Goal: Task Accomplishment & Management: Use online tool/utility

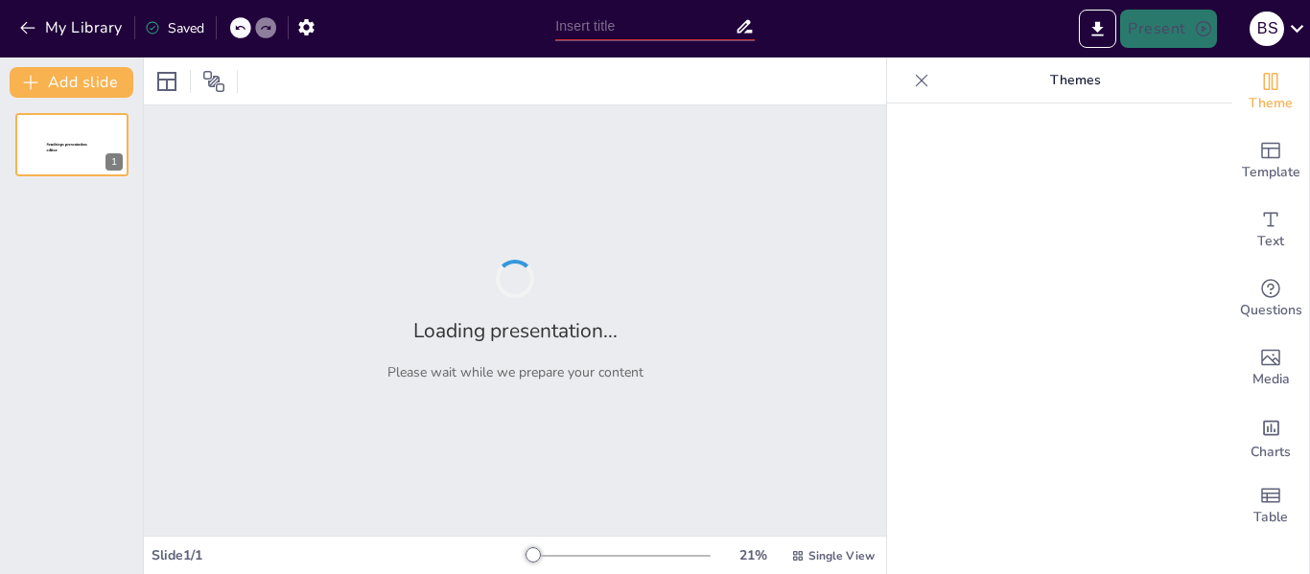
type input "Colores que Cuentan: Entendiendo los Tachos de Residuos"
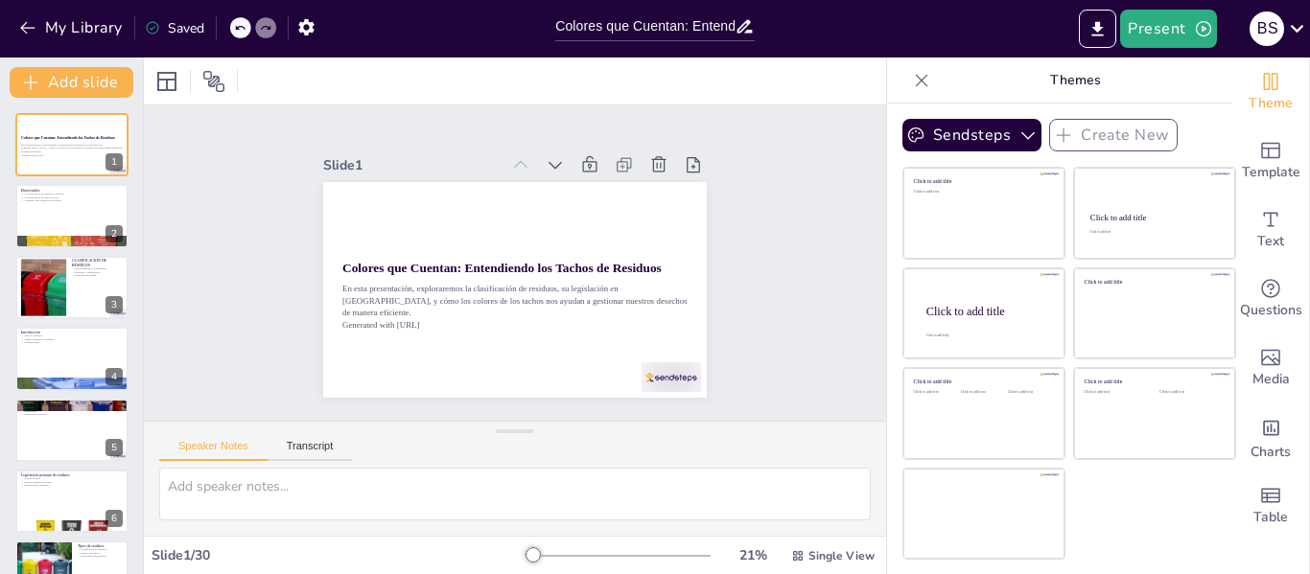
checkbox input "true"
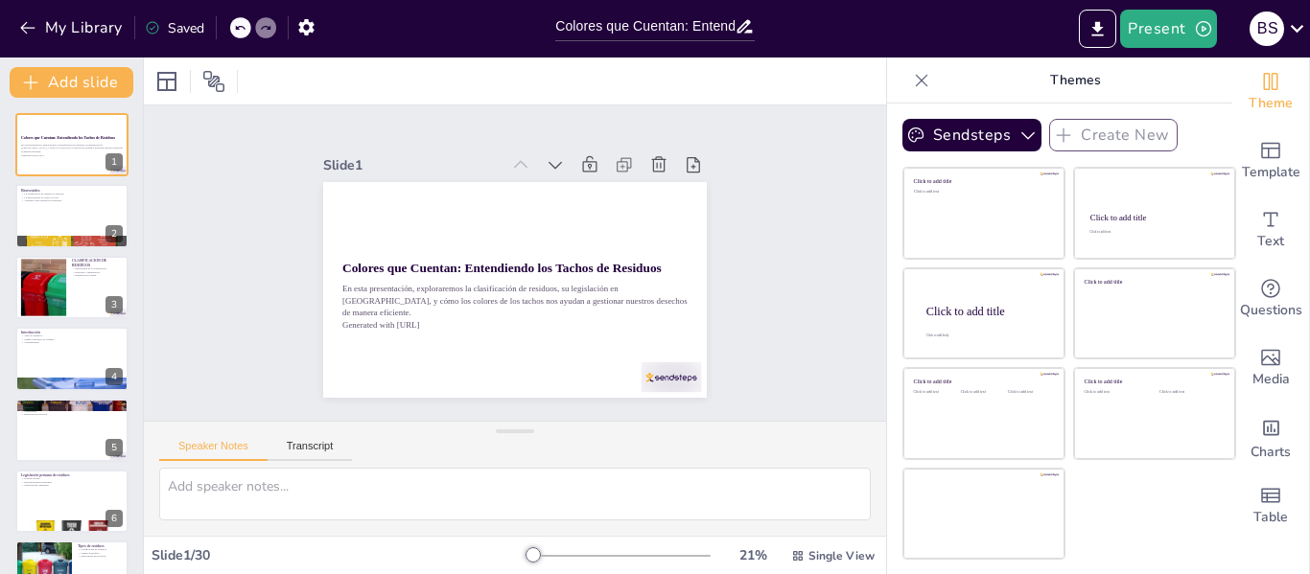
checkbox input "true"
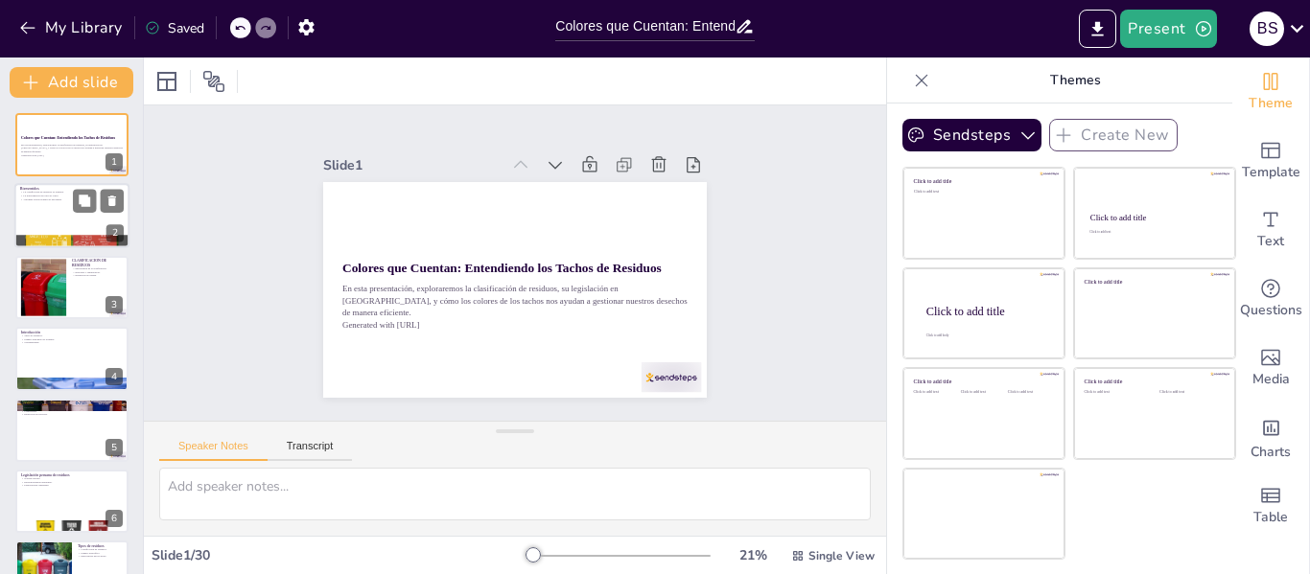
checkbox input "true"
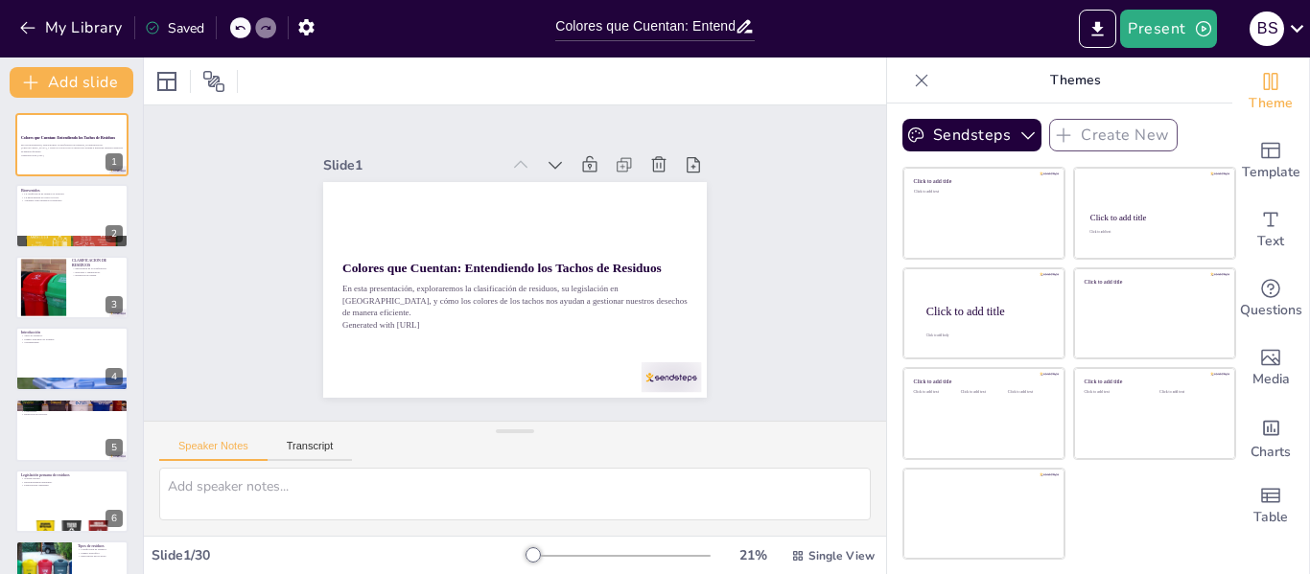
checkbox input "true"
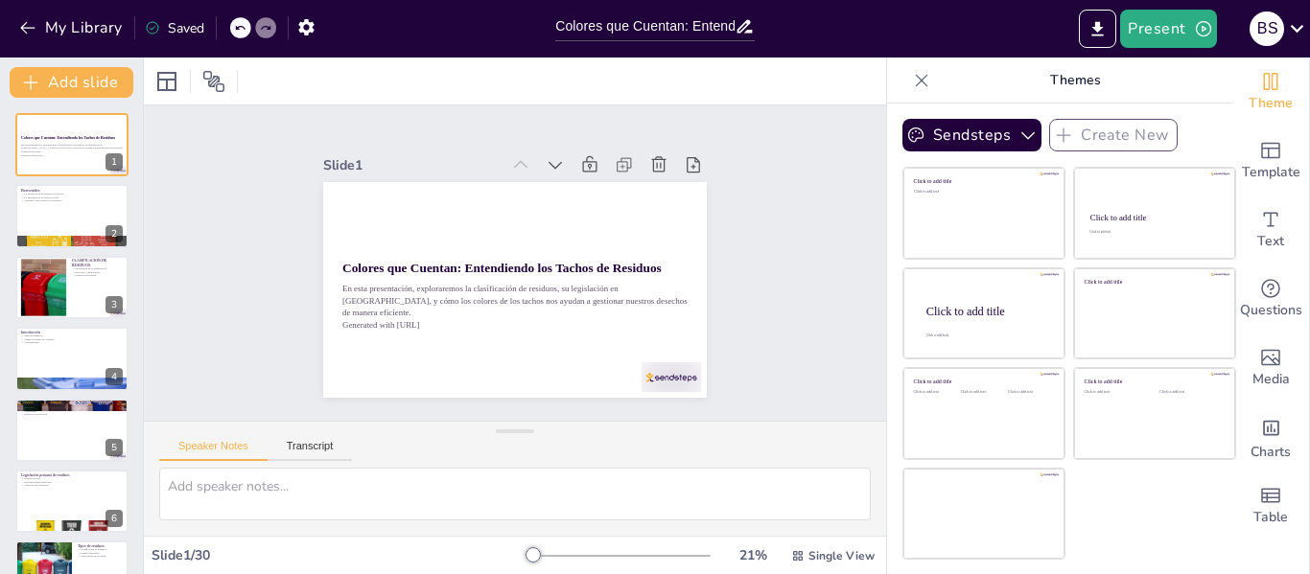
checkbox input "true"
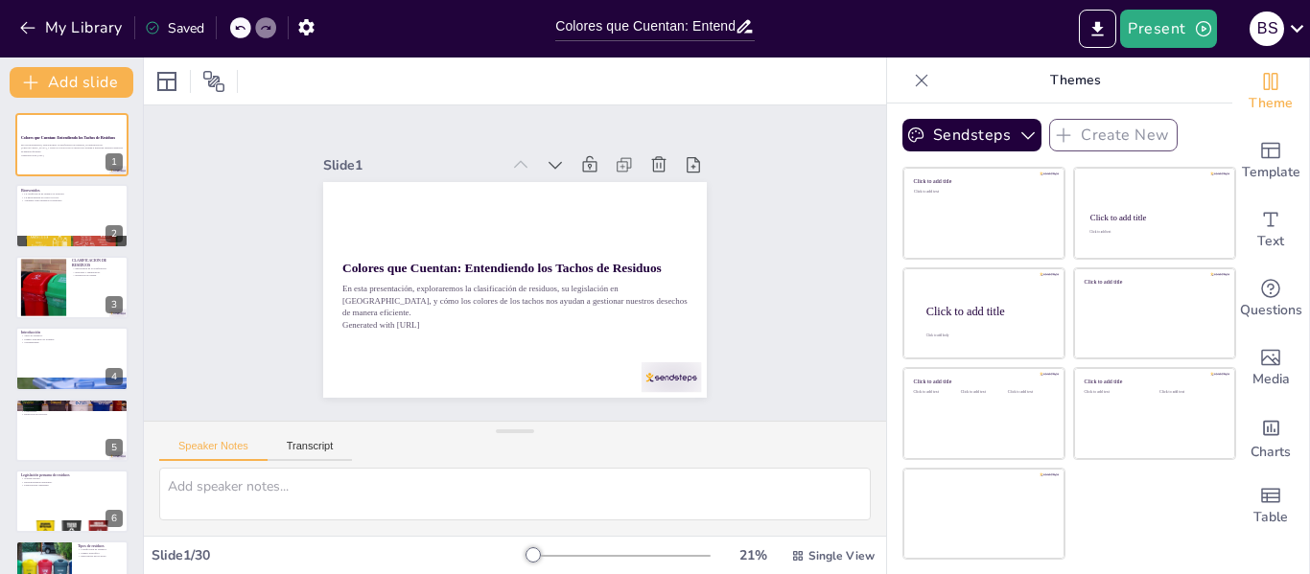
checkbox input "true"
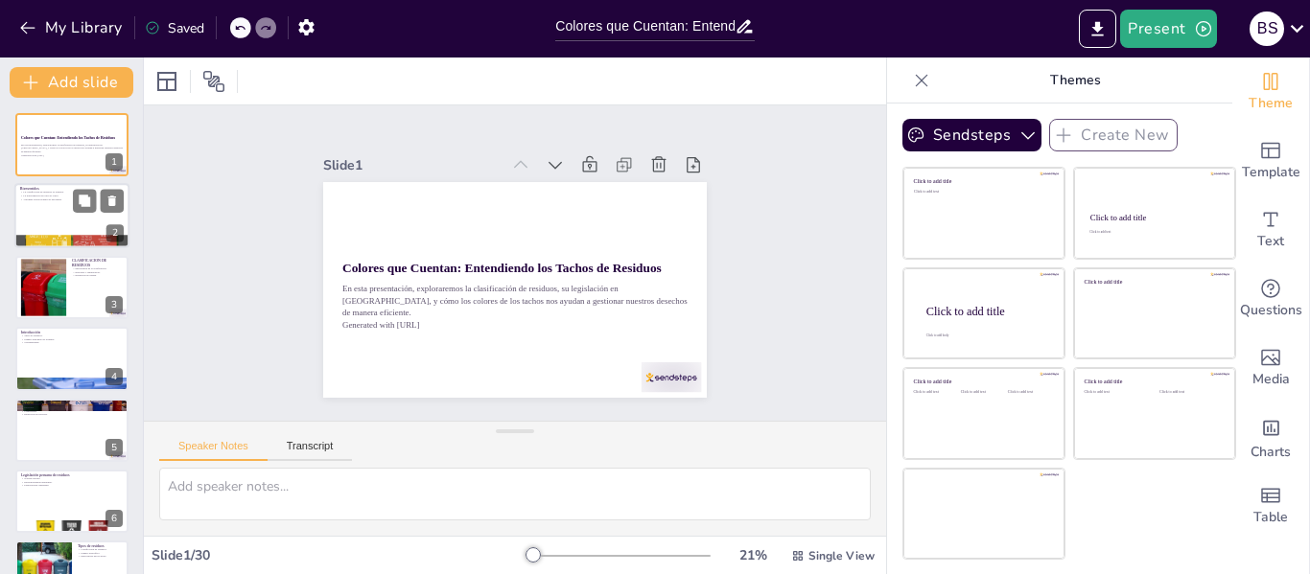
checkbox input "true"
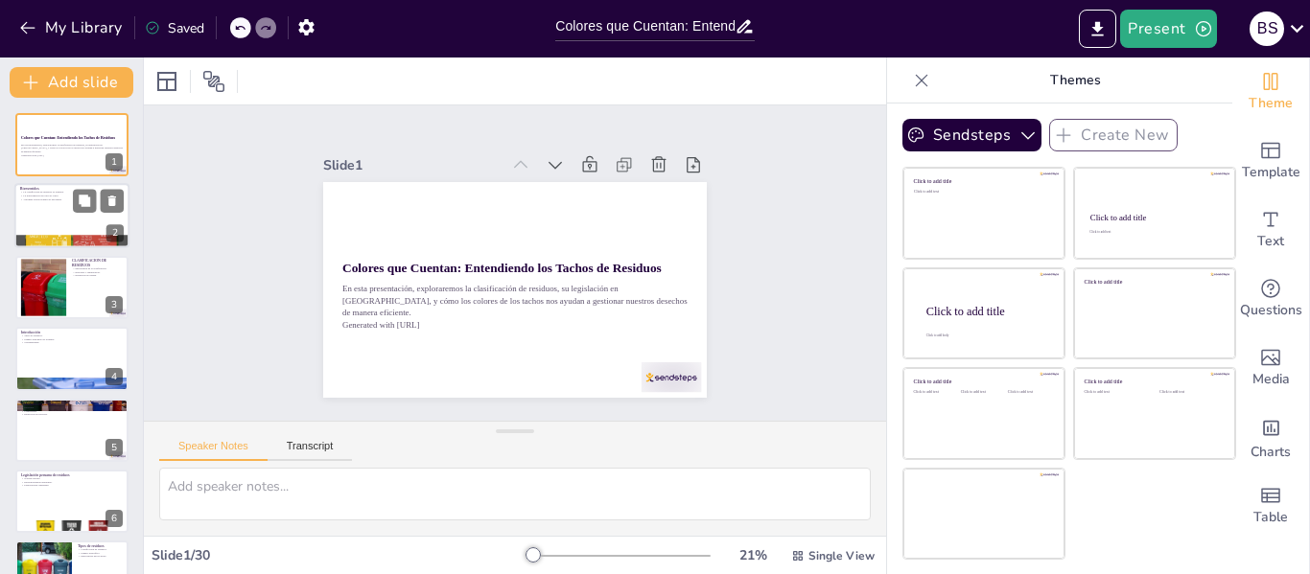
checkbox input "true"
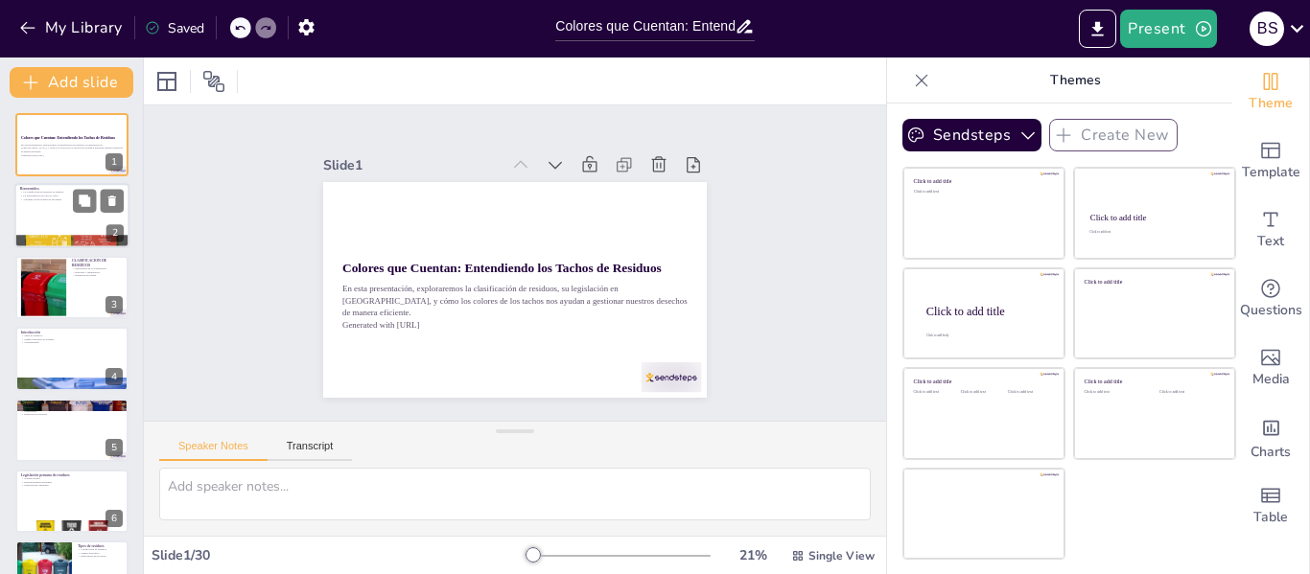
checkbox input "true"
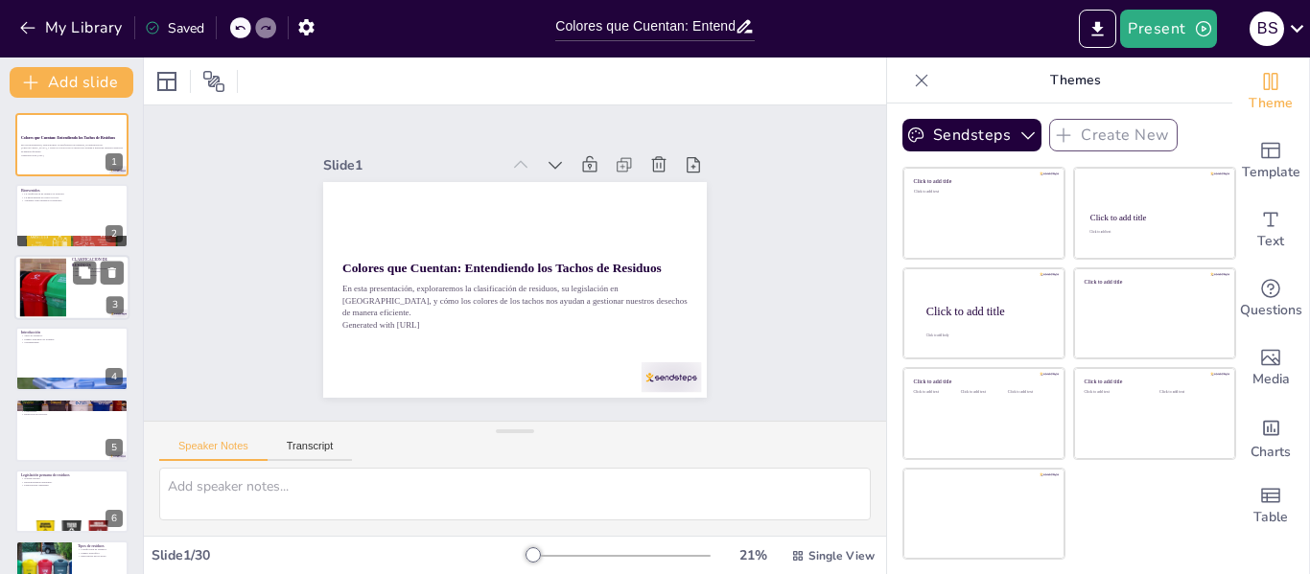
checkbox input "true"
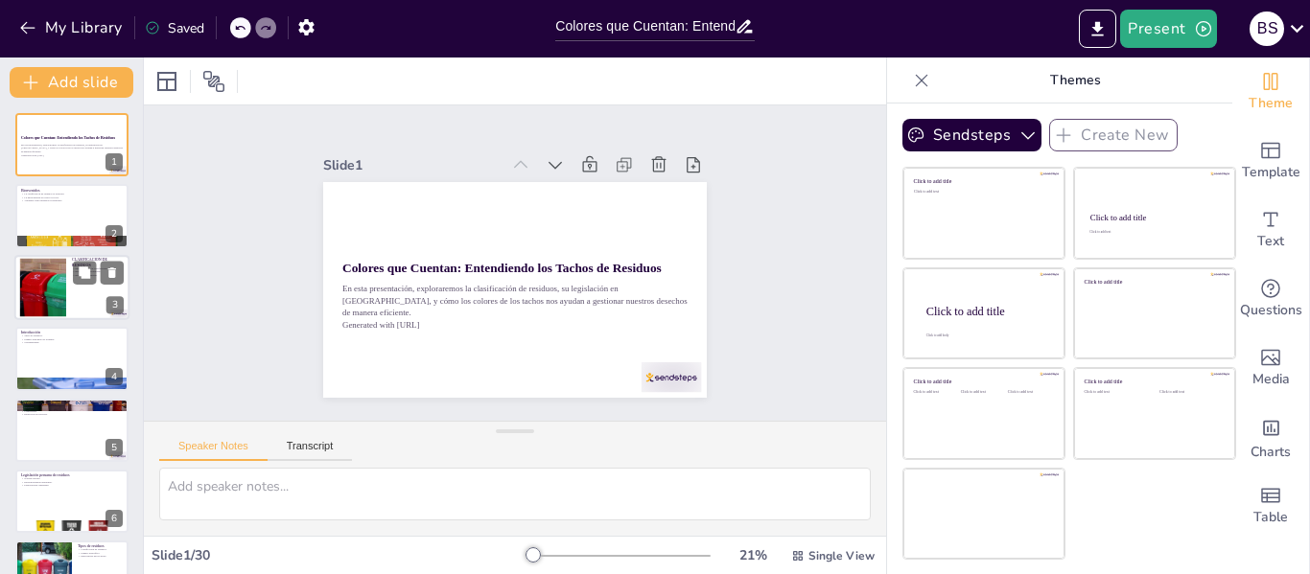
checkbox input "true"
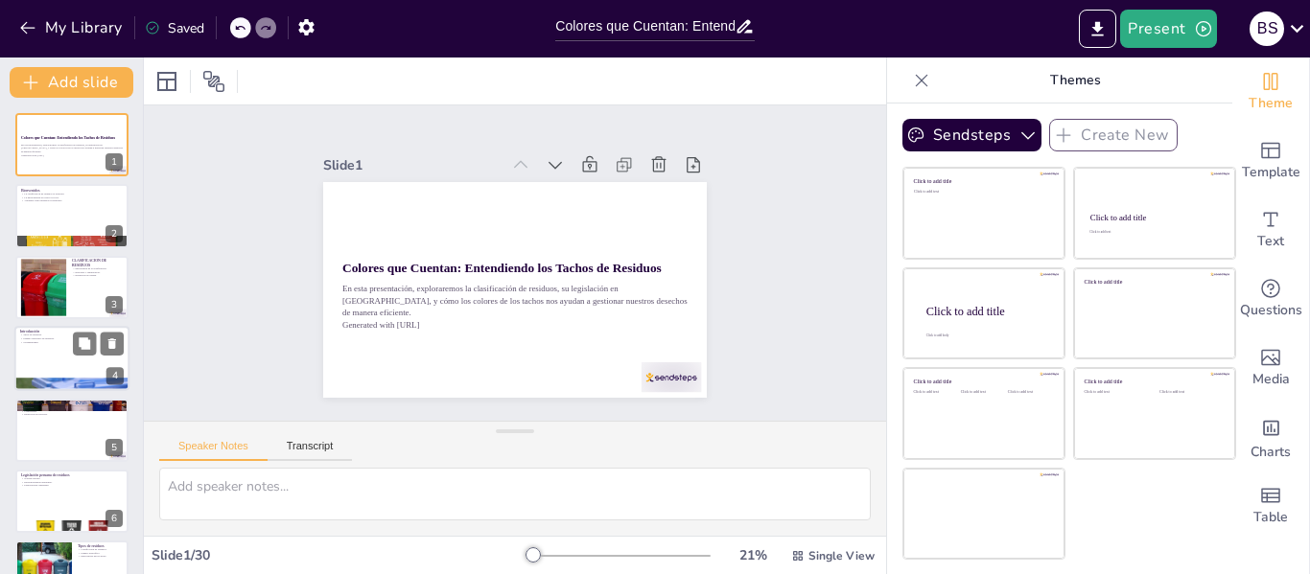
checkbox input "true"
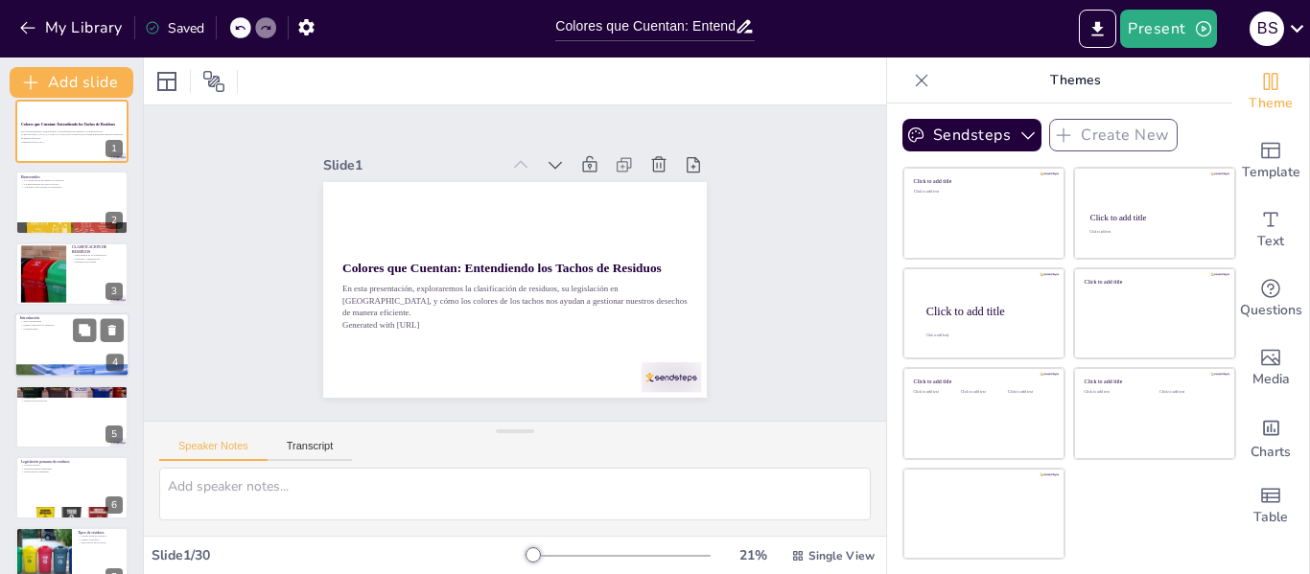
checkbox input "true"
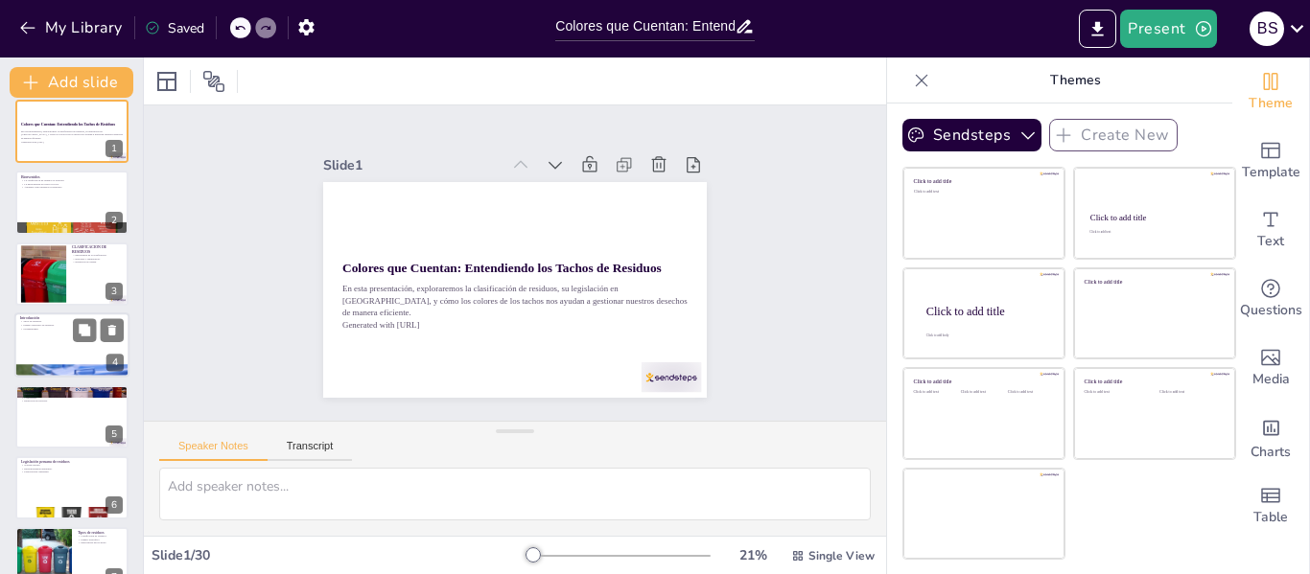
scroll to position [96, 0]
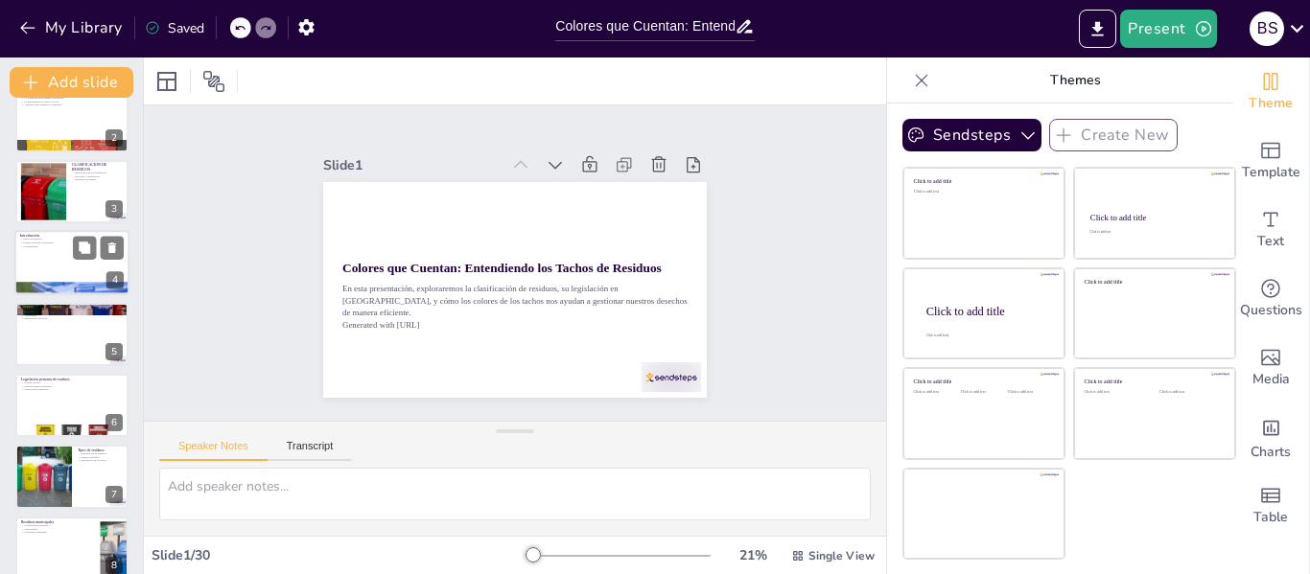
checkbox input "true"
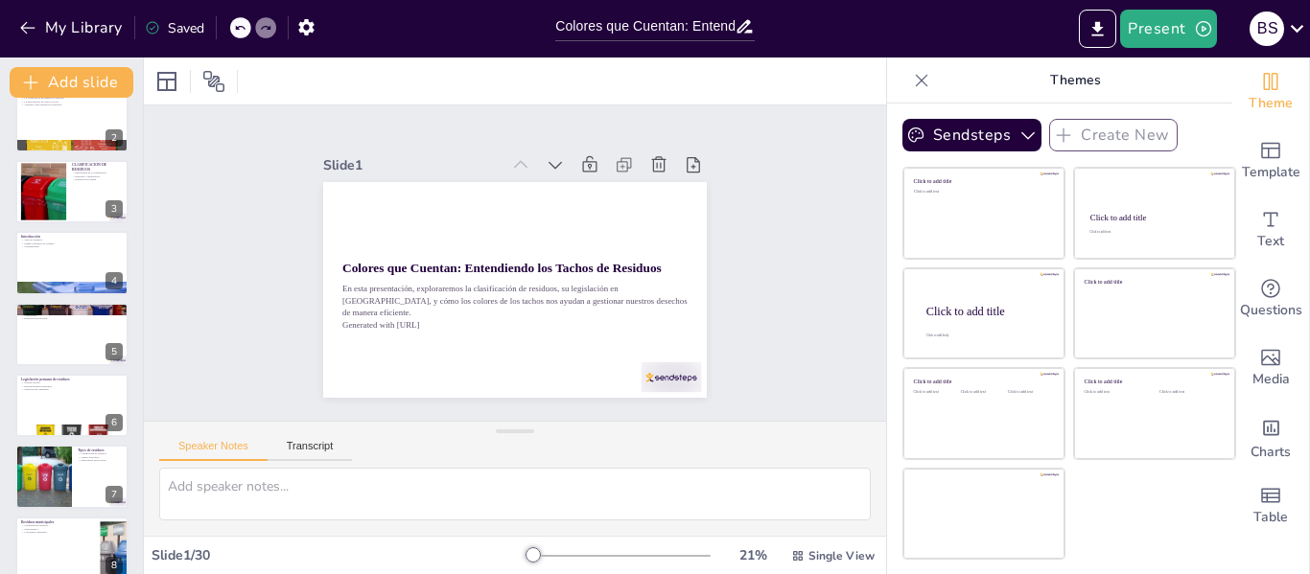
checkbox input "true"
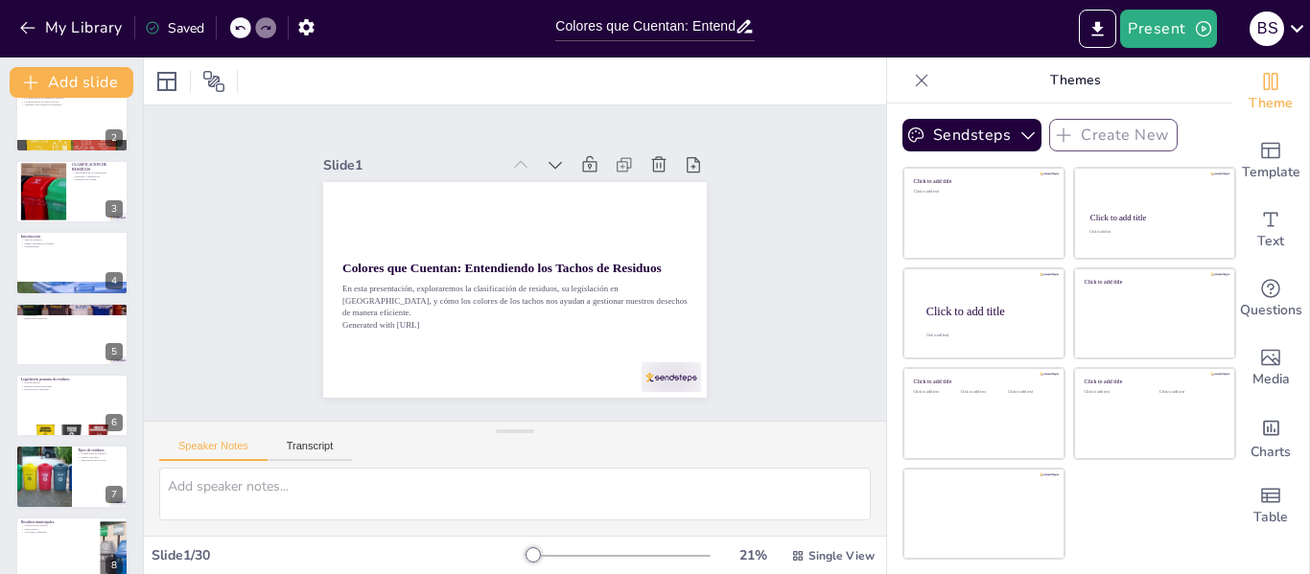
checkbox input "true"
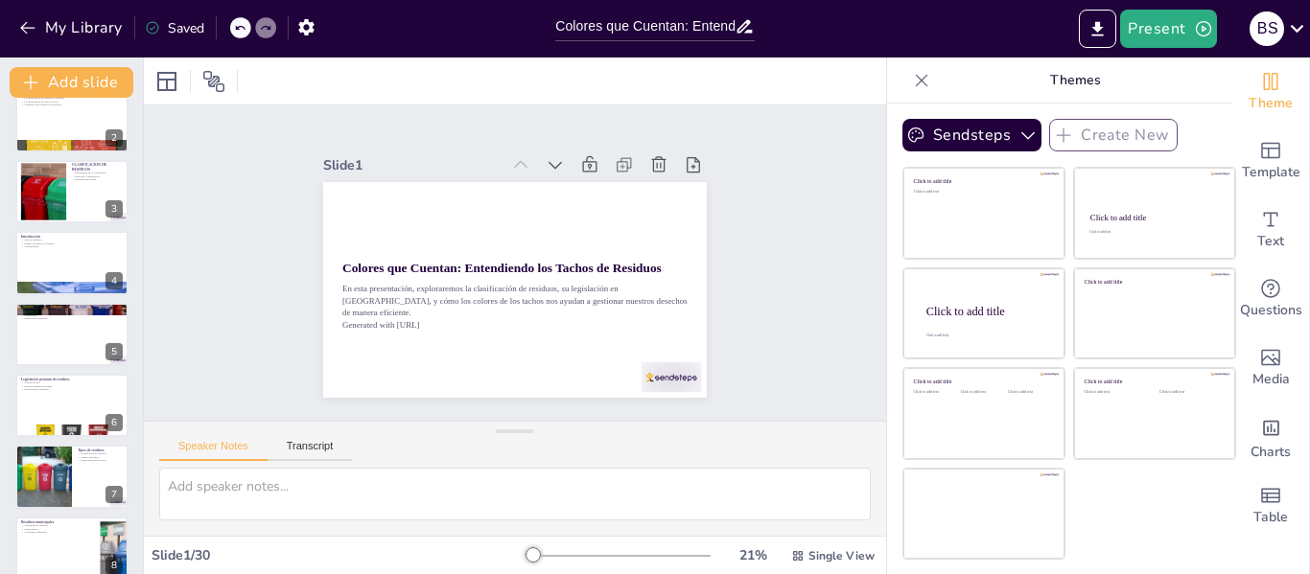
checkbox input "true"
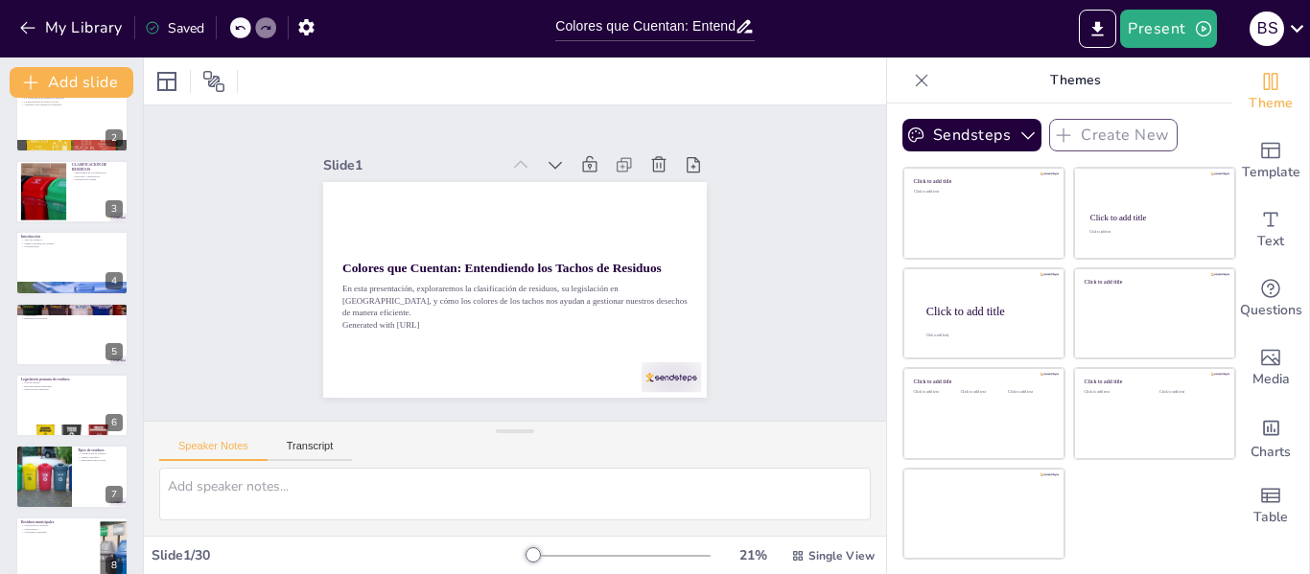
checkbox input "true"
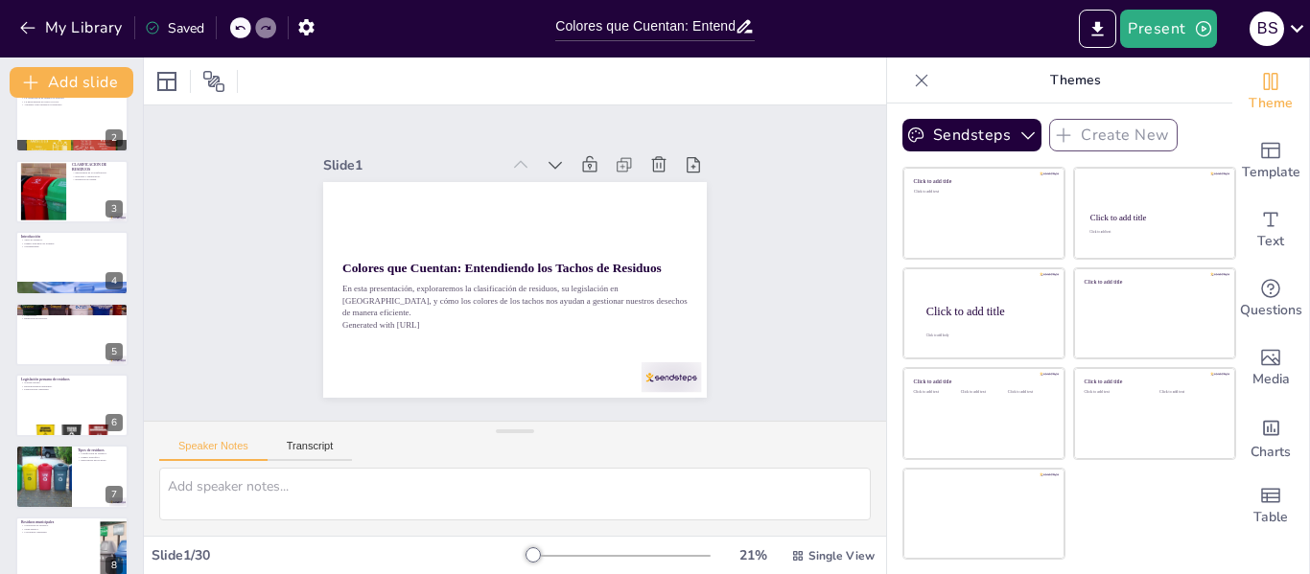
checkbox input "true"
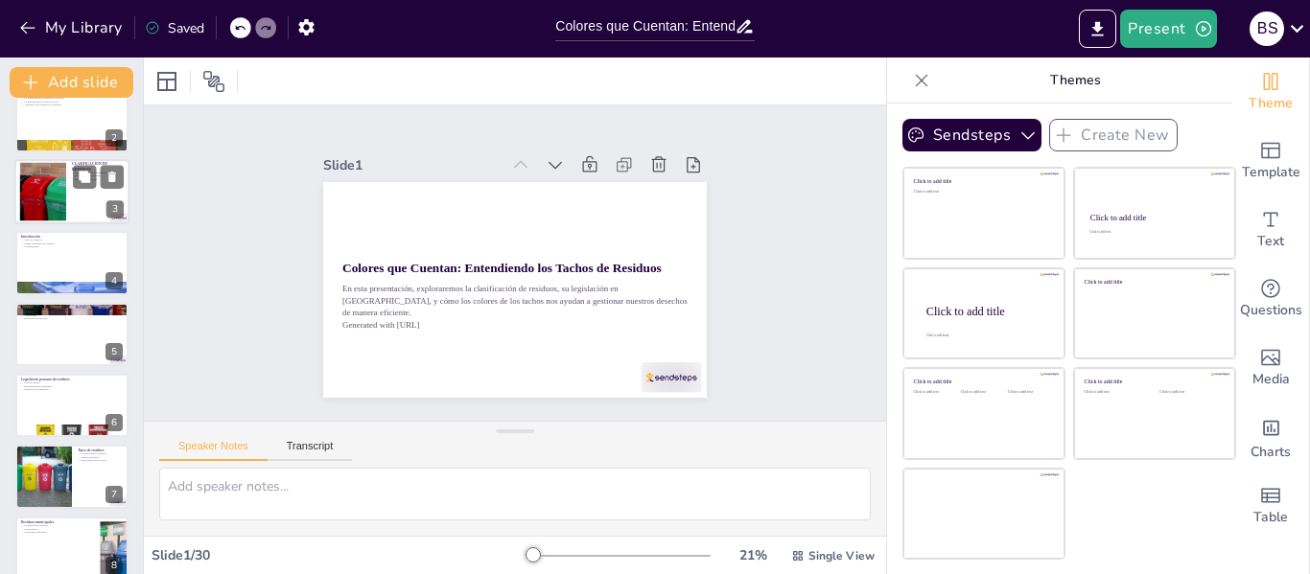
checkbox input "true"
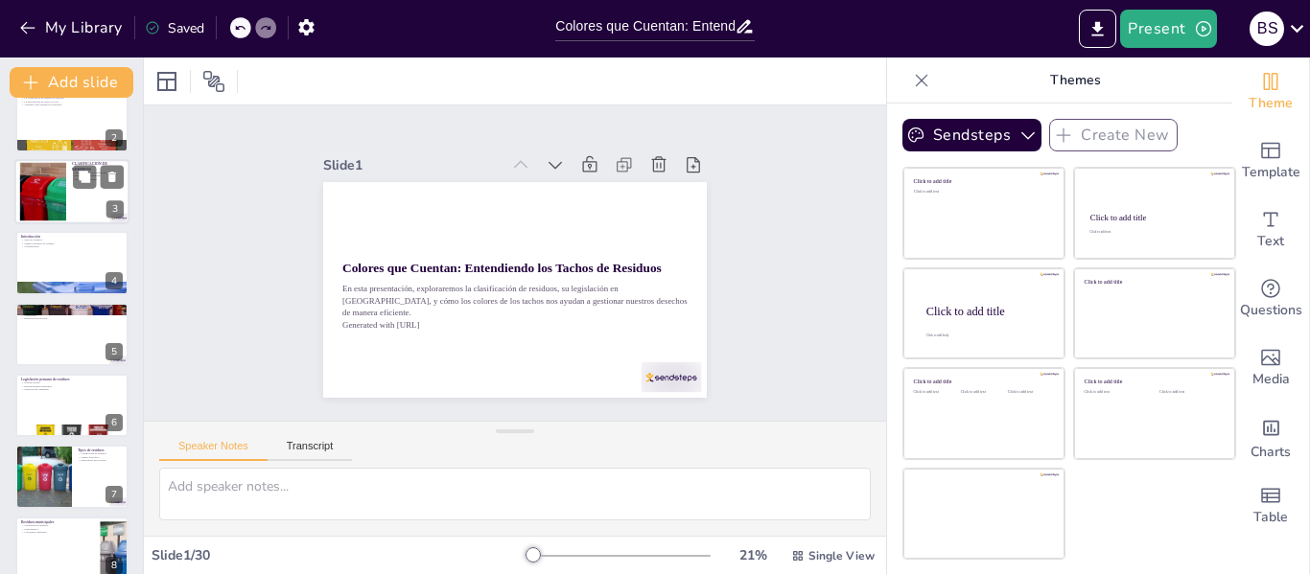
checkbox input "true"
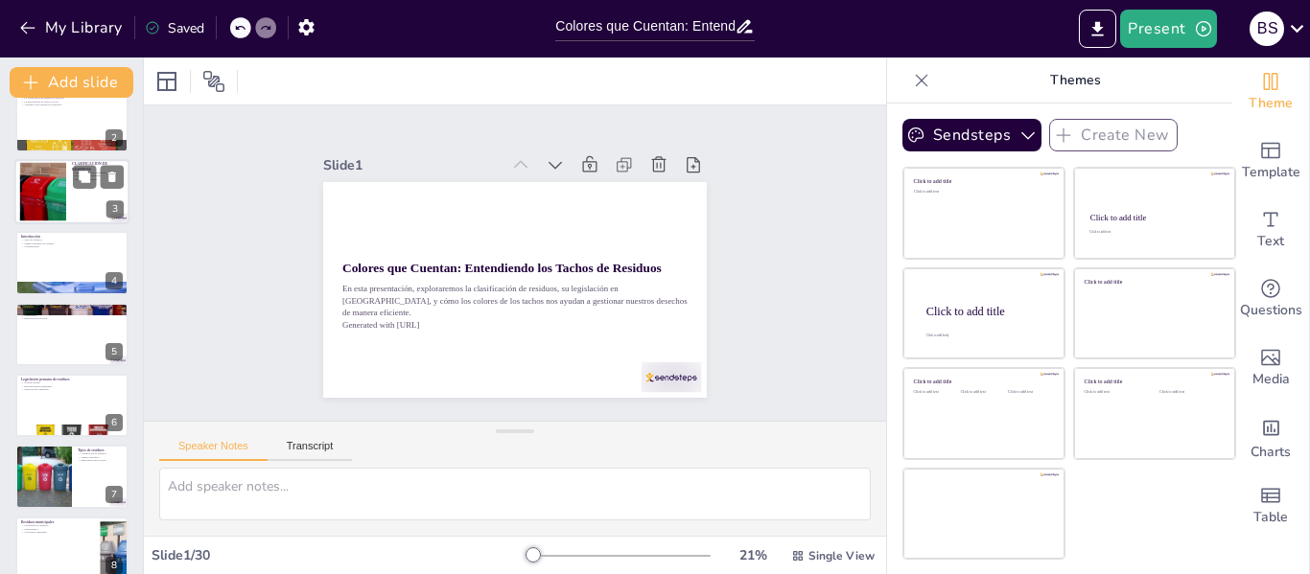
click at [51, 206] on div at bounding box center [43, 191] width 104 height 58
type textarea "La gestión de residuos es un tema crítico en la actualidad. La clasificación ad…"
checkbox input "true"
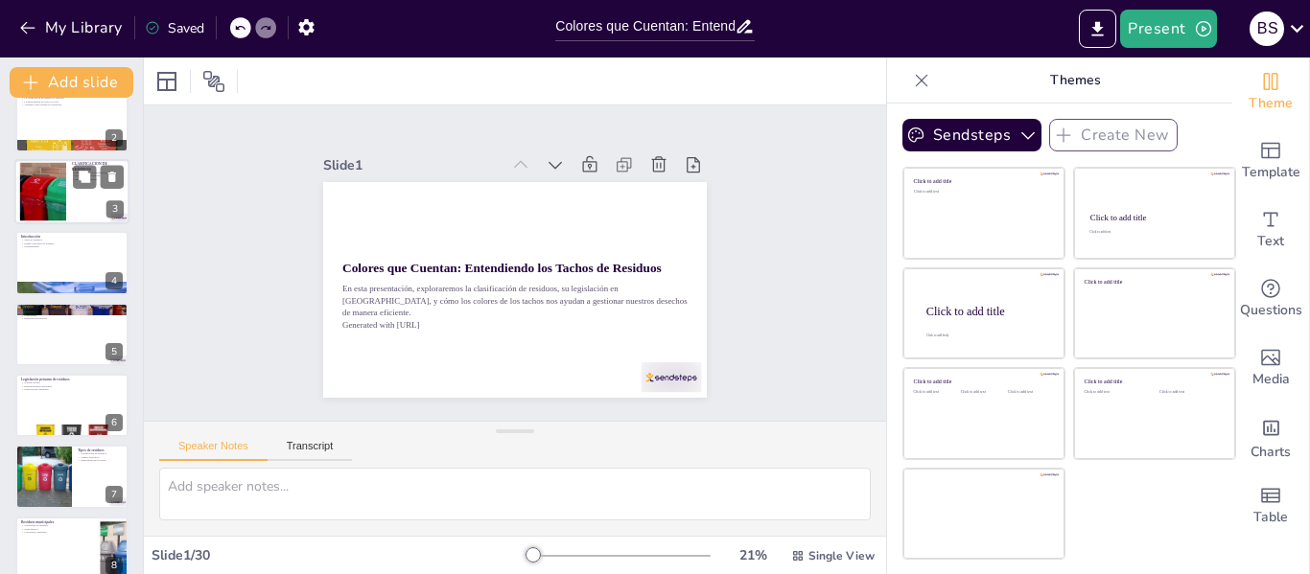
checkbox input "true"
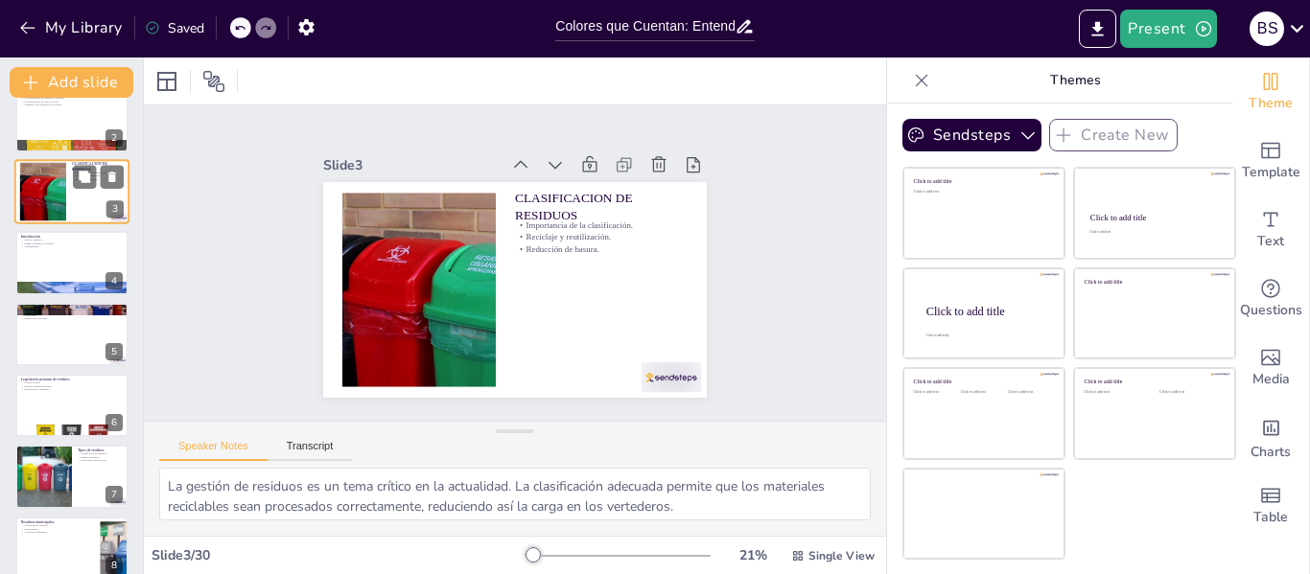
scroll to position [0, 0]
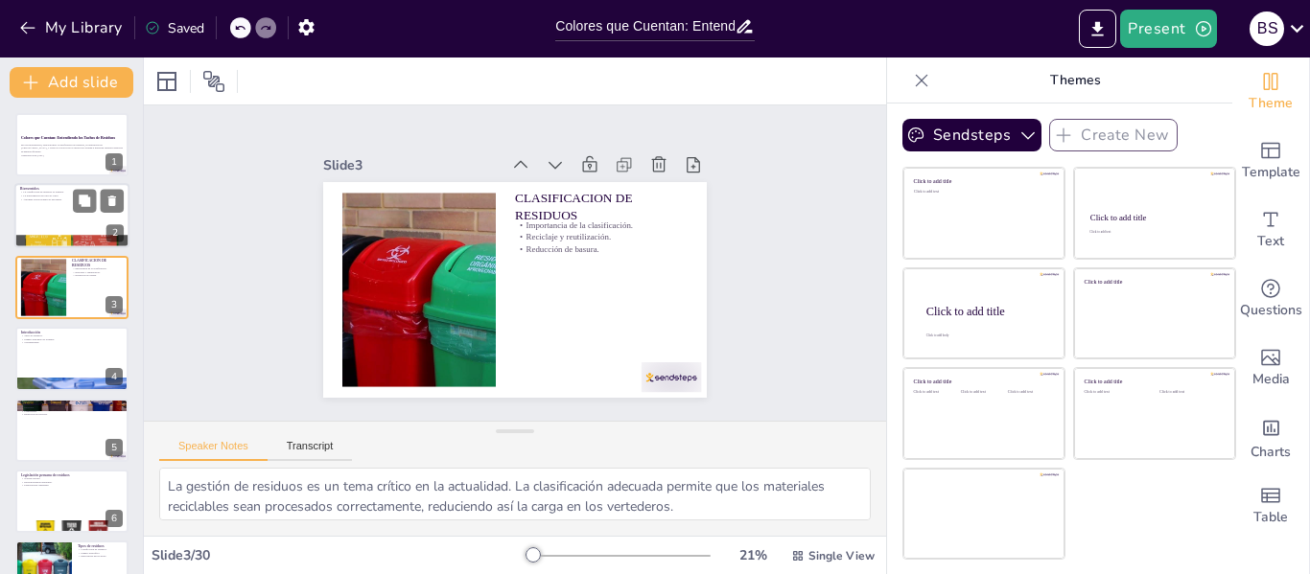
checkbox input "true"
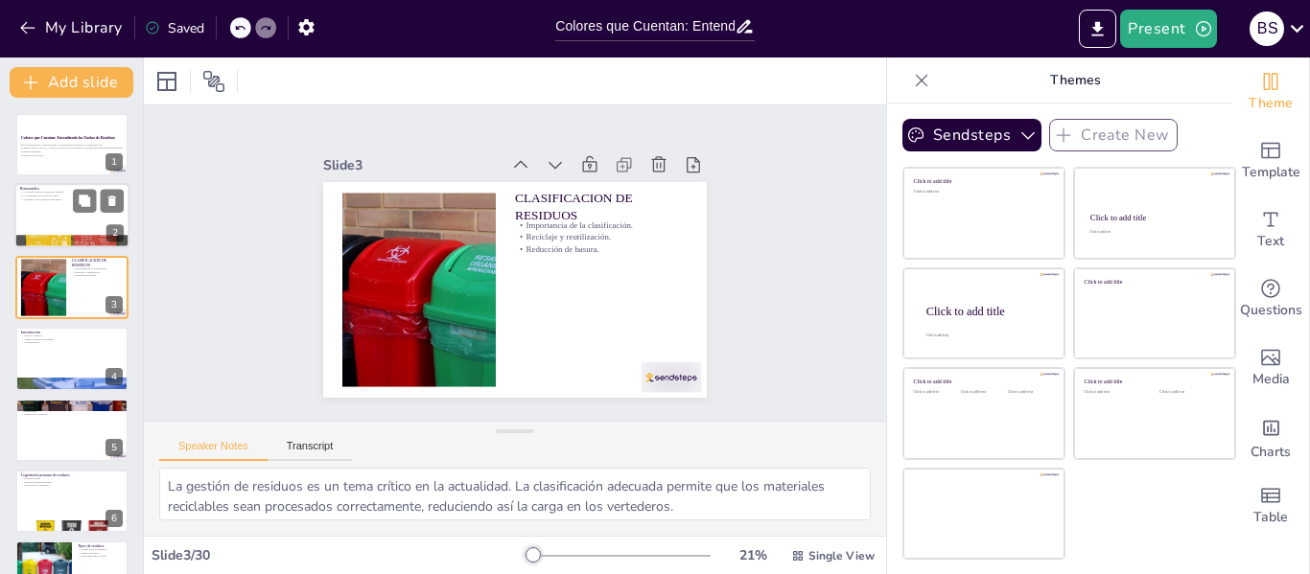
checkbox input "true"
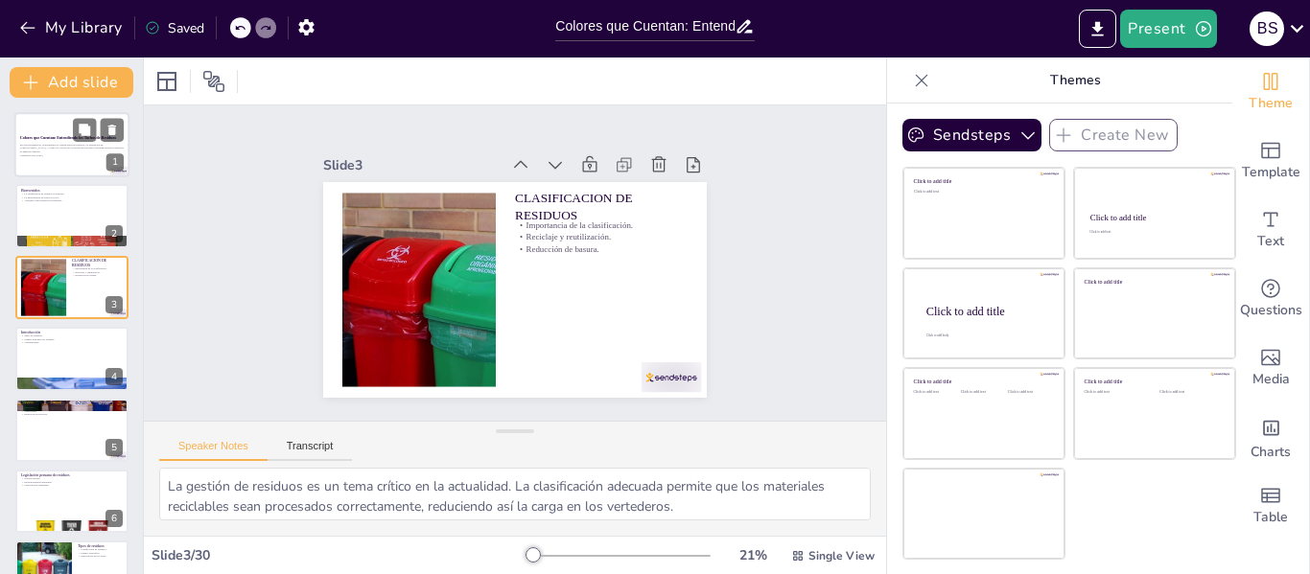
checkbox input "true"
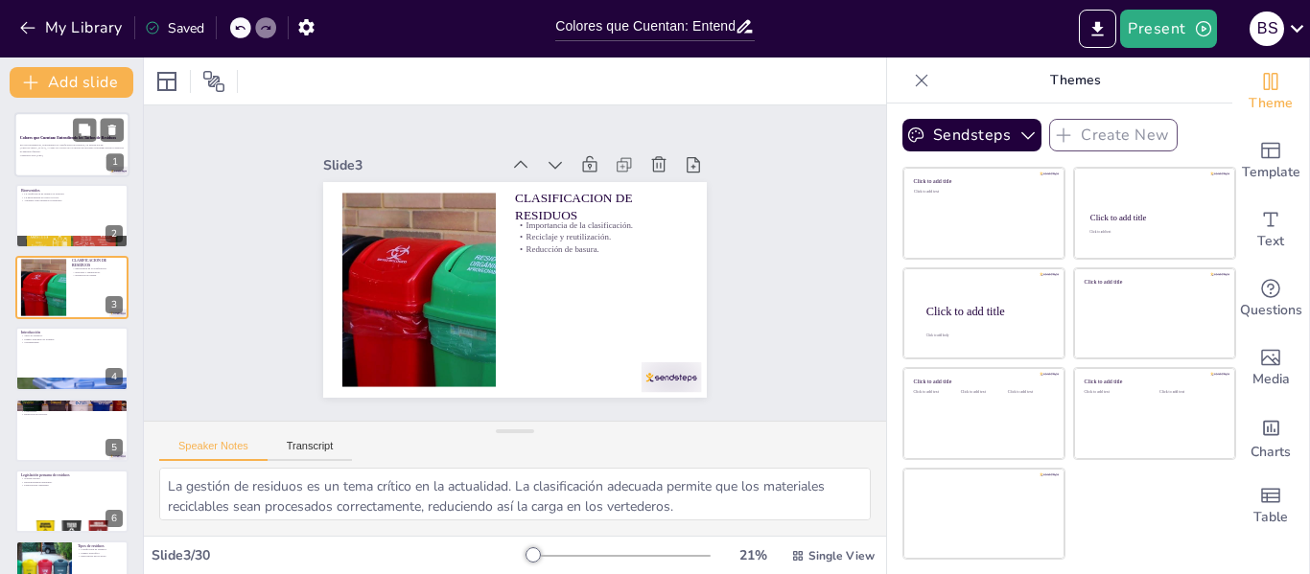
checkbox input "true"
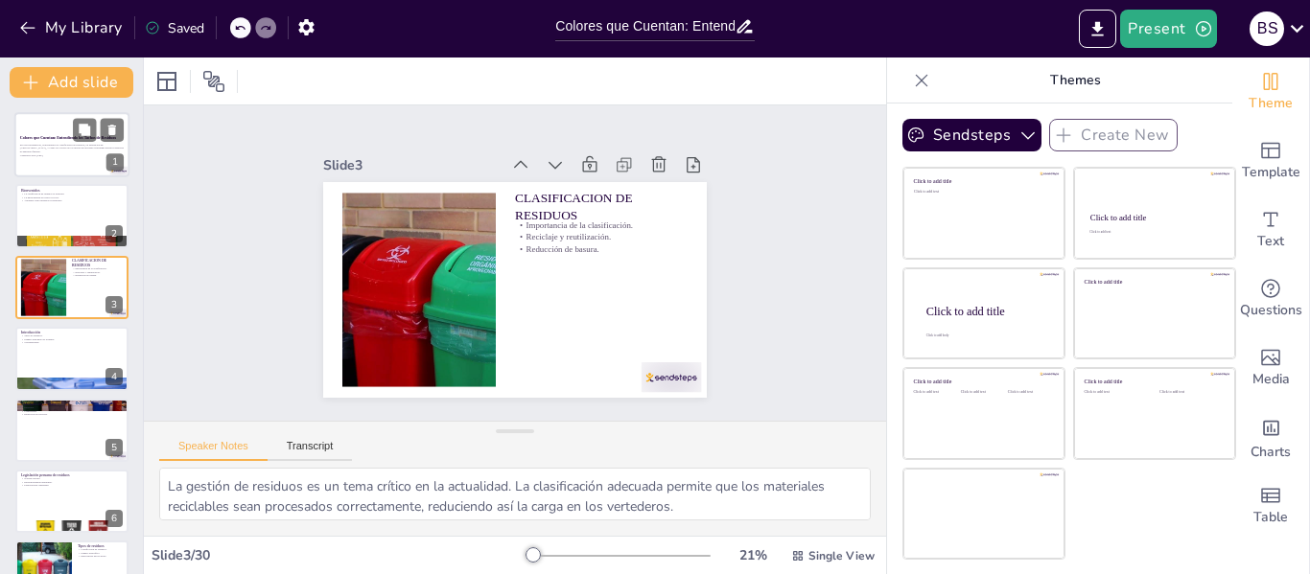
checkbox input "true"
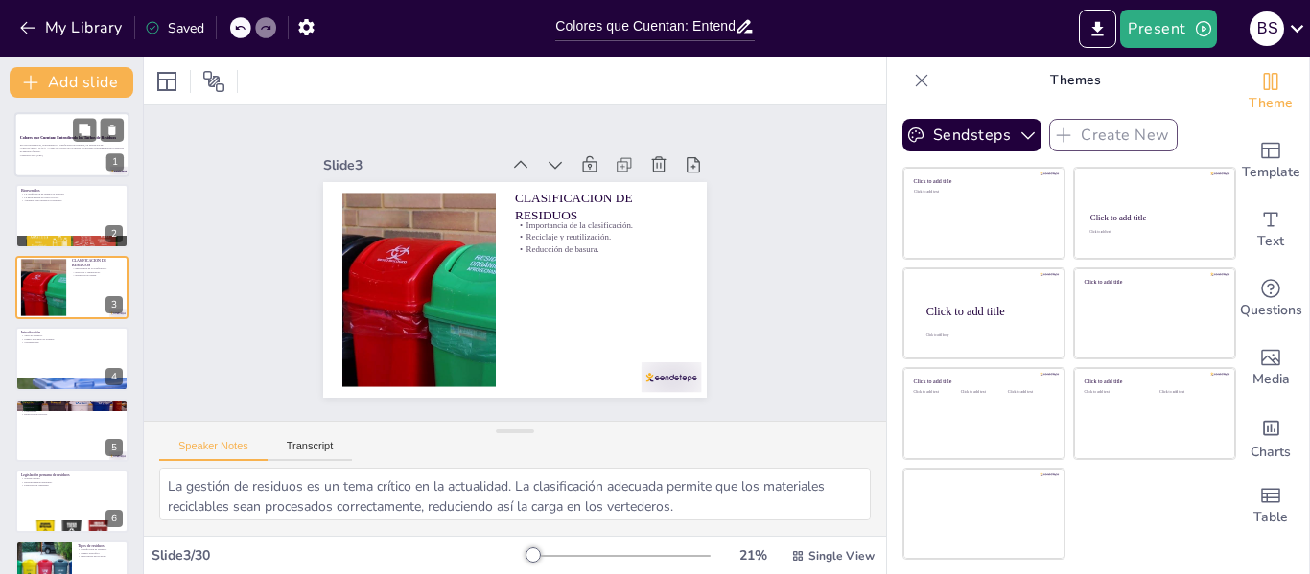
click at [61, 155] on div "En esta presentación, exploraremos la clasificación de residuos, su legislación…" at bounding box center [72, 149] width 104 height 13
checkbox input "true"
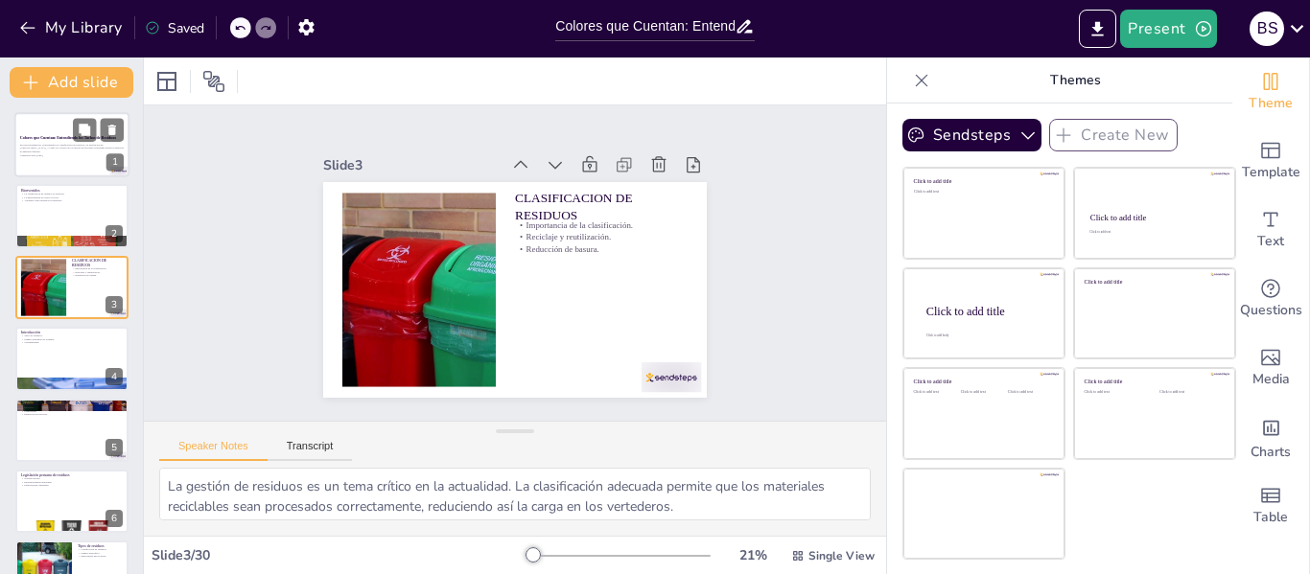
checkbox input "true"
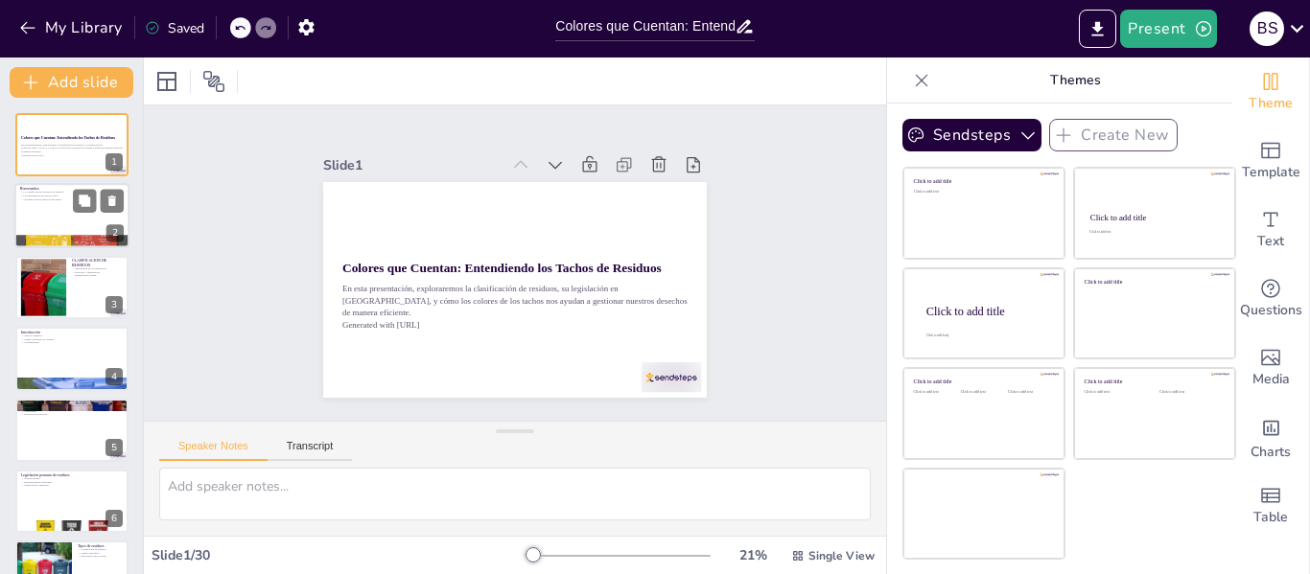
checkbox input "true"
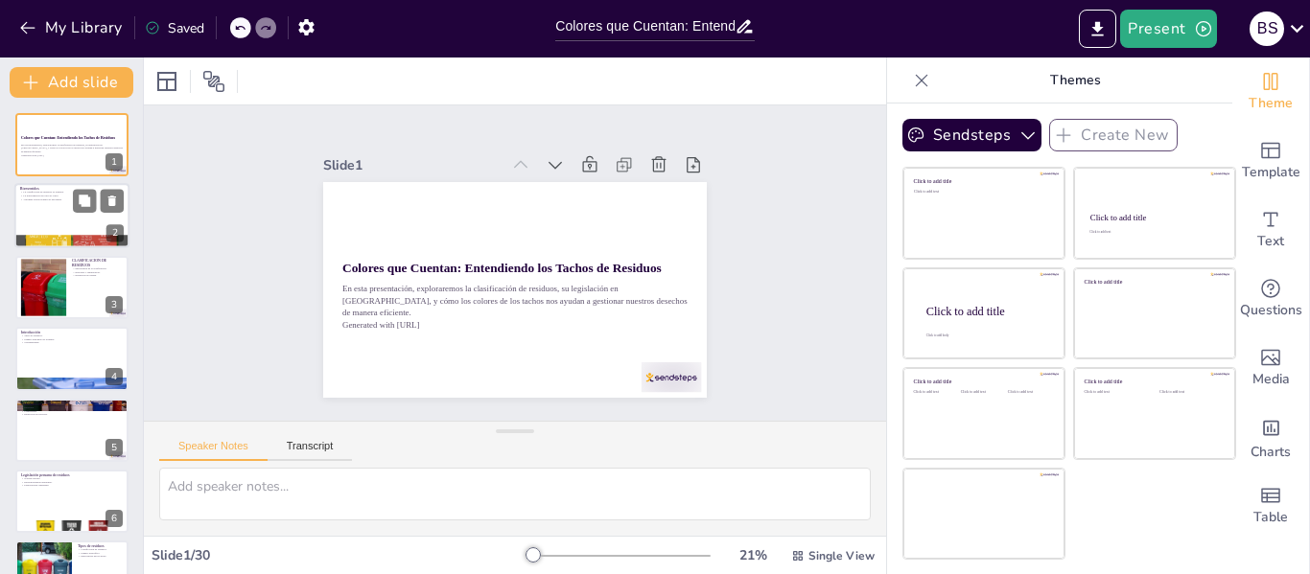
checkbox input "true"
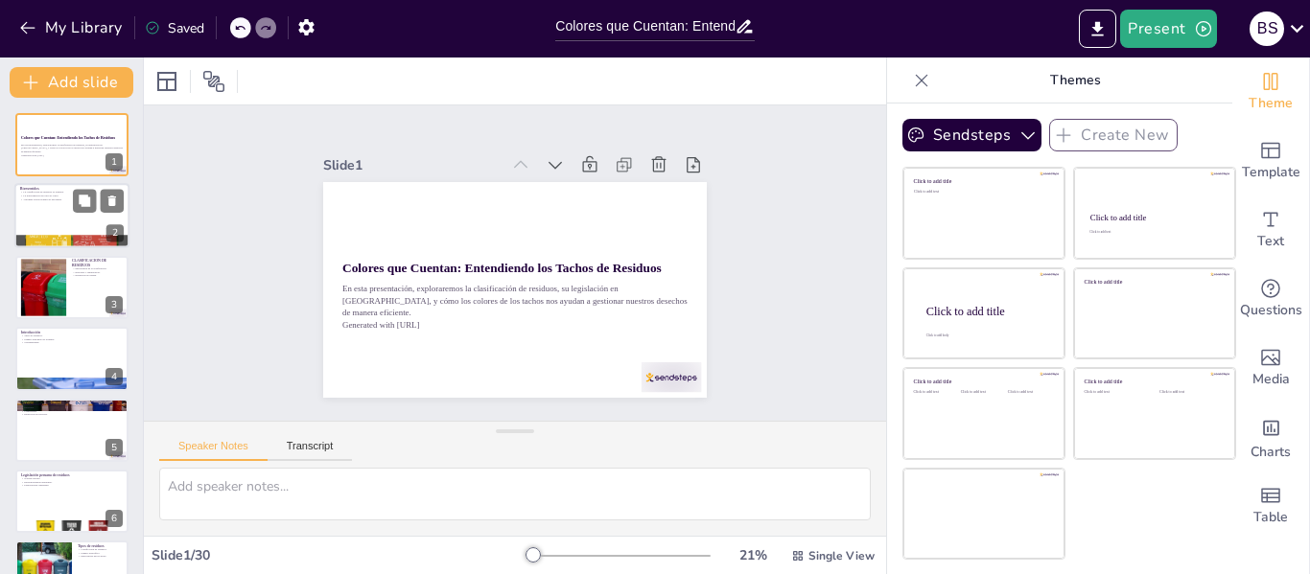
checkbox input "true"
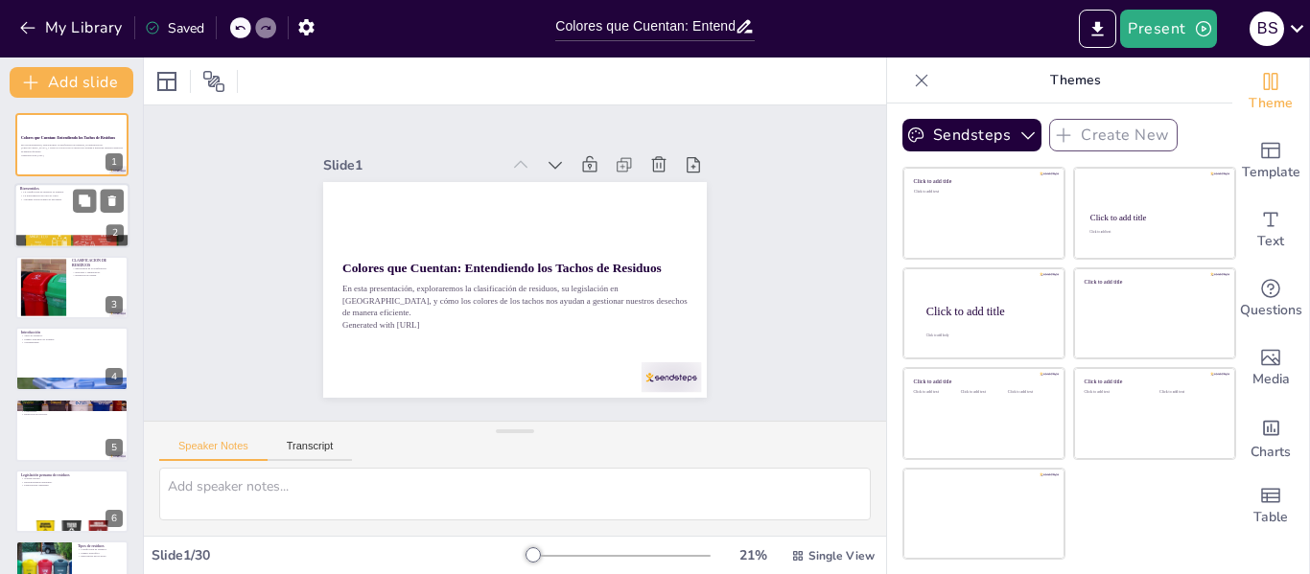
checkbox input "true"
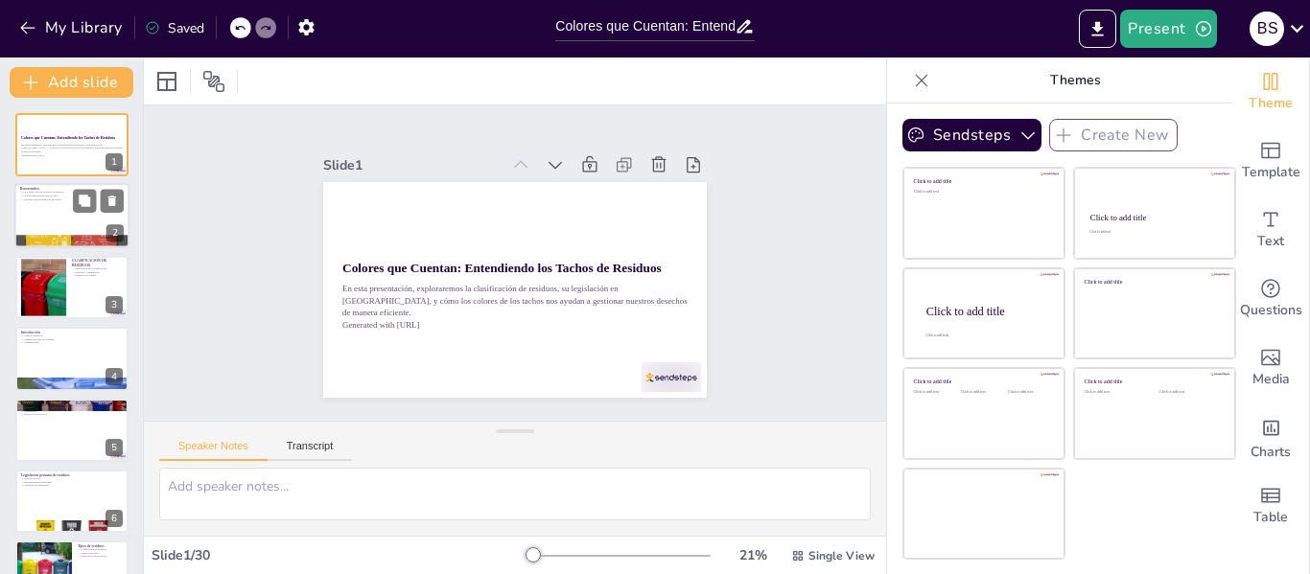
checkbox input "true"
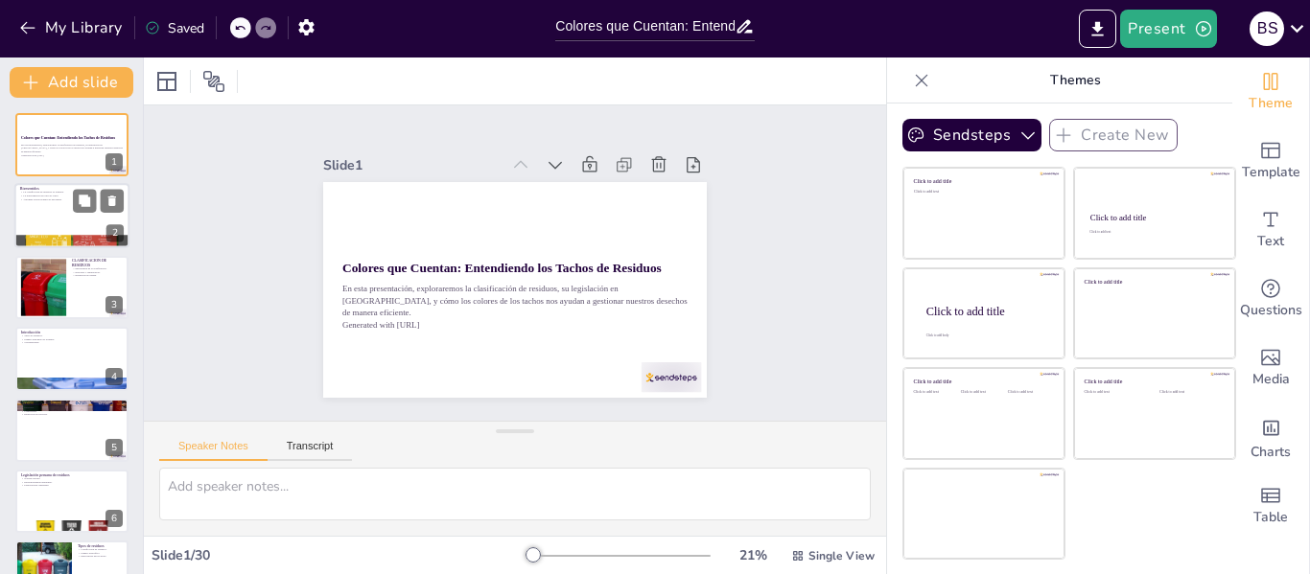
click at [51, 192] on p "La clasificación de residuos es esencial." at bounding box center [72, 193] width 104 height 4
type textarea "La clasificación de residuos es un paso fundamental para la gestión ambiental. …"
checkbox input "true"
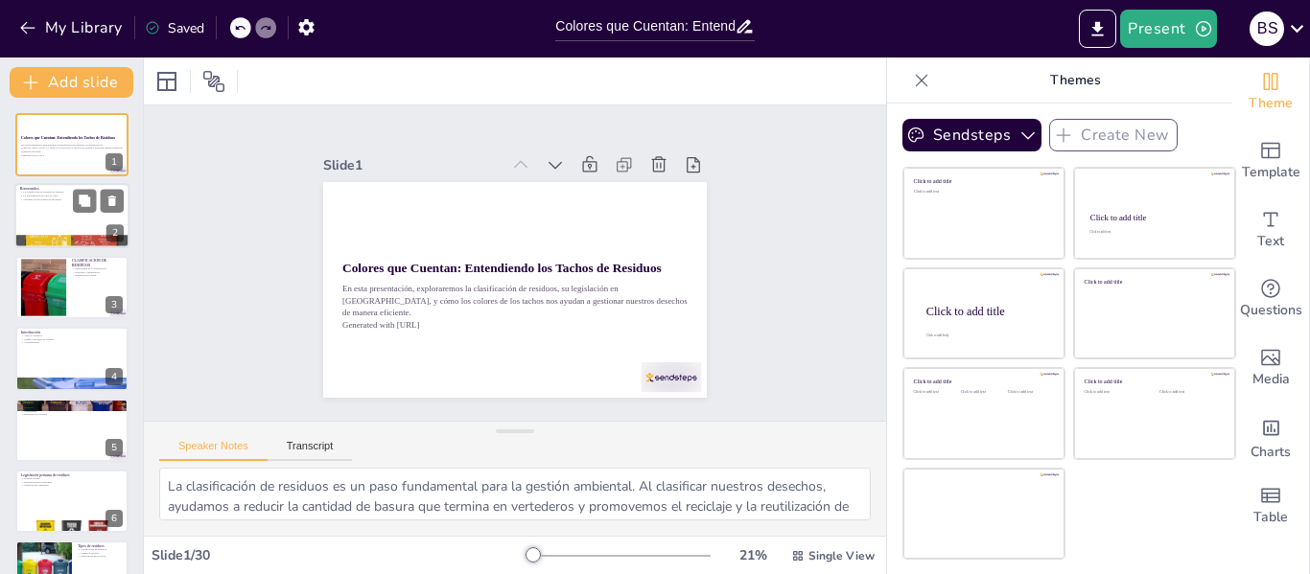
checkbox input "true"
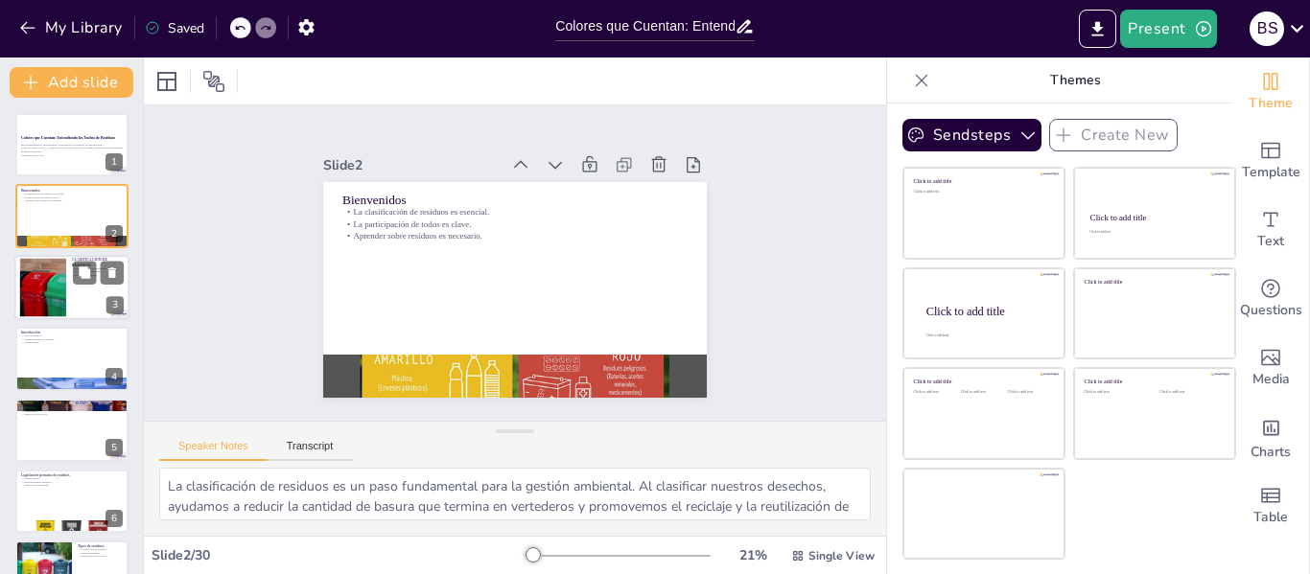
checkbox input "true"
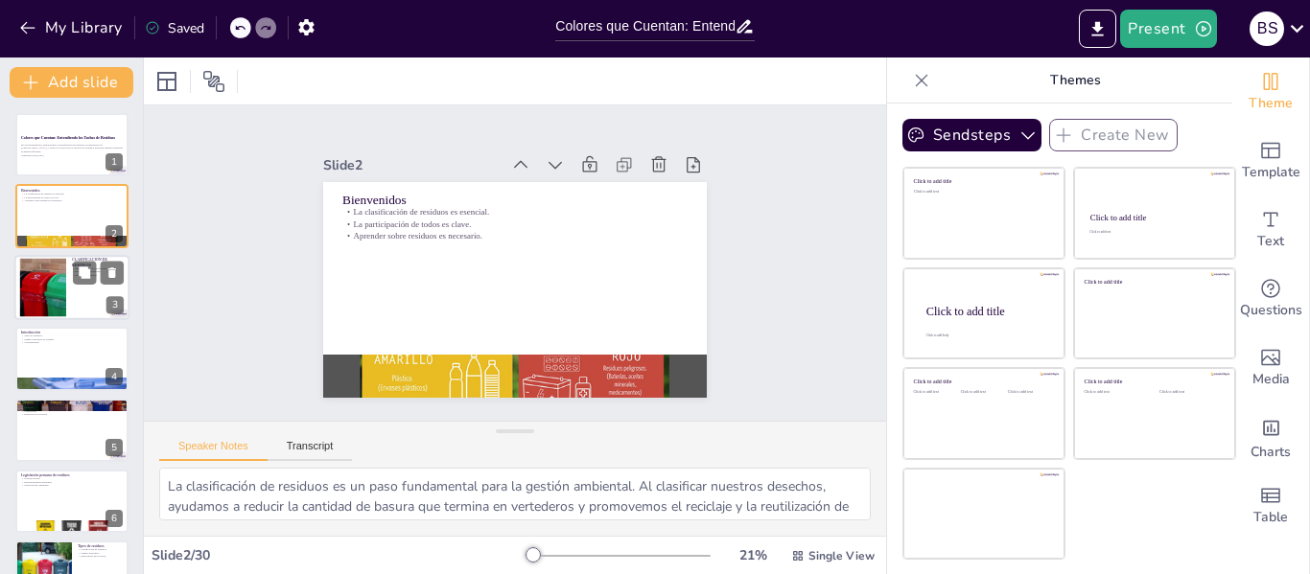
checkbox input "true"
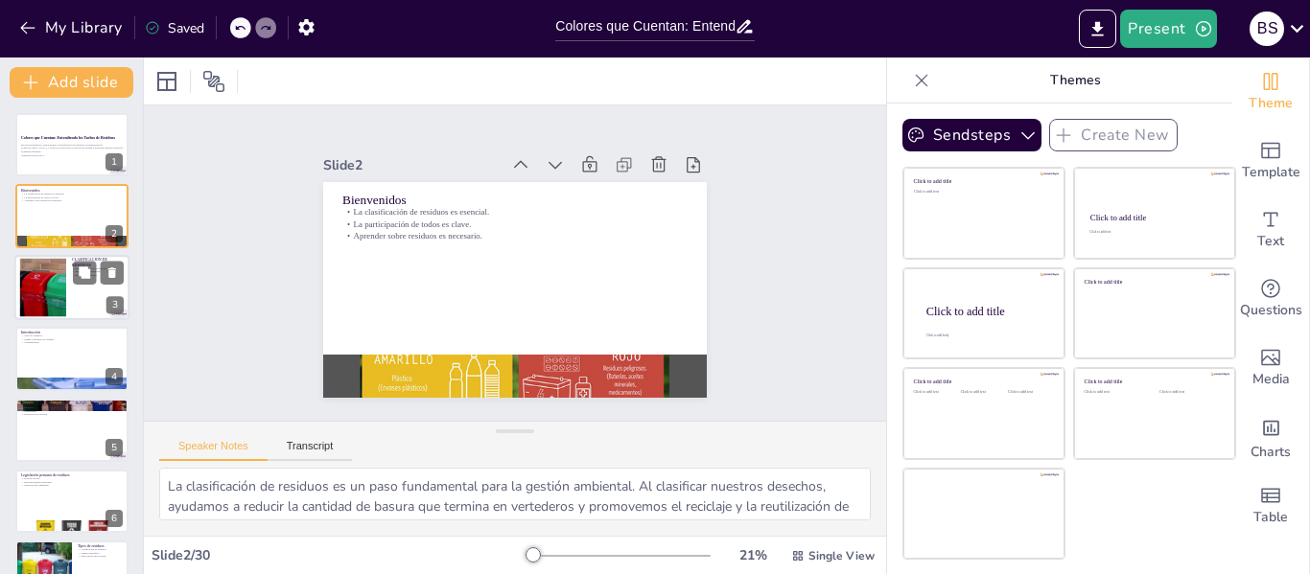
checkbox input "true"
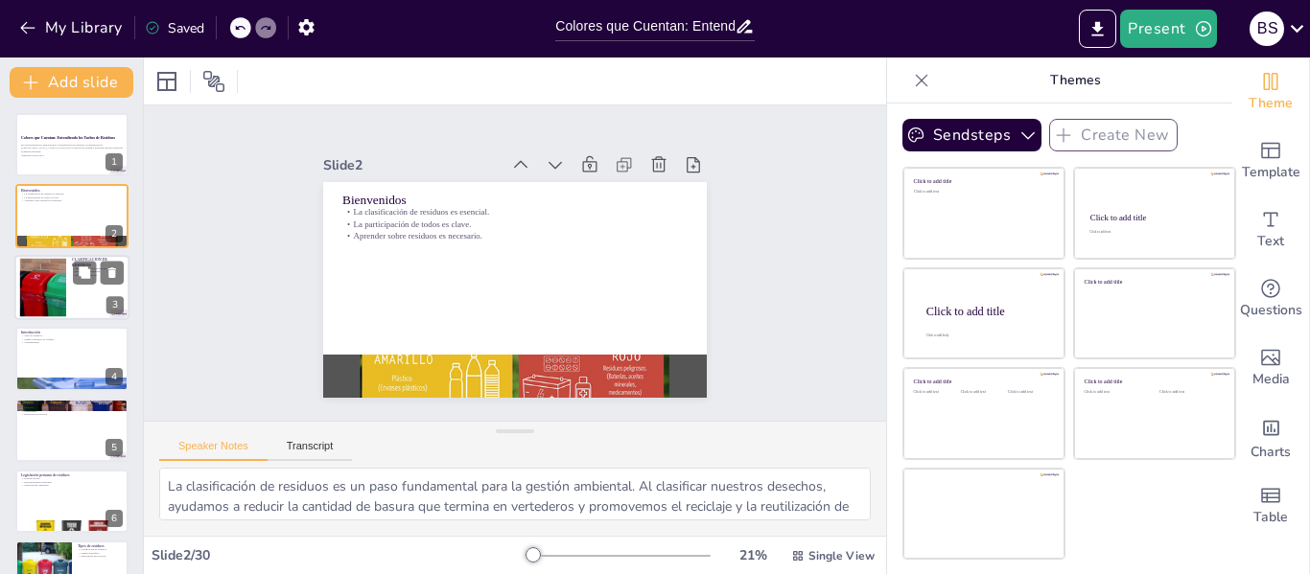
checkbox input "true"
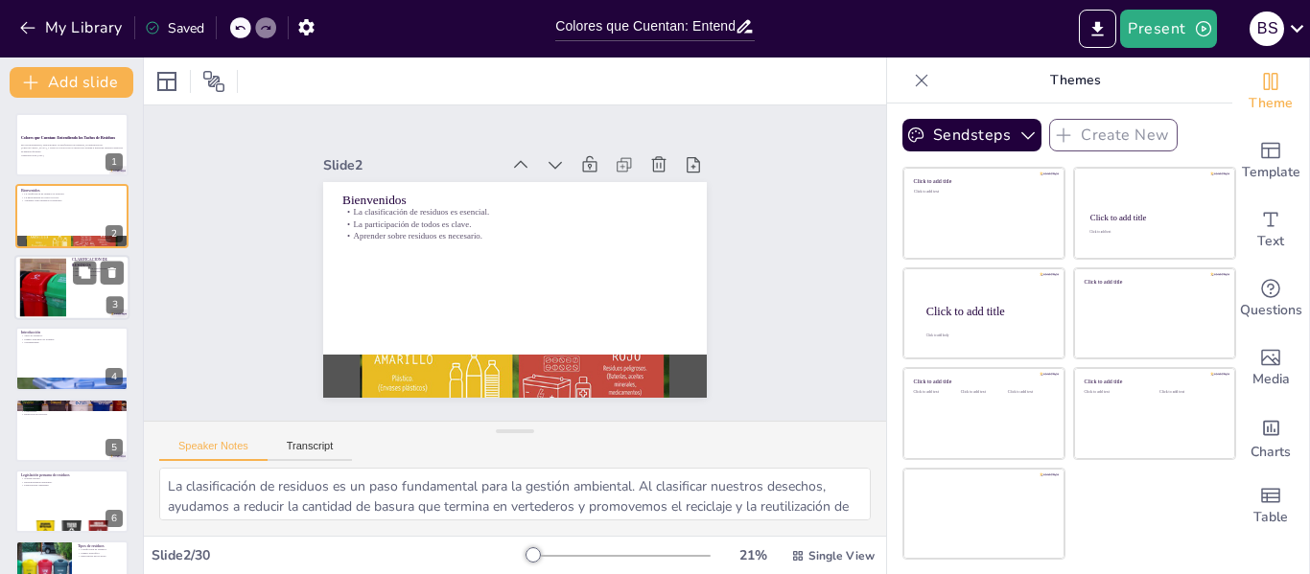
checkbox input "true"
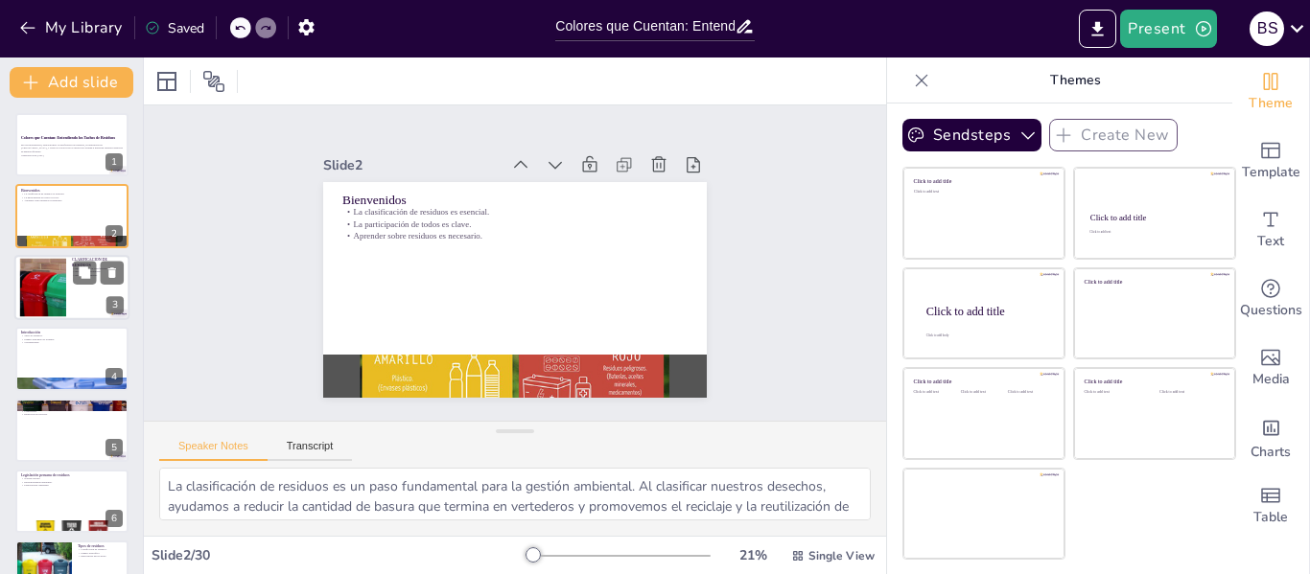
checkbox input "true"
click at [58, 298] on div at bounding box center [43, 287] width 104 height 58
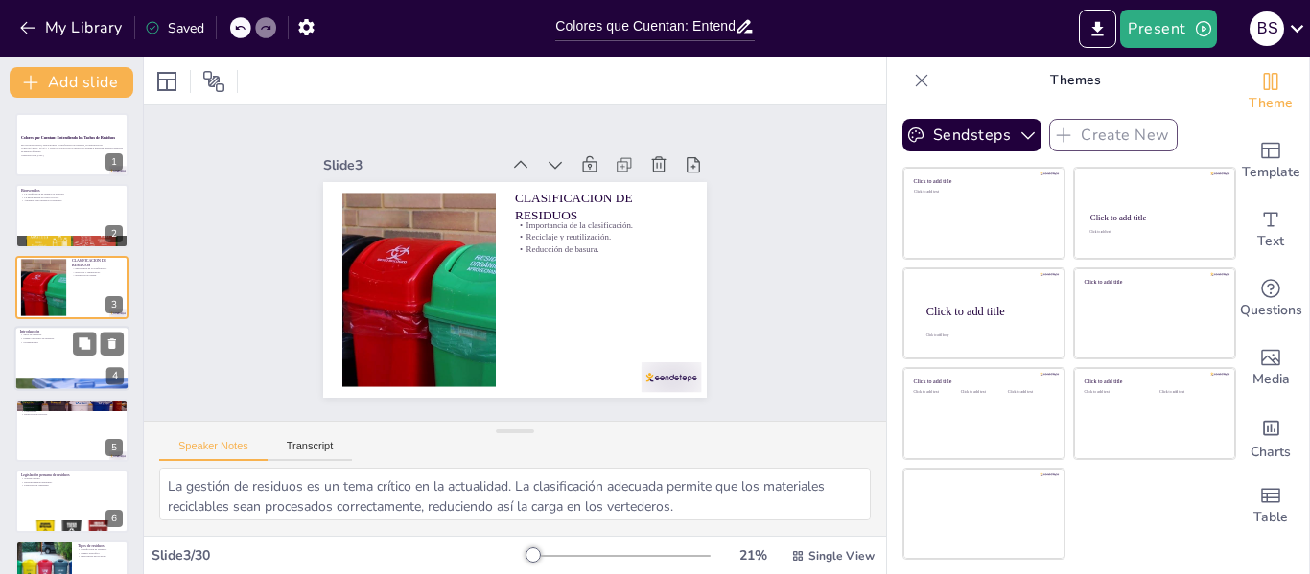
click at [58, 341] on p "Sostenibilidad." at bounding box center [72, 343] width 104 height 4
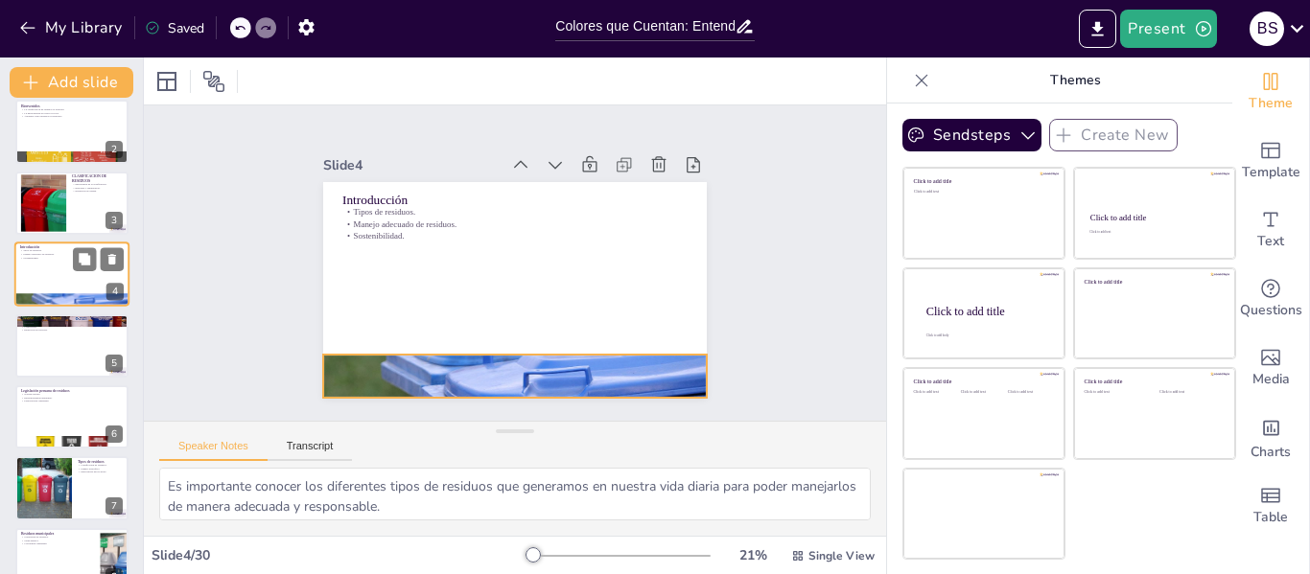
scroll to position [119, 0]
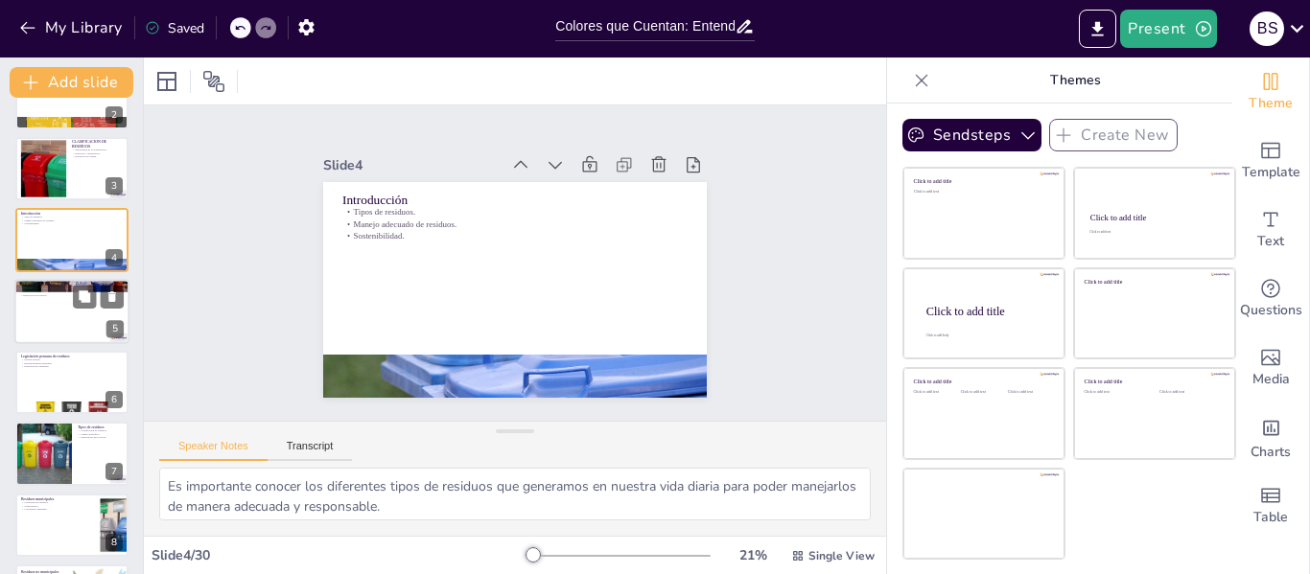
click at [46, 322] on div at bounding box center [71, 311] width 115 height 65
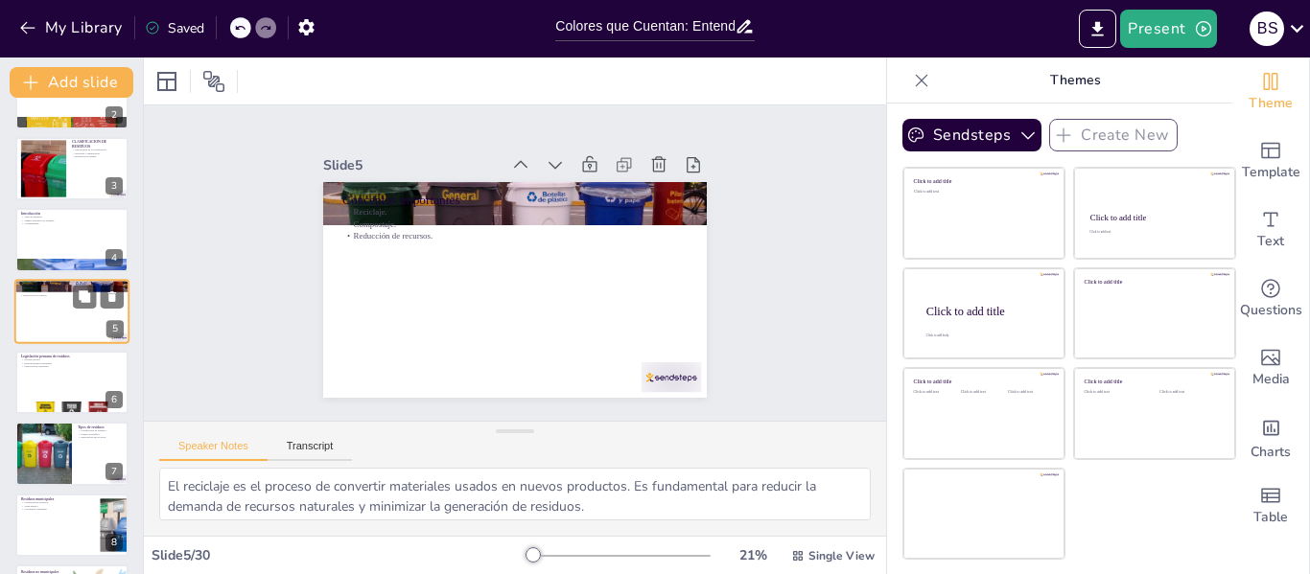
scroll to position [94, 0]
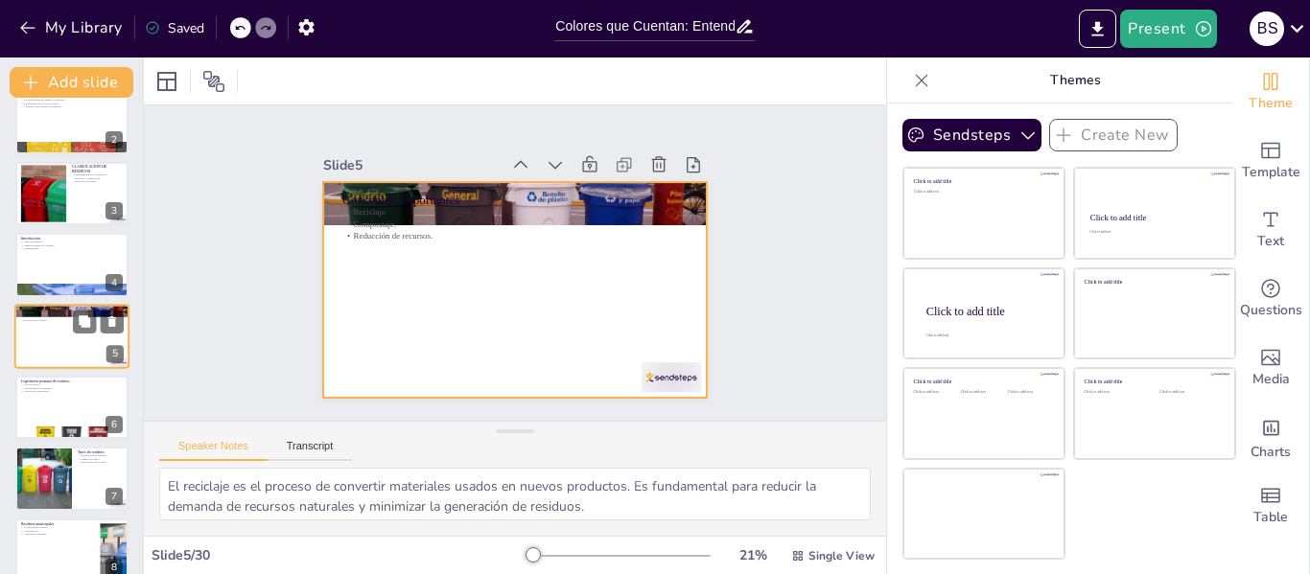
click at [51, 352] on div at bounding box center [71, 336] width 115 height 65
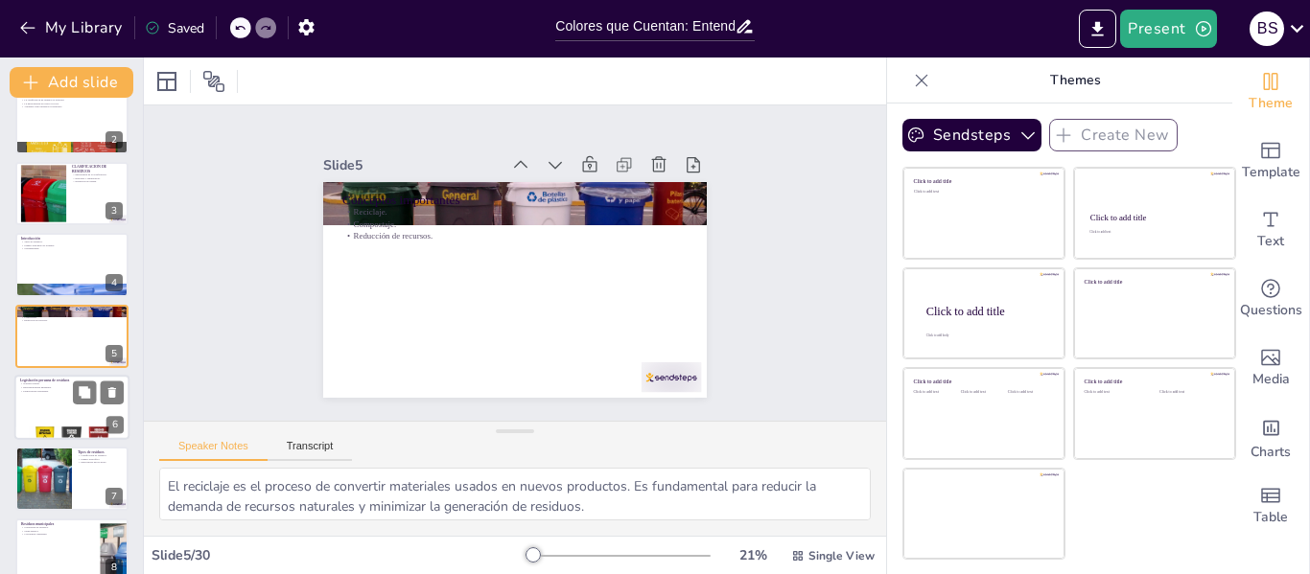
click at [46, 397] on div at bounding box center [71, 407] width 115 height 65
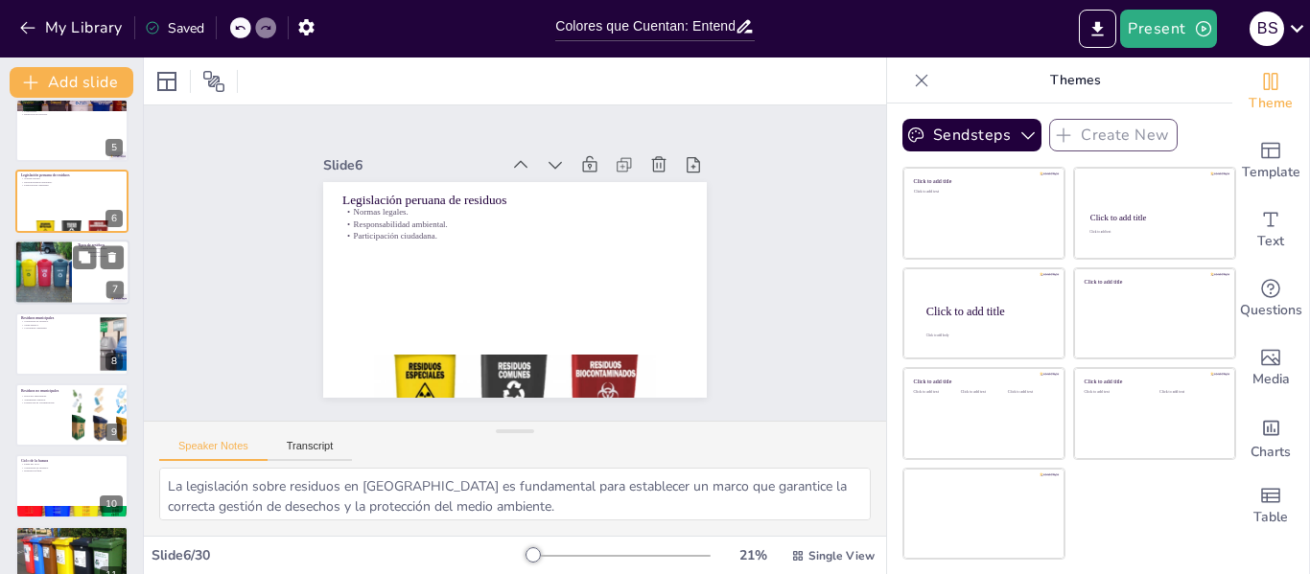
scroll to position [358, 0]
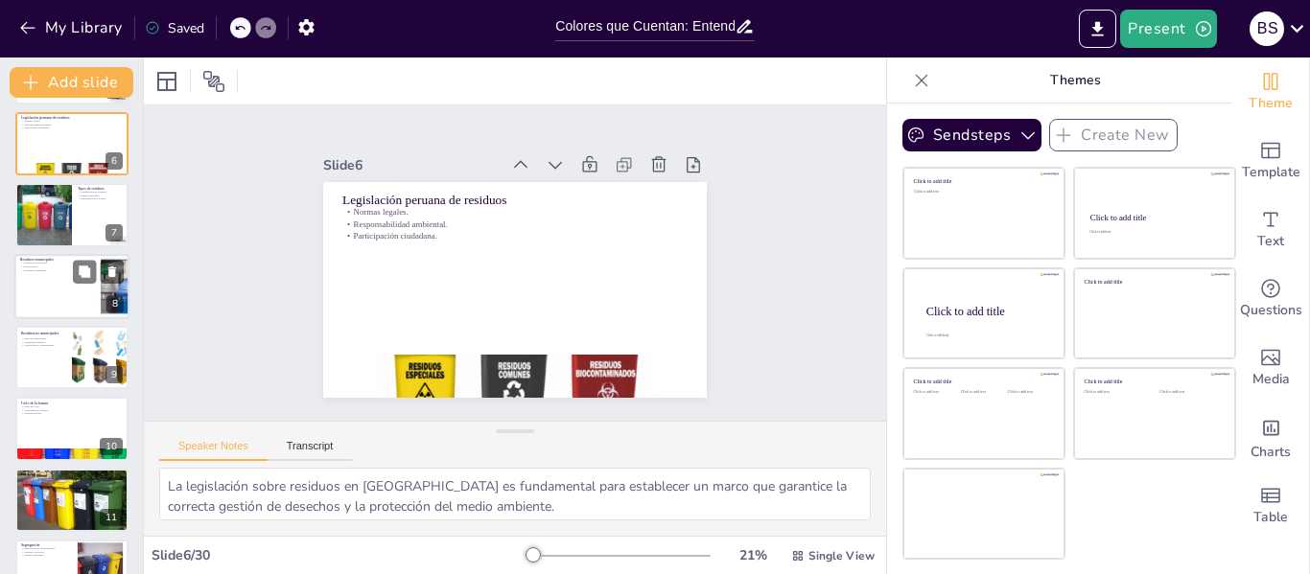
click at [45, 288] on div at bounding box center [71, 286] width 115 height 65
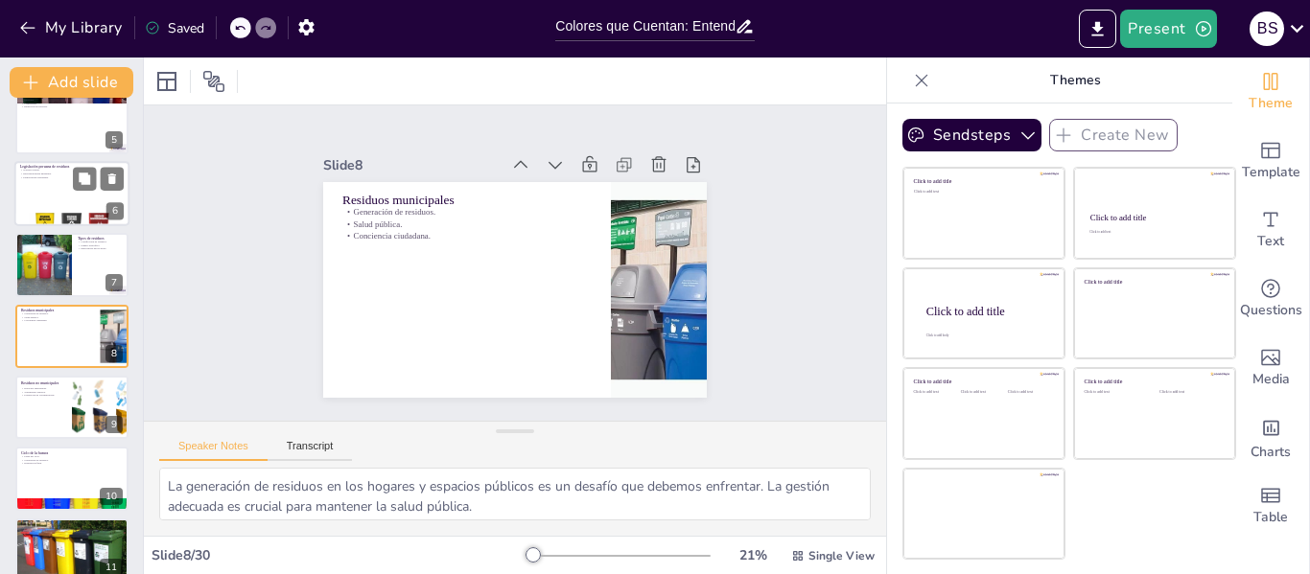
click at [44, 189] on div at bounding box center [71, 193] width 115 height 65
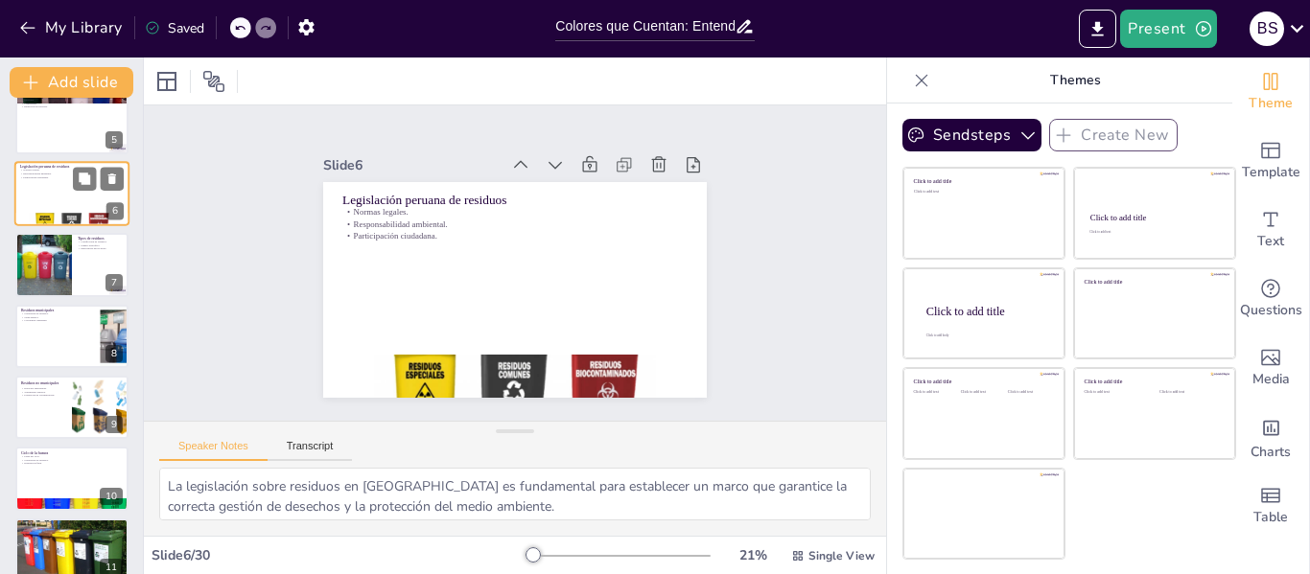
scroll to position [166, 0]
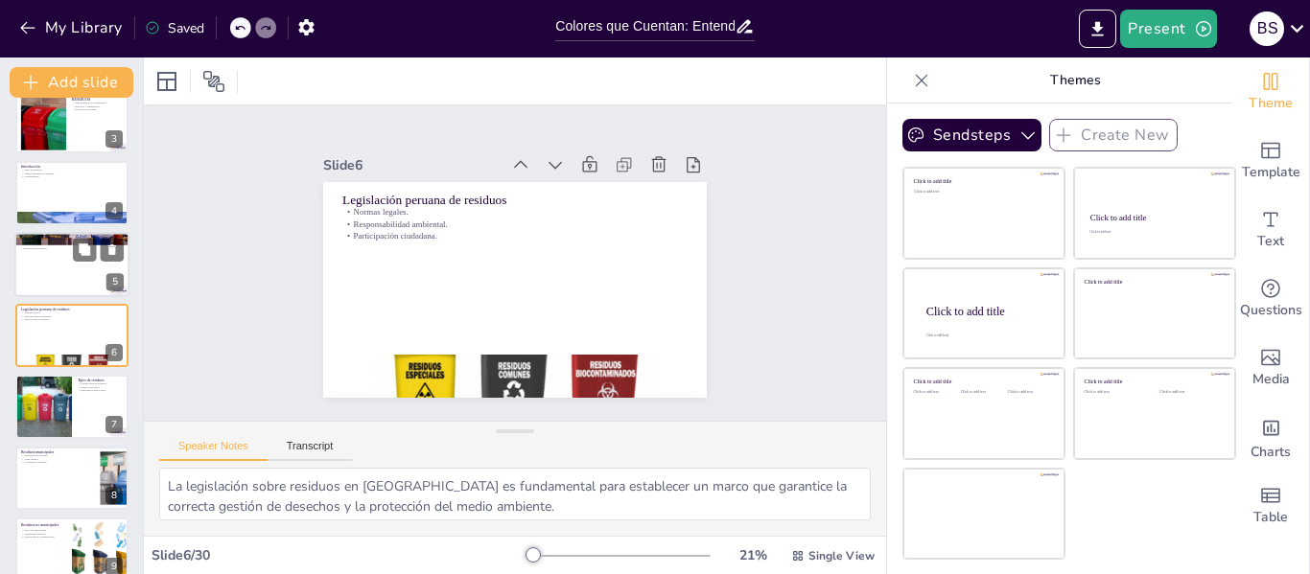
click at [34, 271] on div at bounding box center [71, 264] width 115 height 65
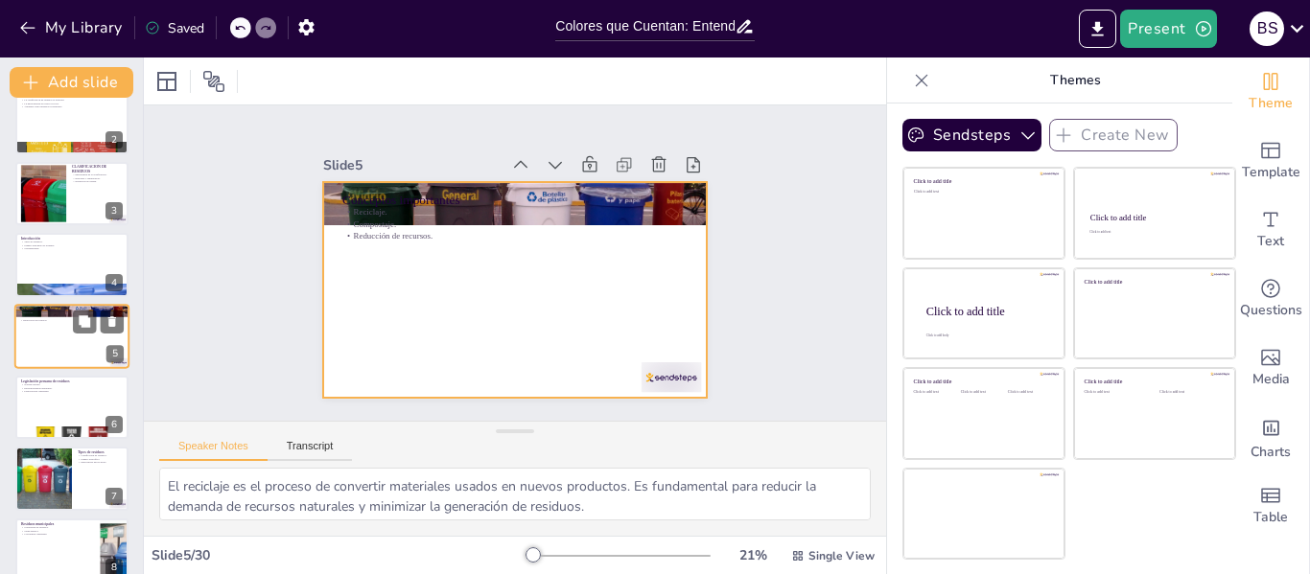
click at [44, 332] on div at bounding box center [71, 336] width 115 height 65
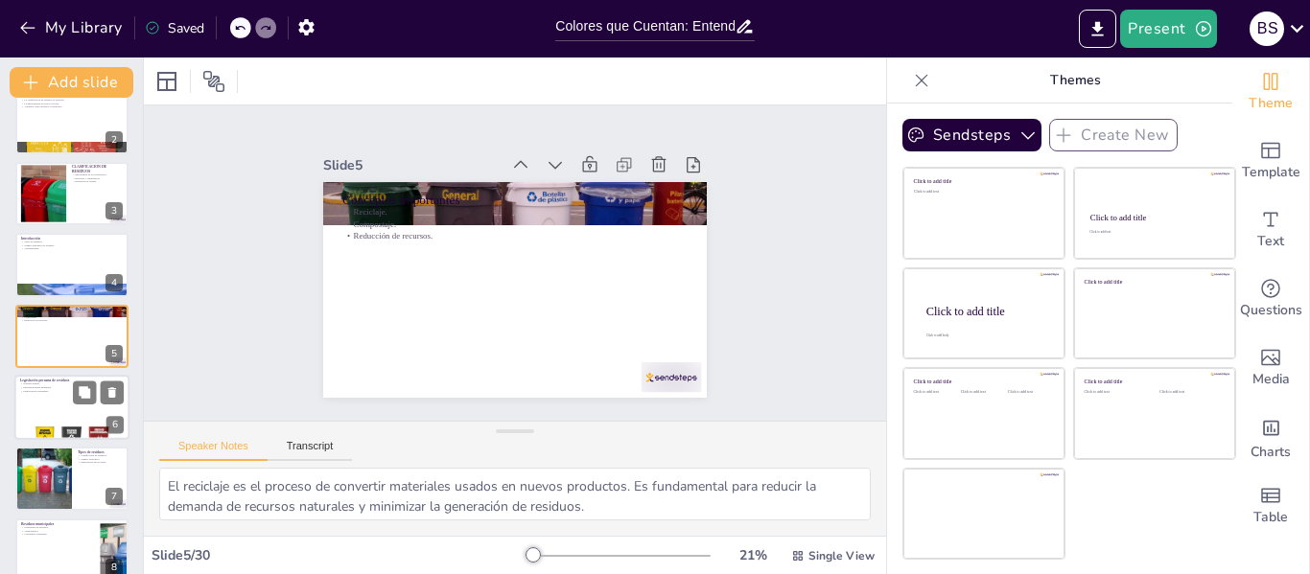
click at [40, 403] on div at bounding box center [71, 407] width 115 height 65
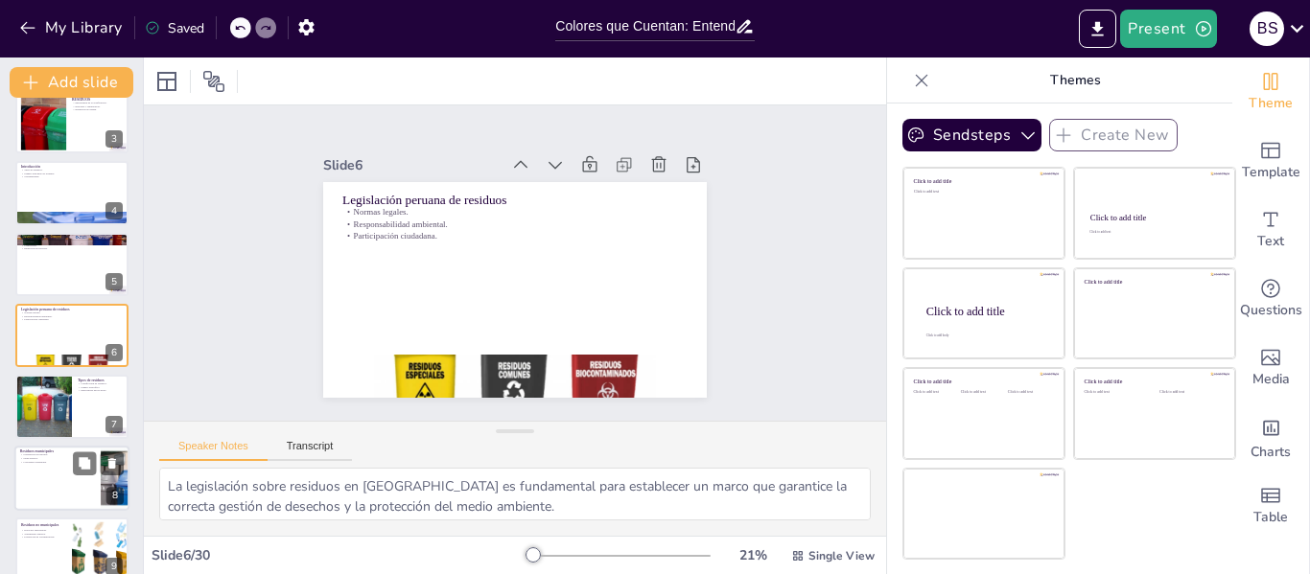
click at [47, 463] on p "Conciencia ciudadana." at bounding box center [57, 462] width 75 height 4
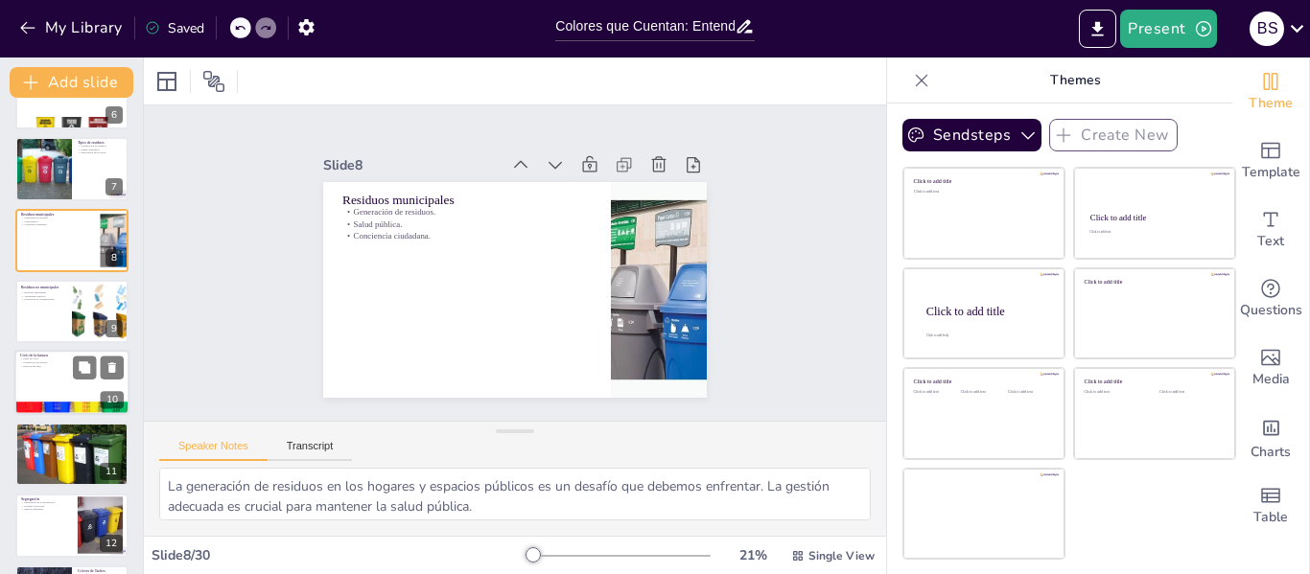
scroll to position [500, 0]
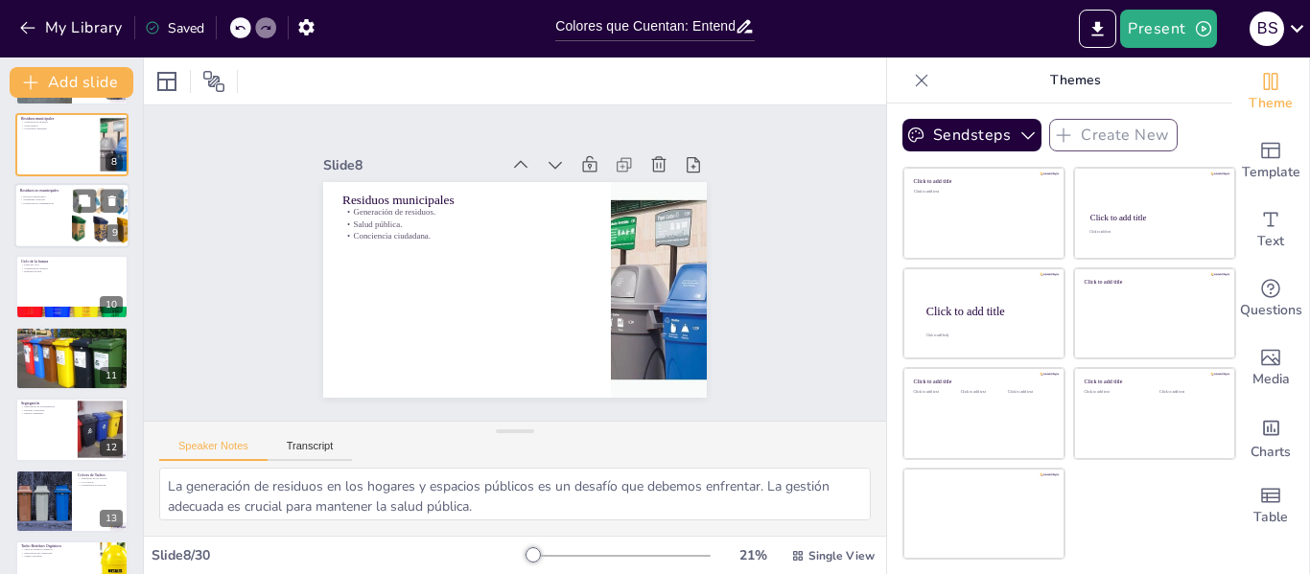
click at [42, 205] on p "Prevención de contaminación." at bounding box center [43, 203] width 46 height 4
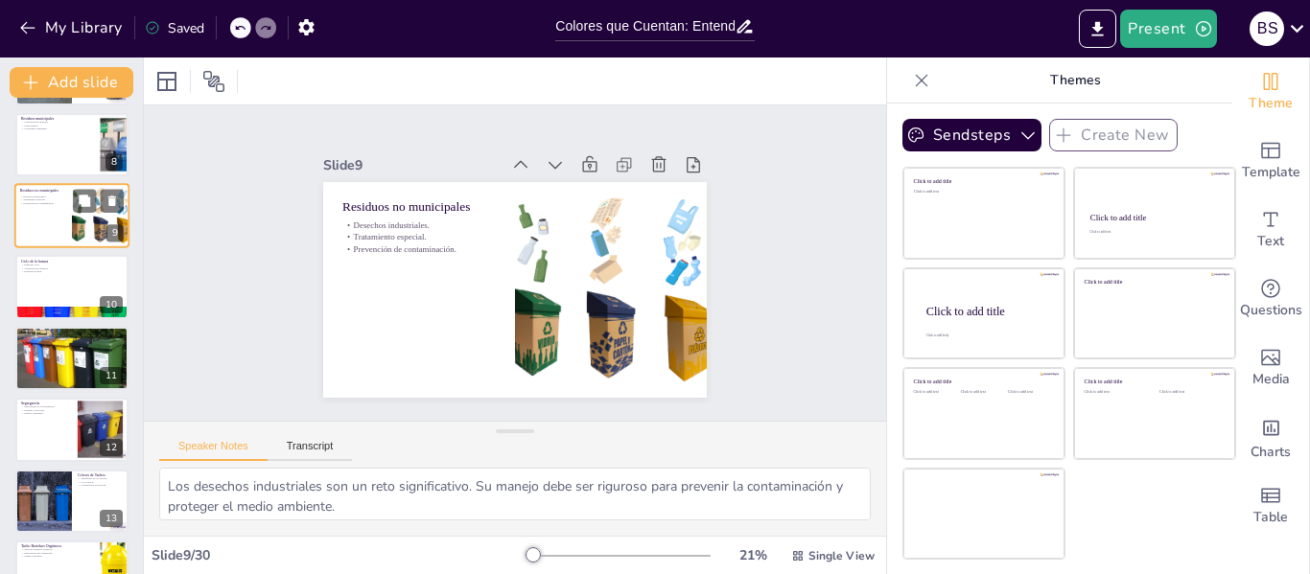
scroll to position [380, 0]
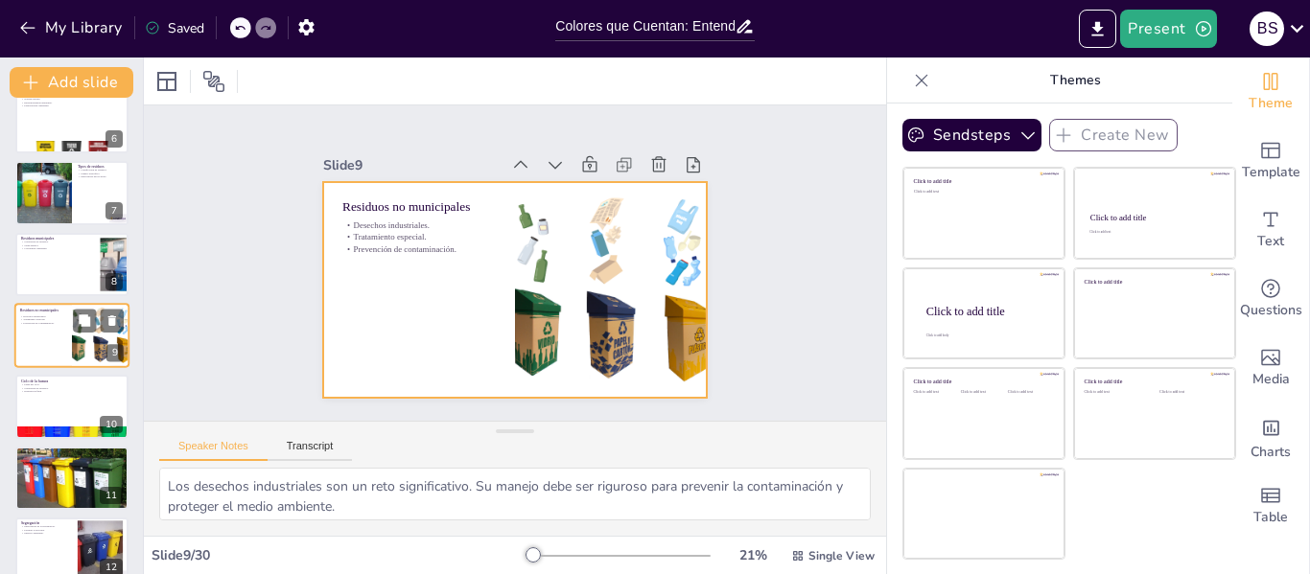
click at [55, 326] on div at bounding box center [71, 335] width 115 height 65
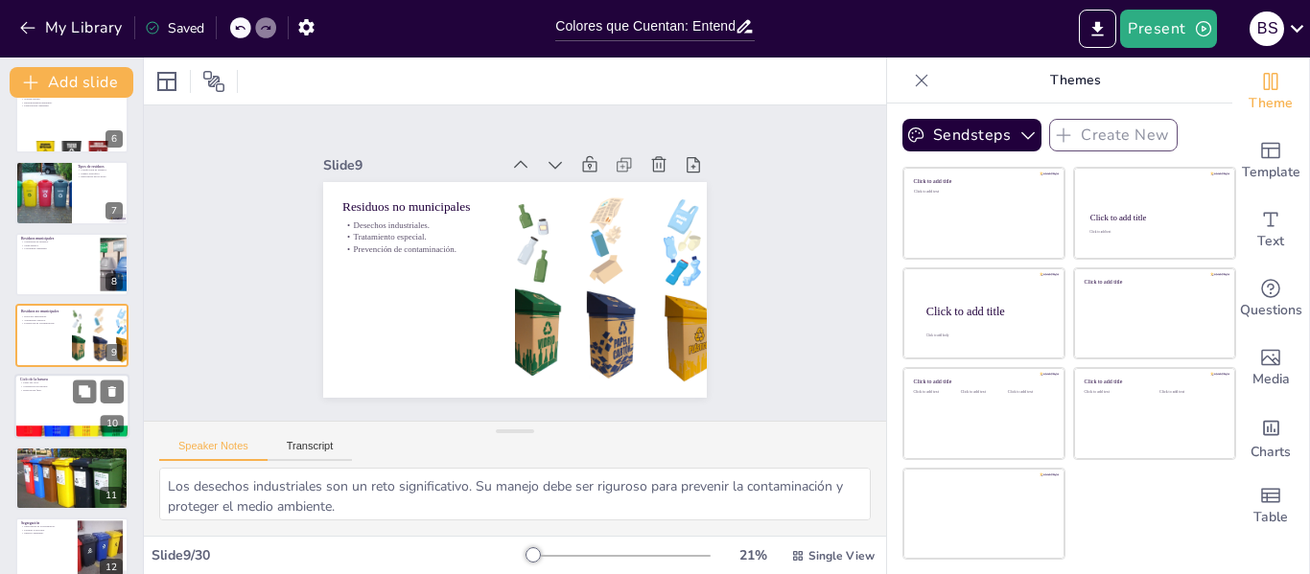
click at [31, 409] on div at bounding box center [71, 407] width 115 height 65
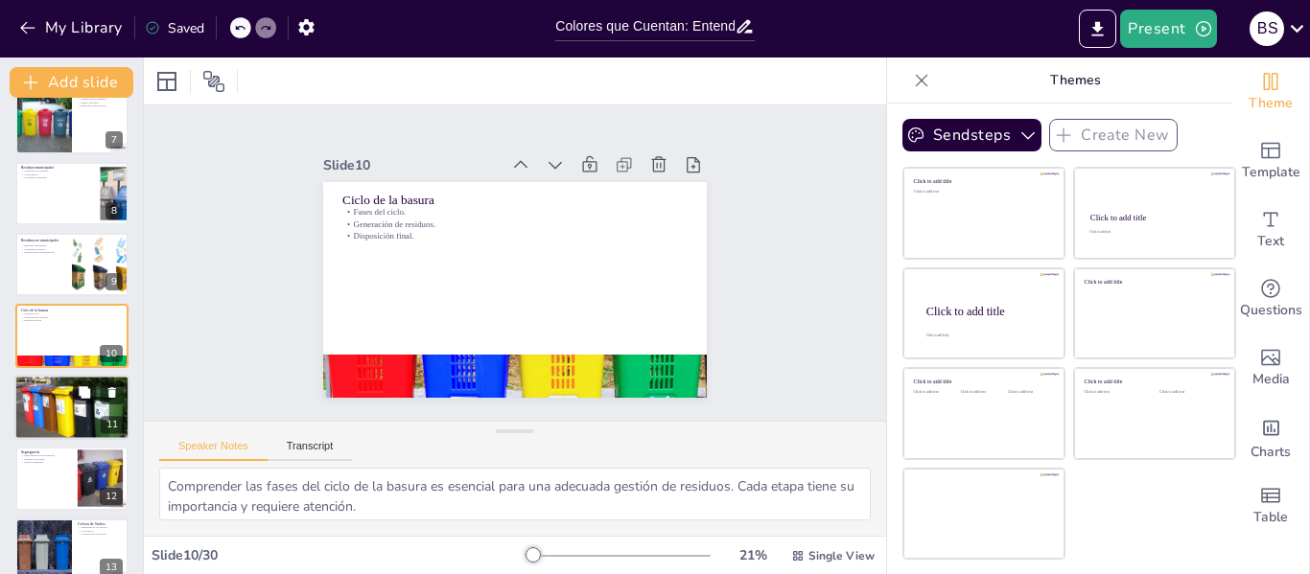
scroll to position [547, 0]
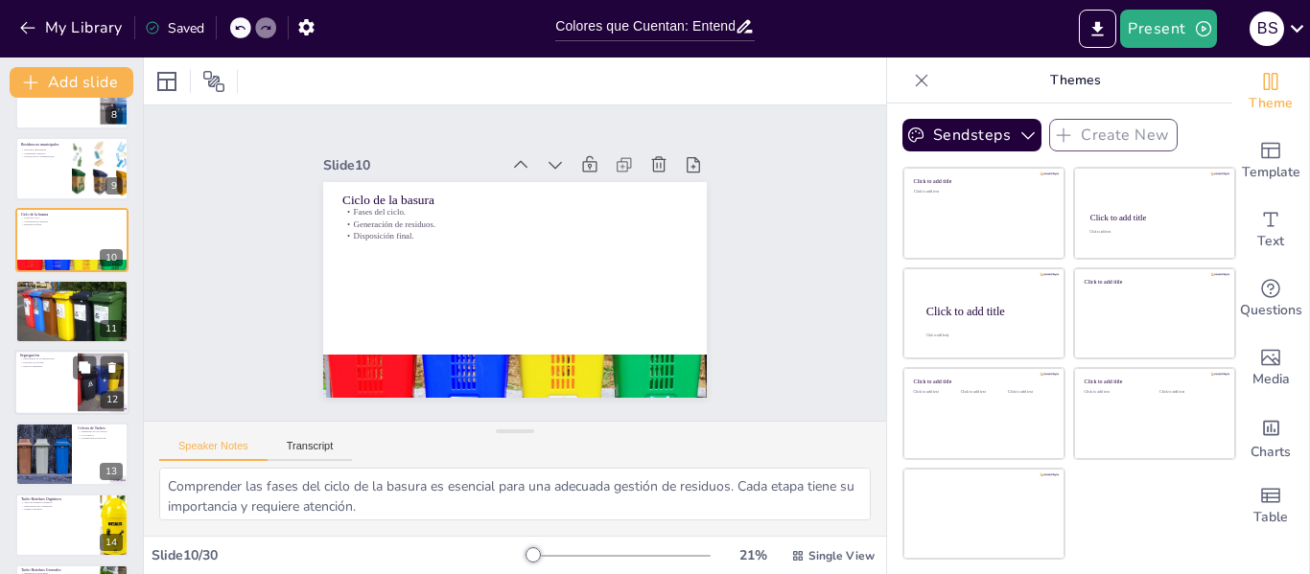
click at [52, 382] on div at bounding box center [71, 382] width 115 height 65
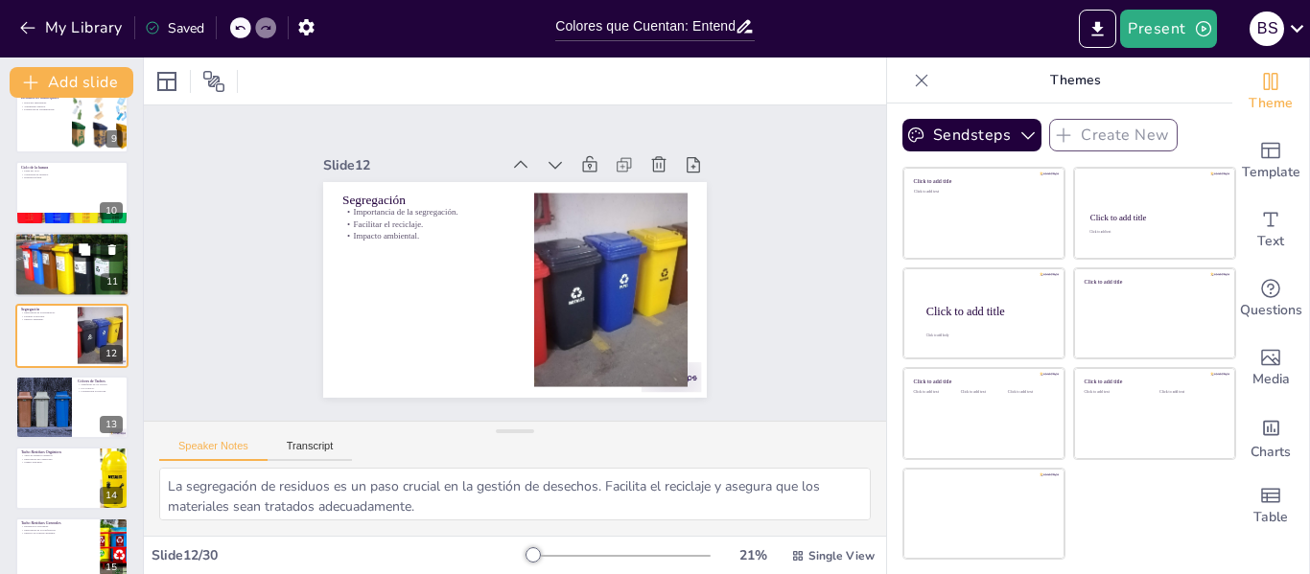
click at [49, 283] on div at bounding box center [71, 264] width 115 height 86
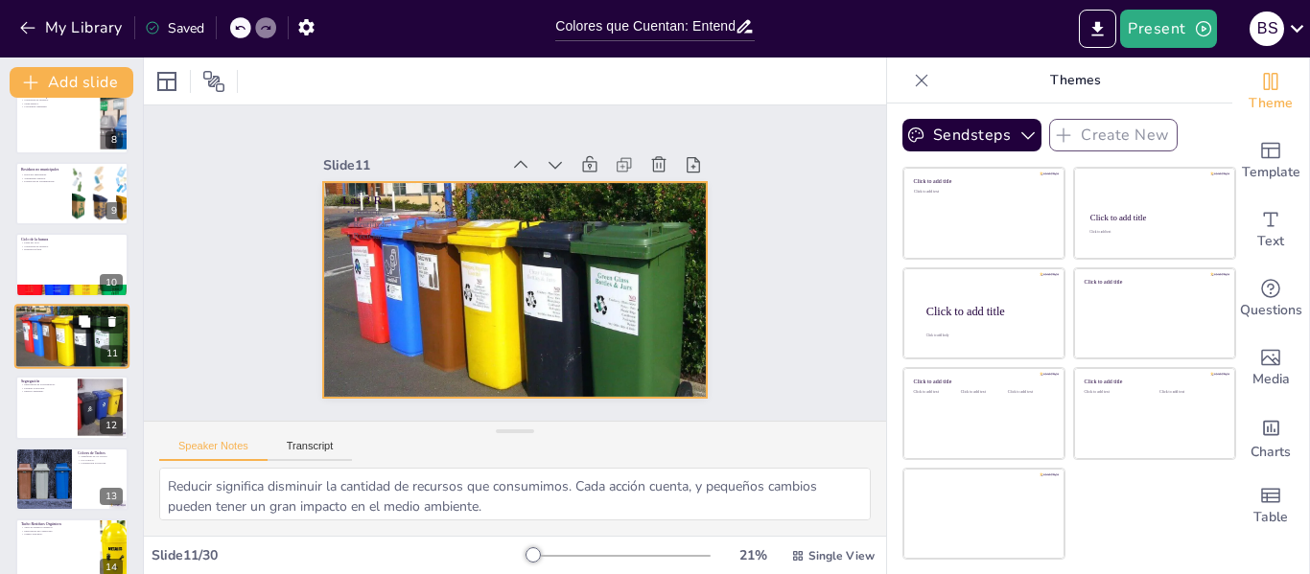
click at [33, 339] on div at bounding box center [71, 336] width 115 height 86
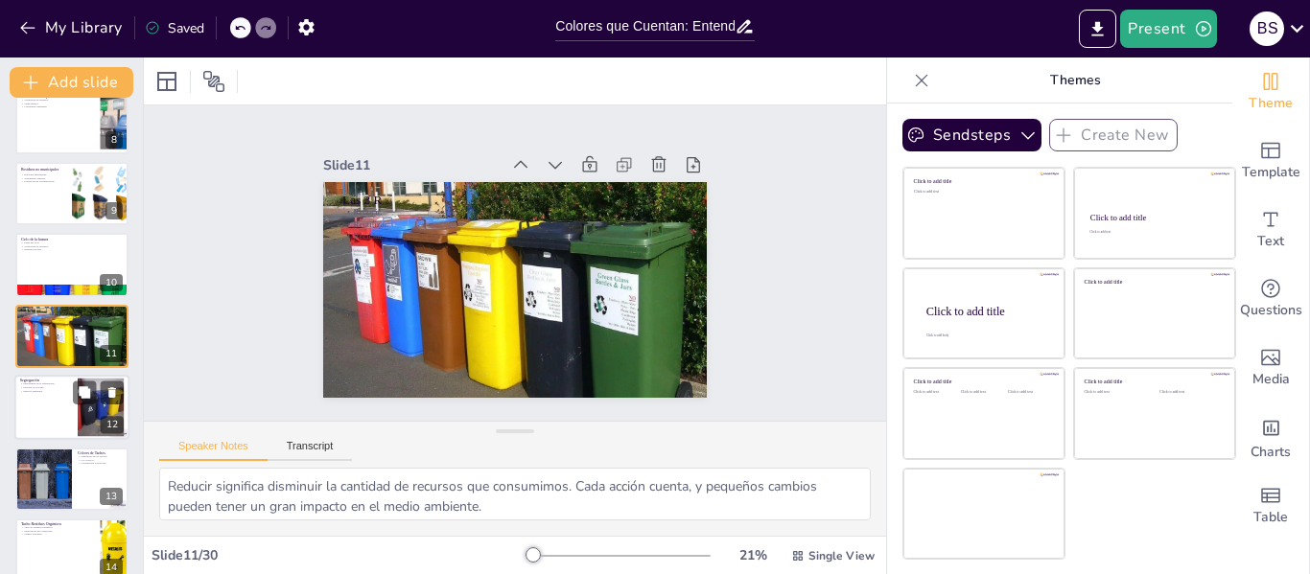
click at [33, 388] on p "Facilitar el reciclaje." at bounding box center [46, 388] width 52 height 4
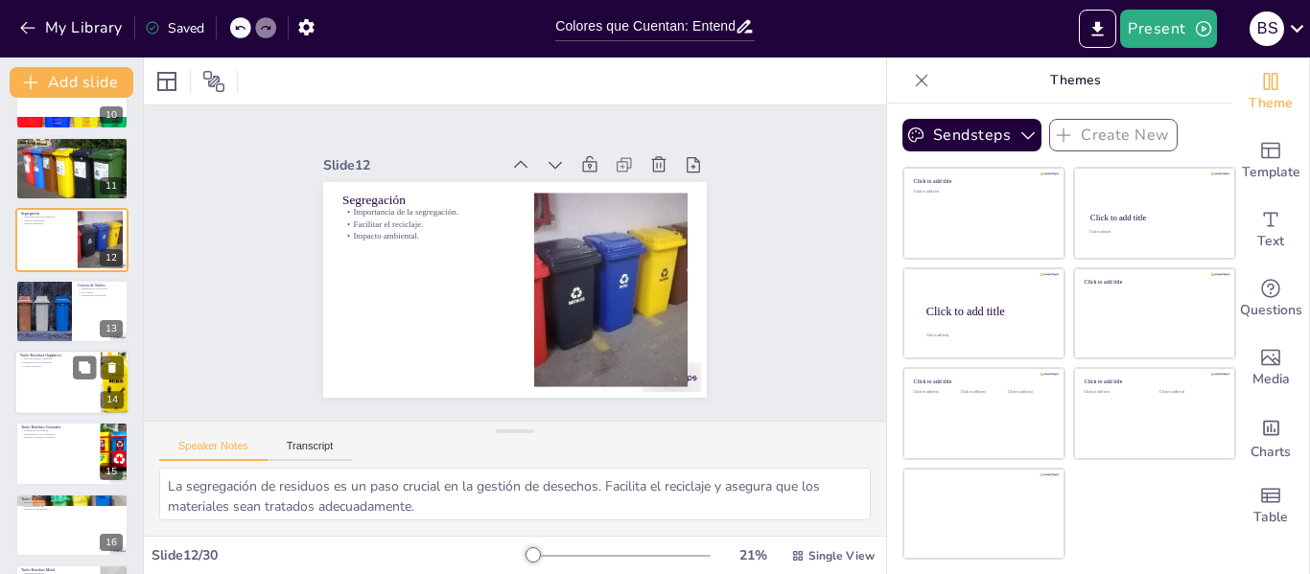
click at [50, 397] on div at bounding box center [71, 382] width 115 height 65
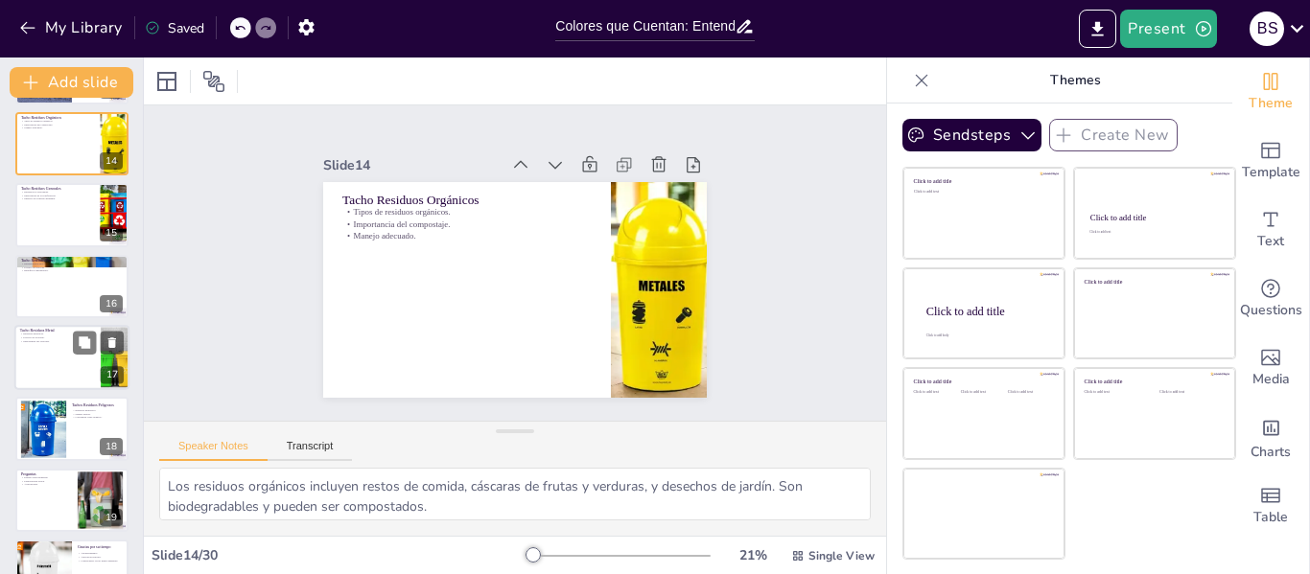
click at [72, 329] on p "Tacho Residuos Metal" at bounding box center [57, 331] width 75 height 6
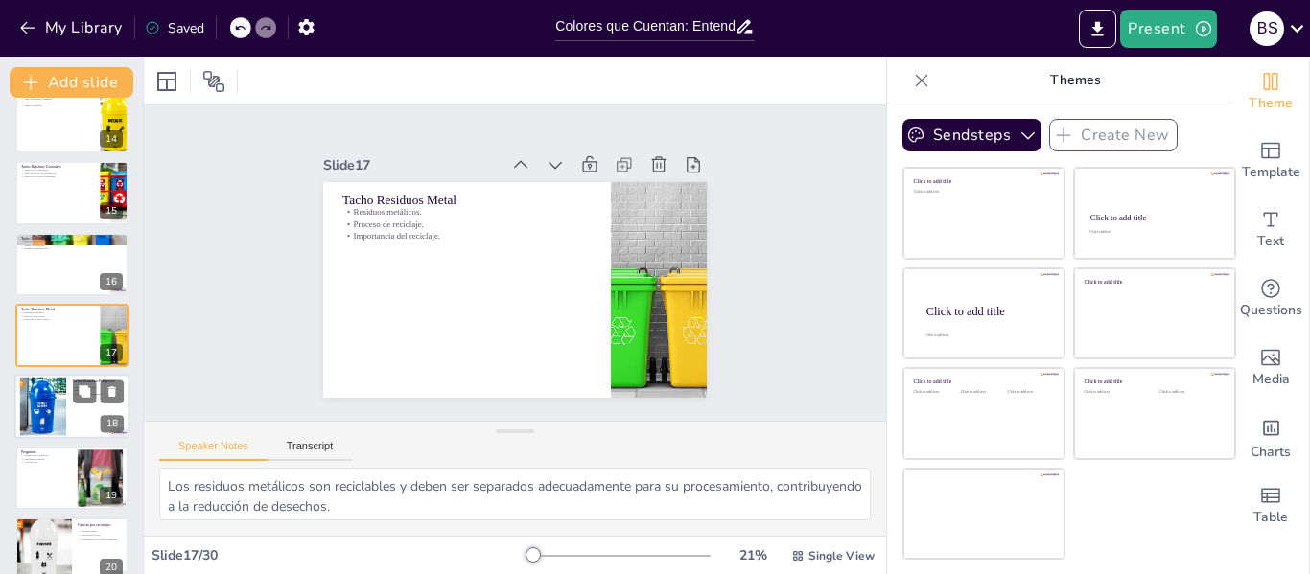
click at [61, 431] on div at bounding box center [42, 407] width 58 height 58
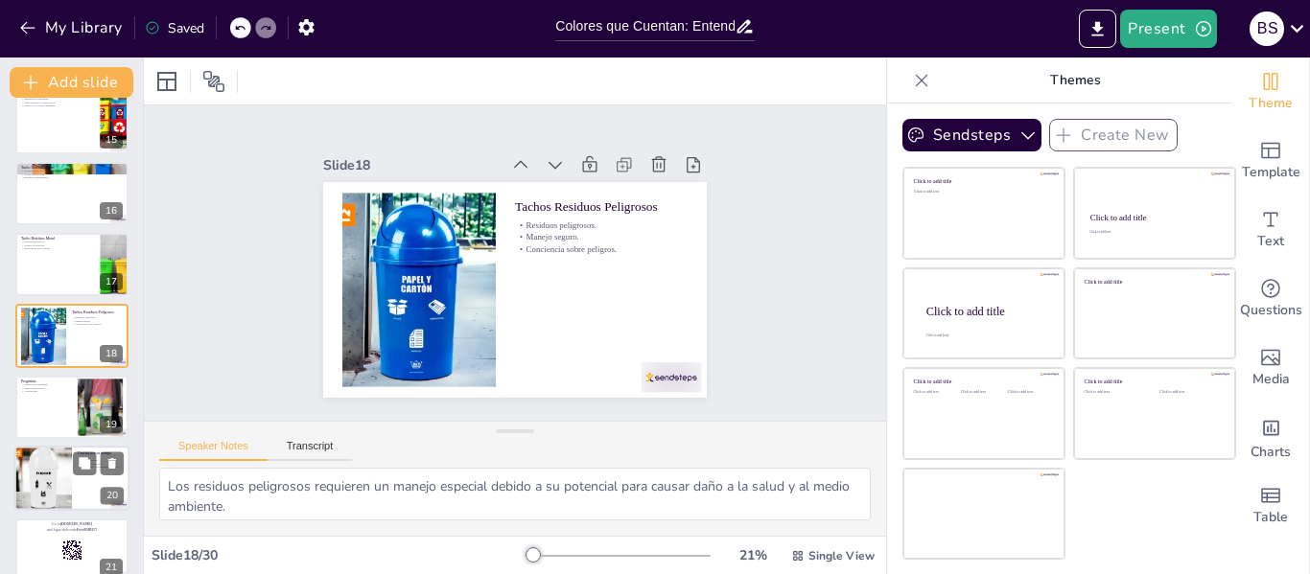
click at [50, 478] on div at bounding box center [43, 478] width 65 height 65
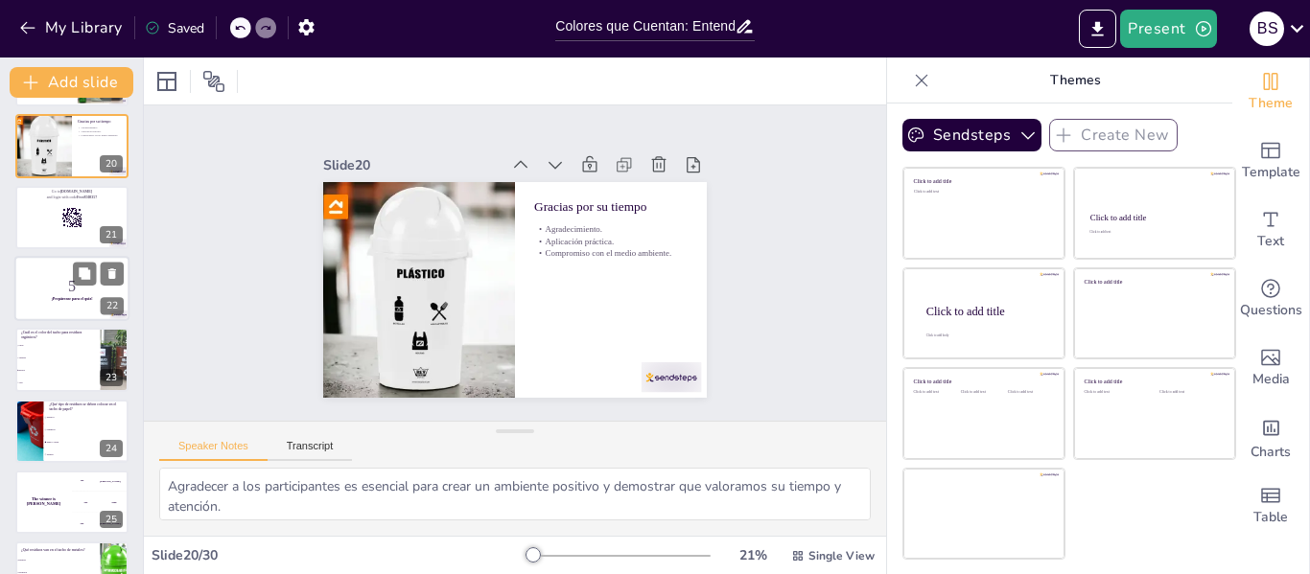
scroll to position [1356, 0]
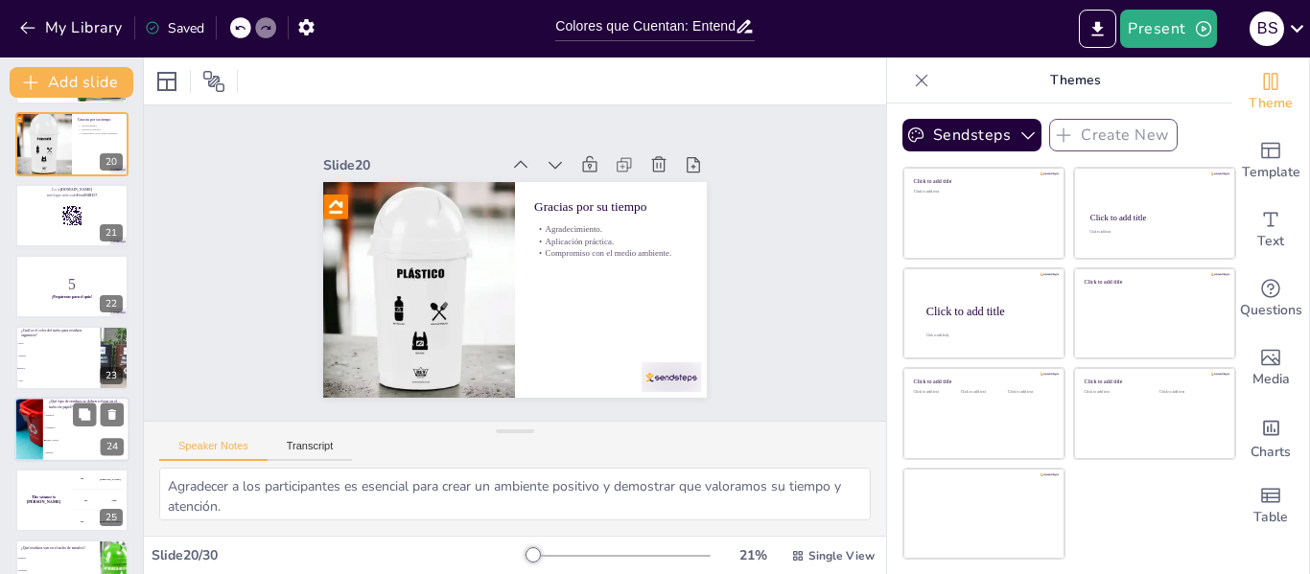
click at [36, 426] on div at bounding box center [29, 429] width 86 height 65
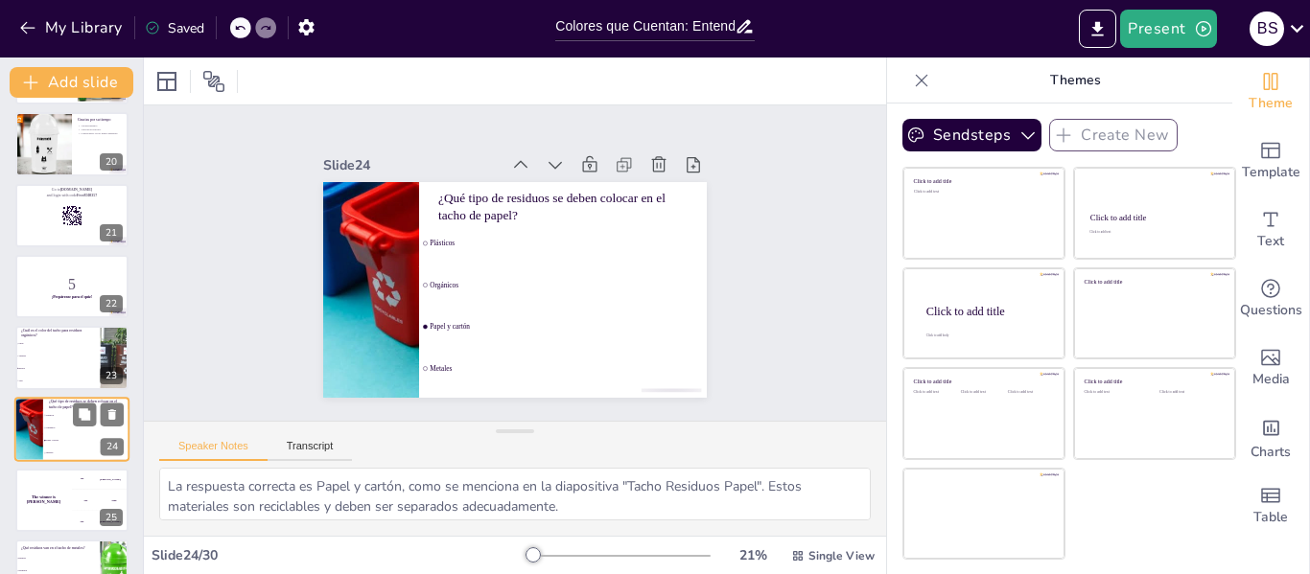
scroll to position [1449, 0]
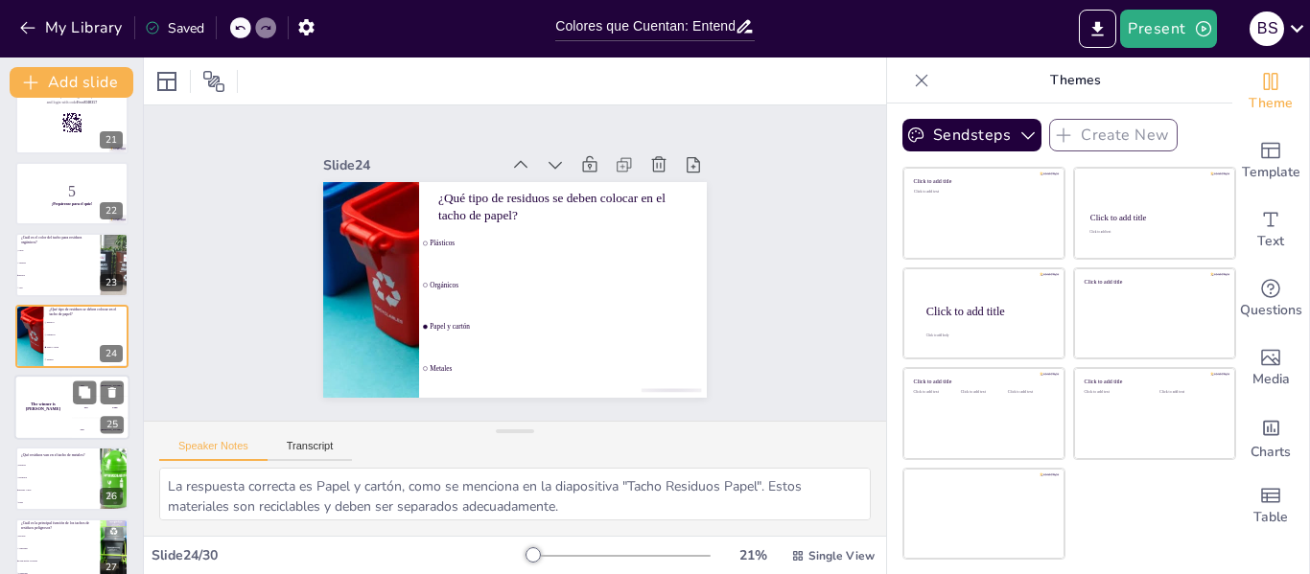
click at [45, 407] on h4 "The winner is Niels 🏆" at bounding box center [43, 408] width 58 height 10
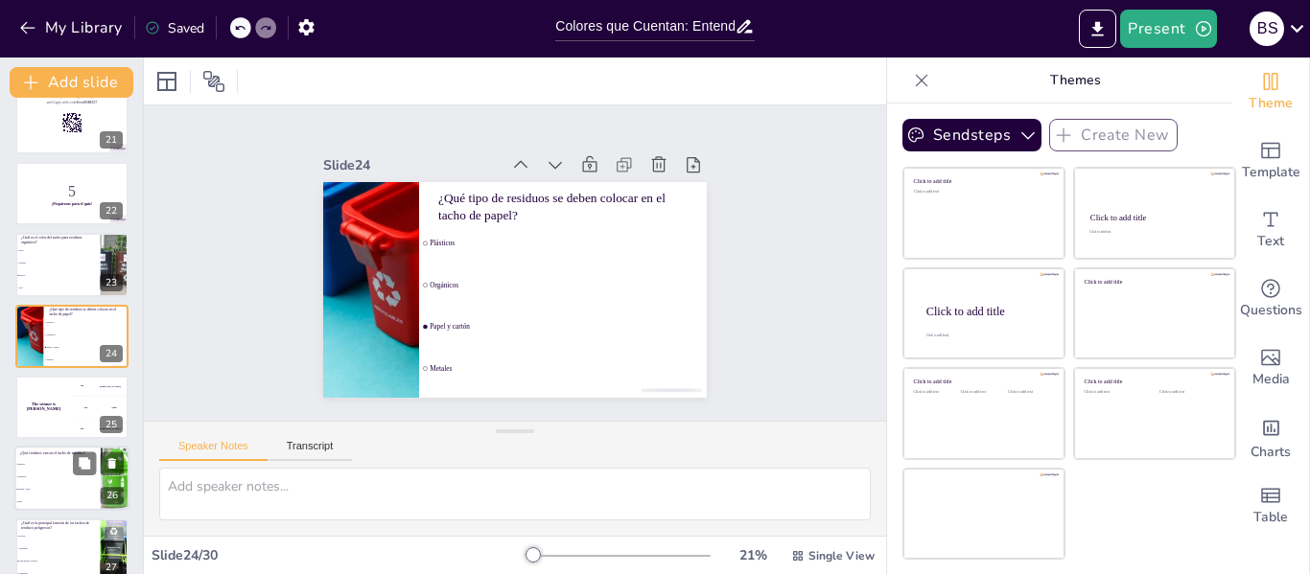
scroll to position [1521, 0]
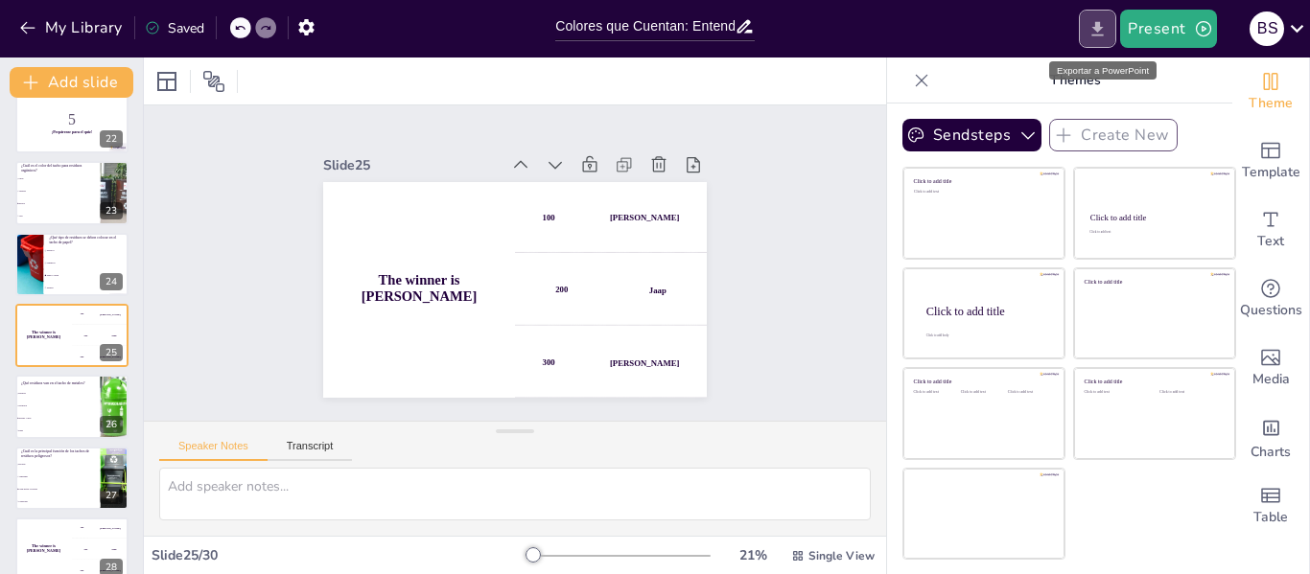
click at [1098, 24] on icon "Export to PowerPoint" at bounding box center [1098, 28] width 12 height 14
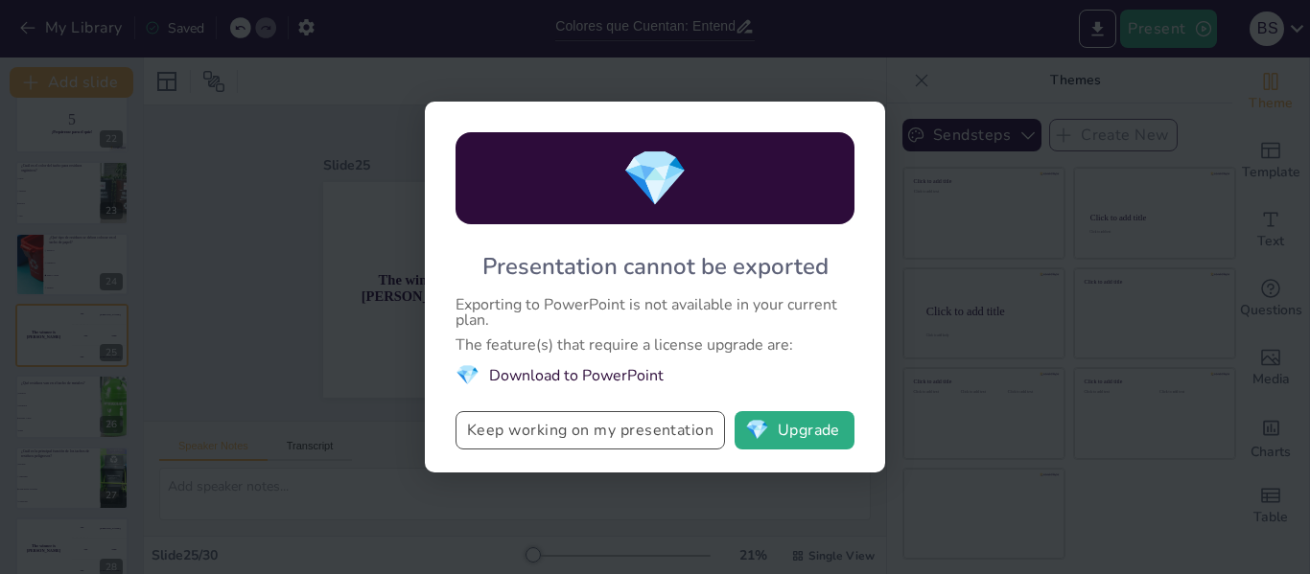
click at [616, 438] on button "Keep working on my presentation" at bounding box center [589, 430] width 269 height 38
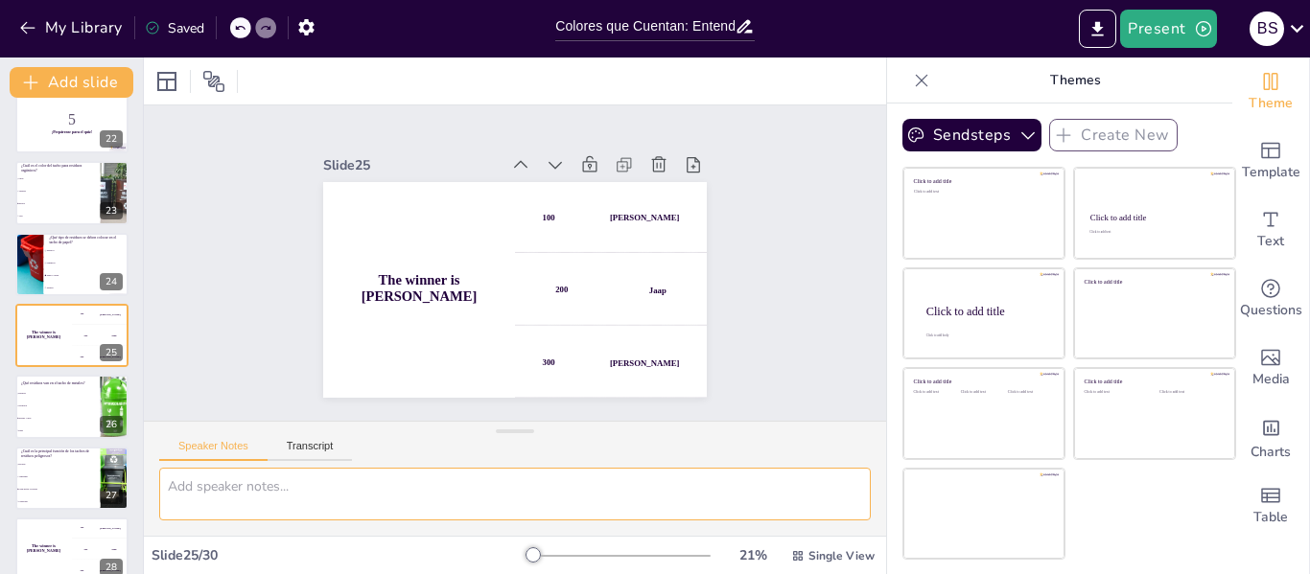
click at [255, 488] on textarea at bounding box center [514, 494] width 711 height 53
click at [173, 79] on icon at bounding box center [166, 81] width 19 height 19
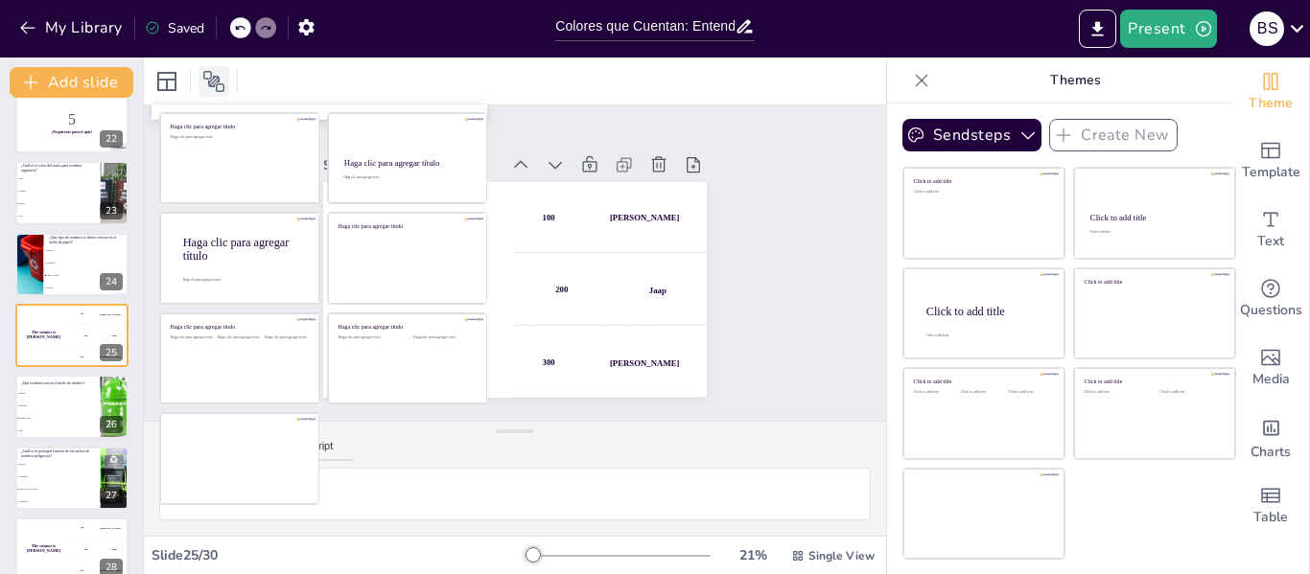
click at [206, 82] on icon at bounding box center [213, 81] width 23 height 23
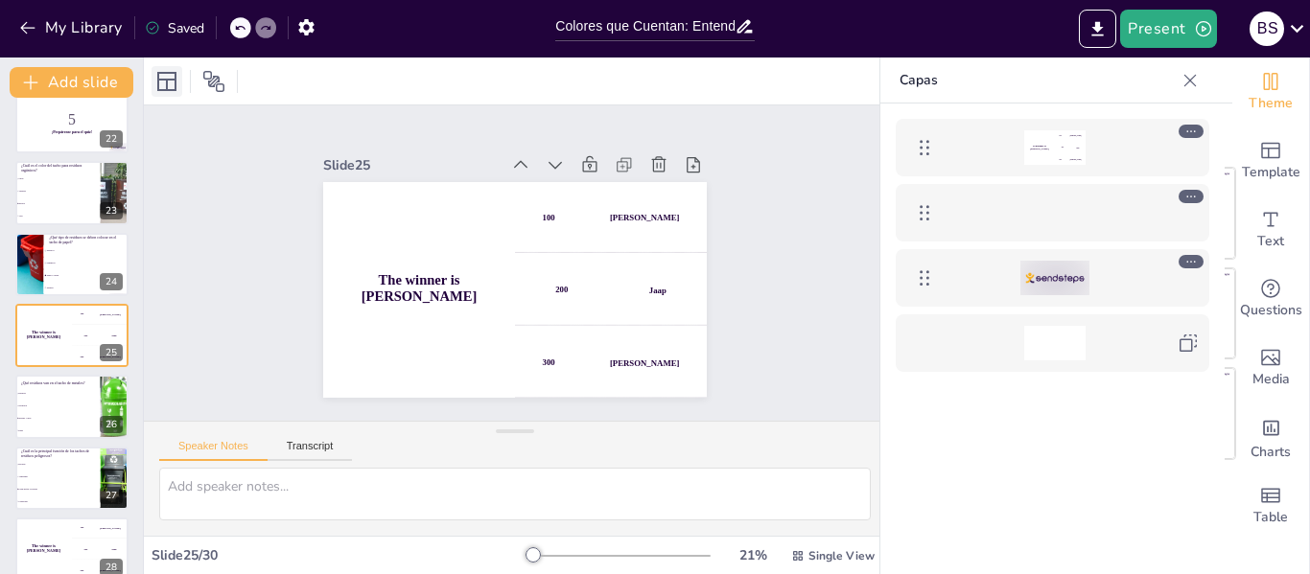
click at [164, 84] on icon at bounding box center [166, 81] width 23 height 23
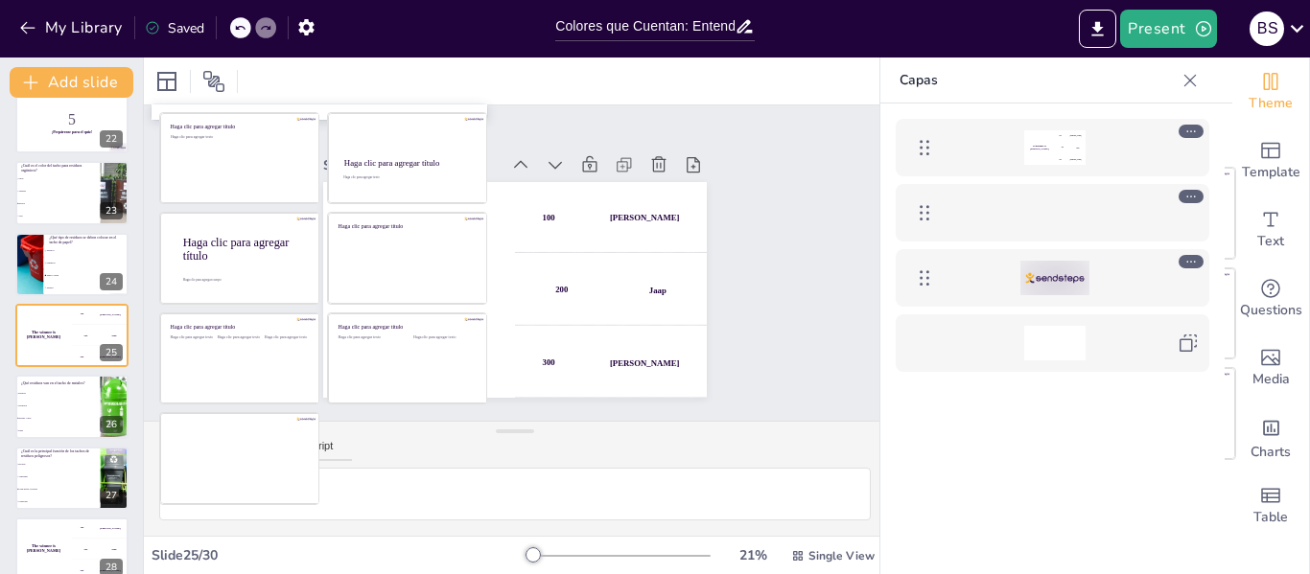
click at [493, 72] on div at bounding box center [515, 81] width 742 height 47
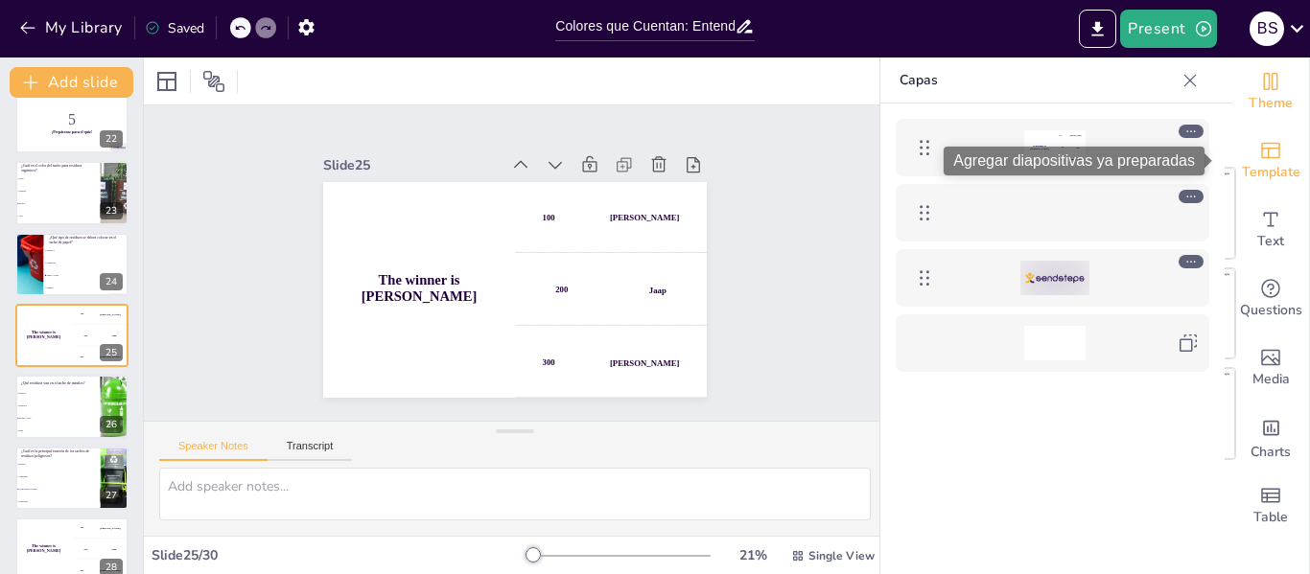
click at [1259, 159] on icon "Add ready made slides" at bounding box center [1270, 150] width 23 height 23
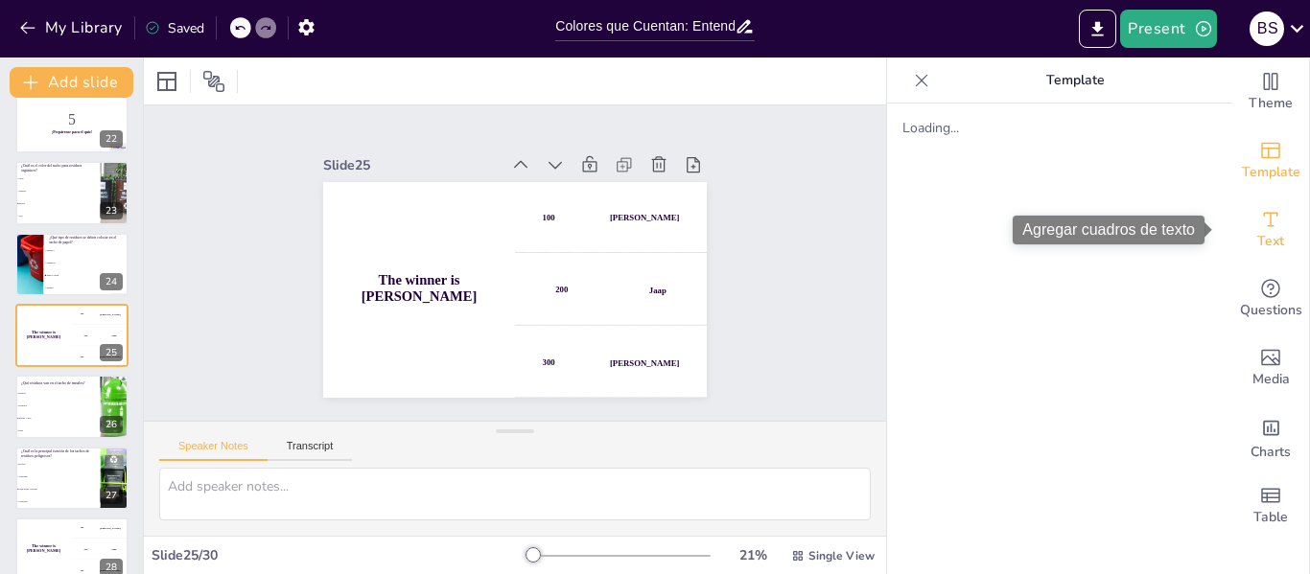
click at [1265, 222] on icon "Add text boxes" at bounding box center [1270, 219] width 23 height 23
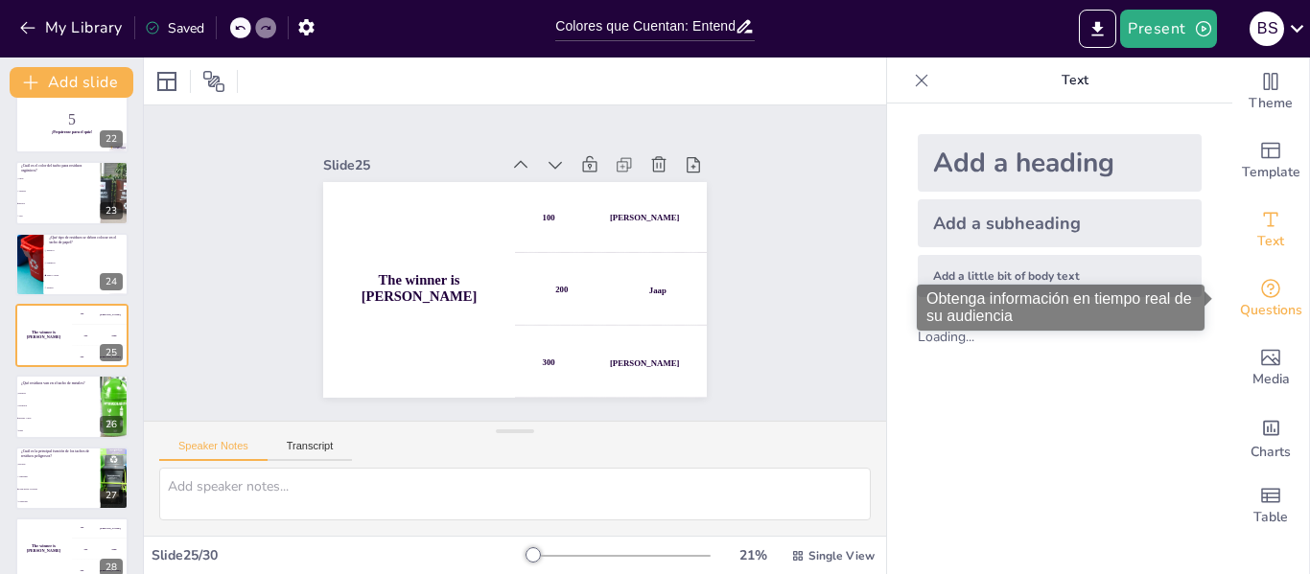
click at [1258, 304] on span "Questions" at bounding box center [1271, 310] width 62 height 21
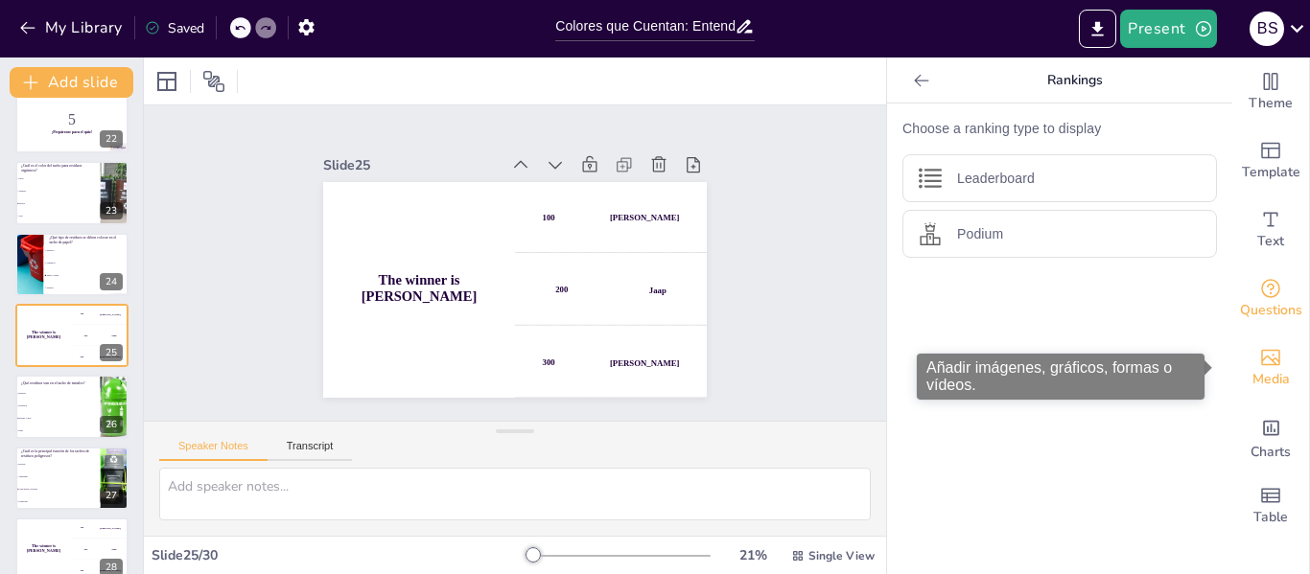
click at [1263, 364] on icon "Add images, graphics, shapes or video" at bounding box center [1270, 358] width 19 height 16
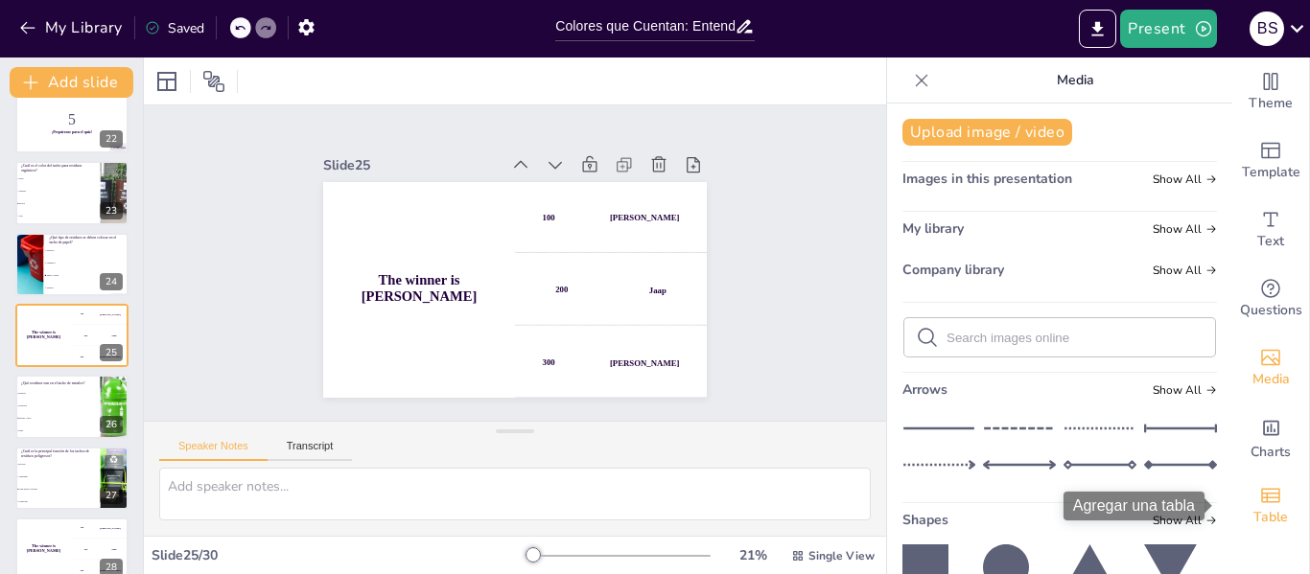
click at [1261, 499] on icon "Add a table" at bounding box center [1270, 495] width 23 height 23
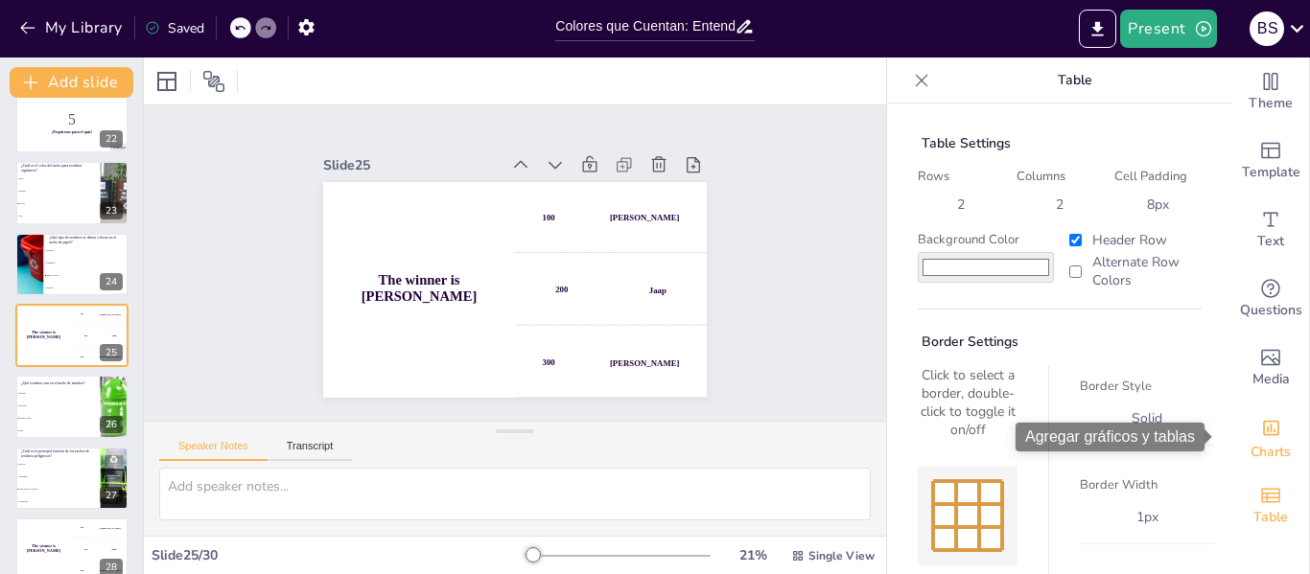
click at [1261, 439] on div "Add charts and graphs" at bounding box center [1271, 426] width 20 height 31
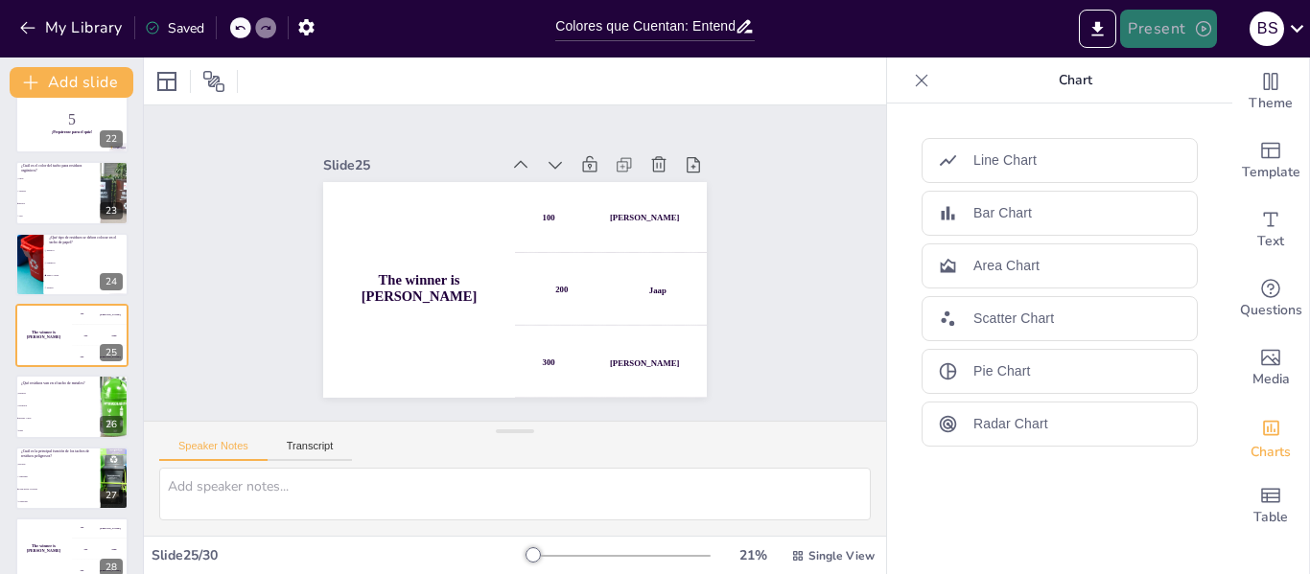
click at [1187, 22] on button "Present" at bounding box center [1168, 29] width 96 height 38
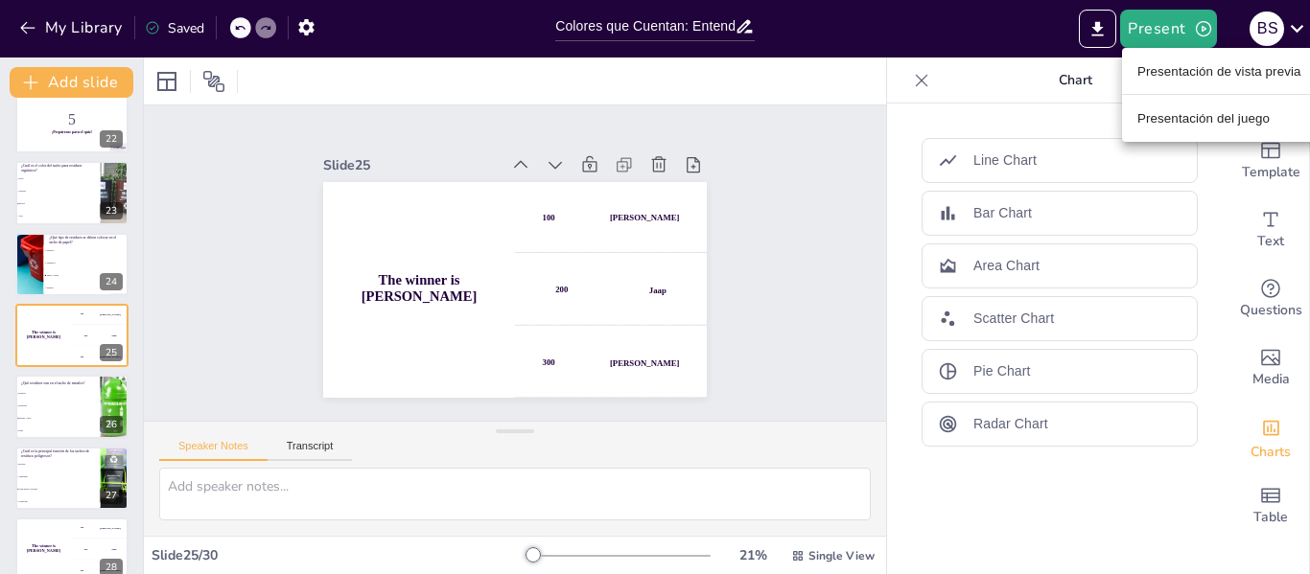
click at [1196, 73] on font "Presentación de vista previa" at bounding box center [1219, 71] width 164 height 14
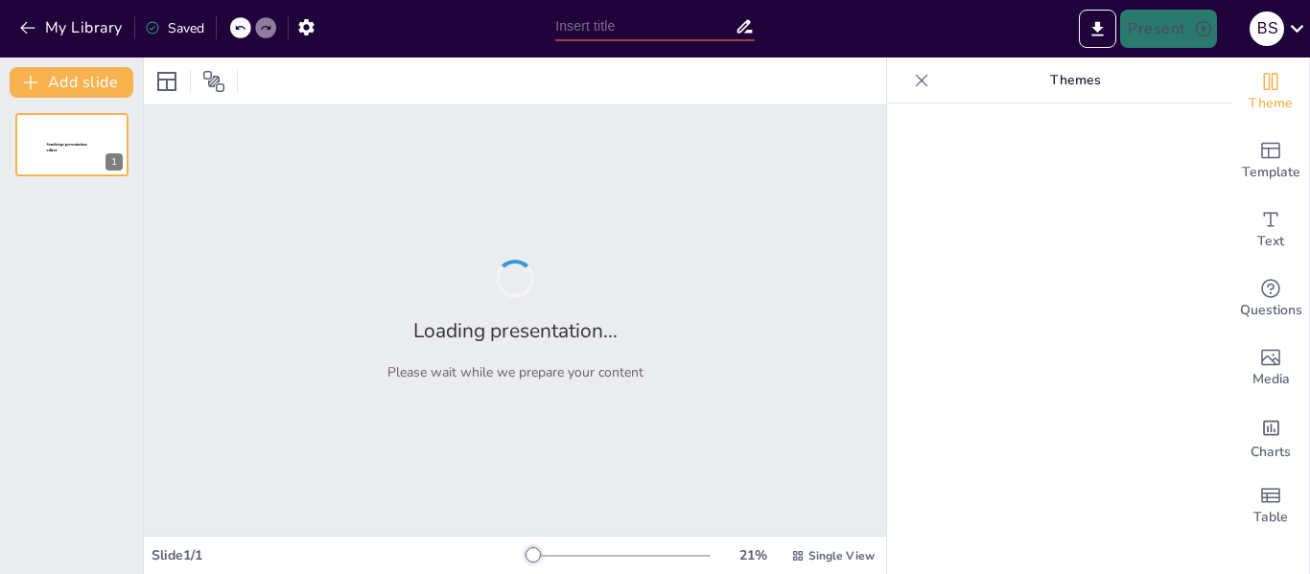
type input "Colores que Cuentan: Entendiendo los Tachos de Residuos"
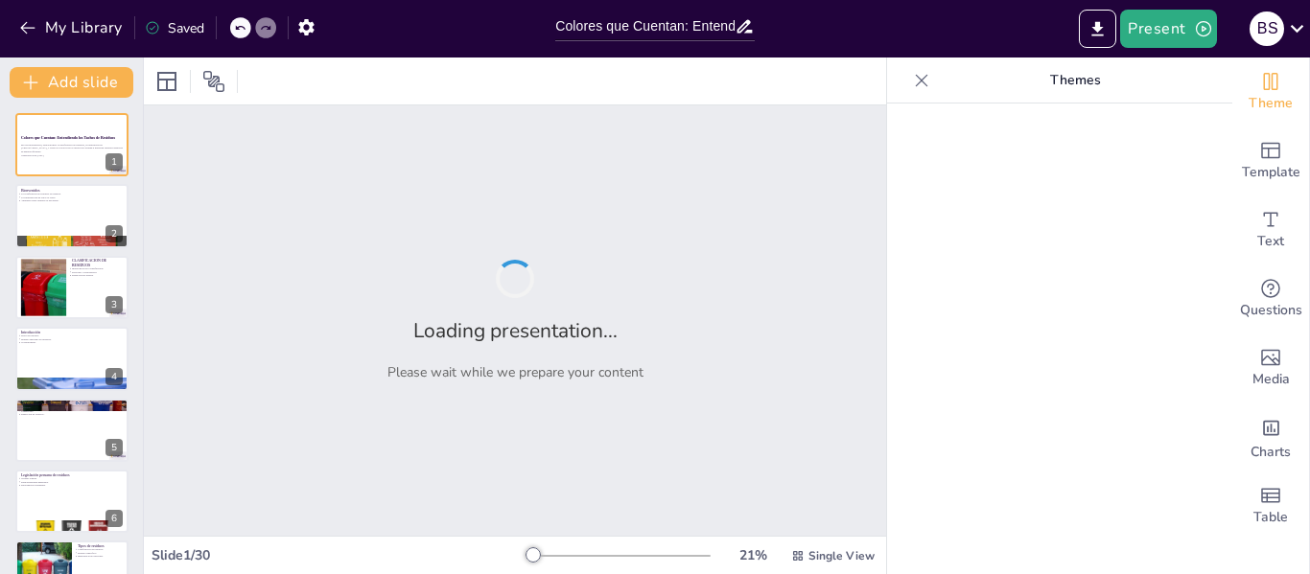
checkbox input "true"
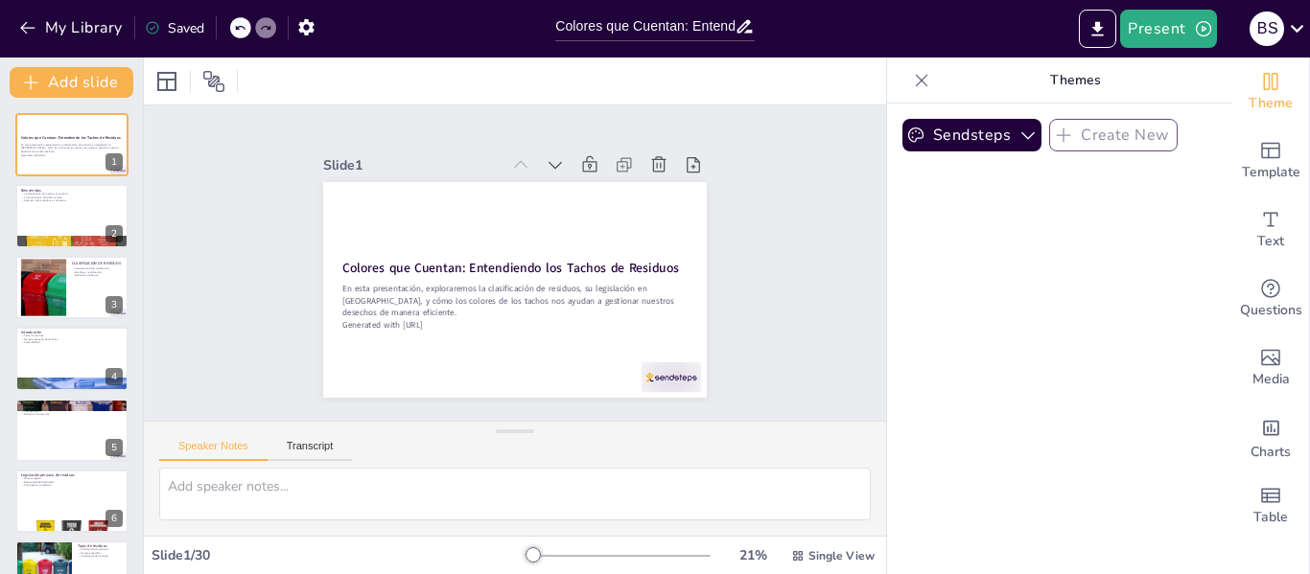
checkbox input "true"
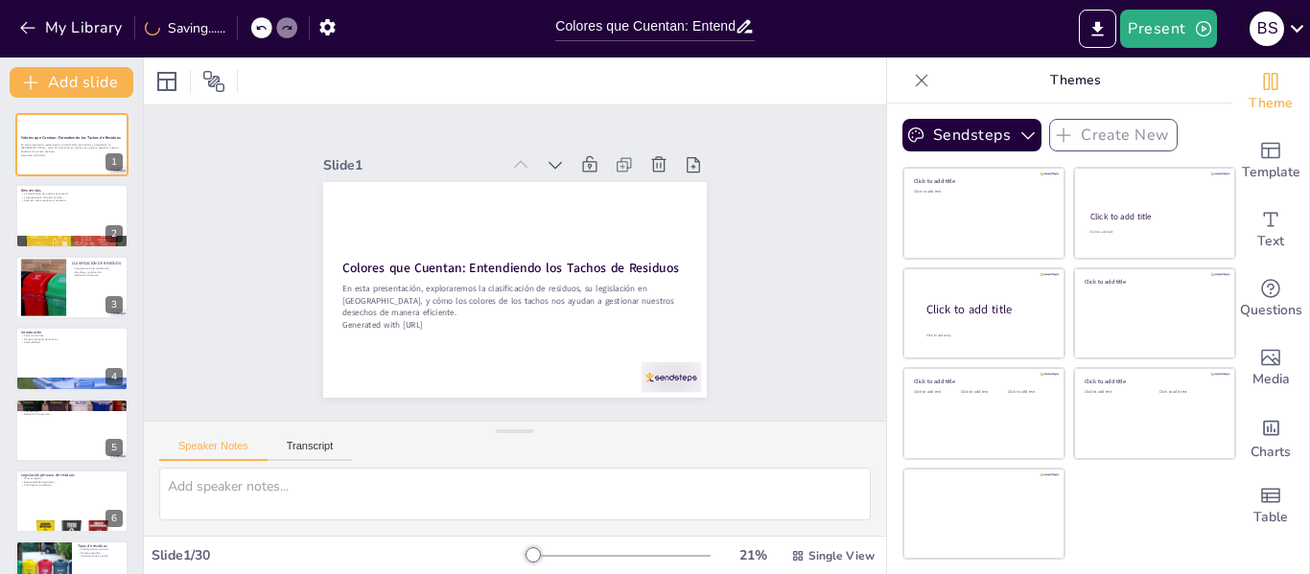
click at [1299, 28] on icon at bounding box center [1296, 29] width 13 height 8
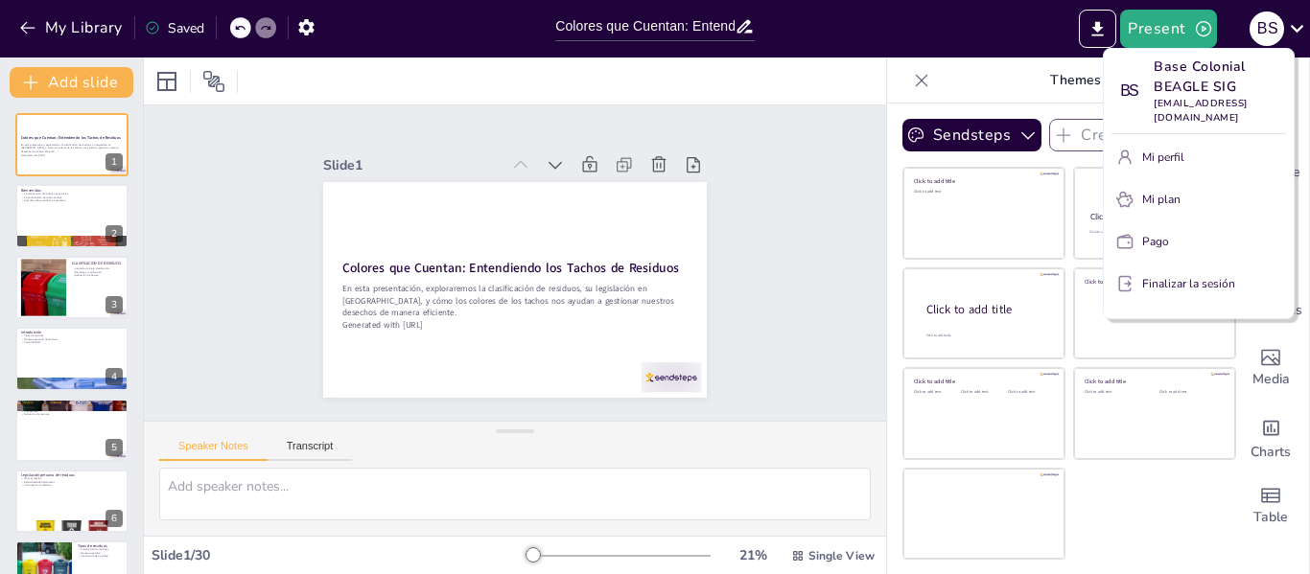
click at [1301, 29] on div at bounding box center [655, 287] width 1310 height 574
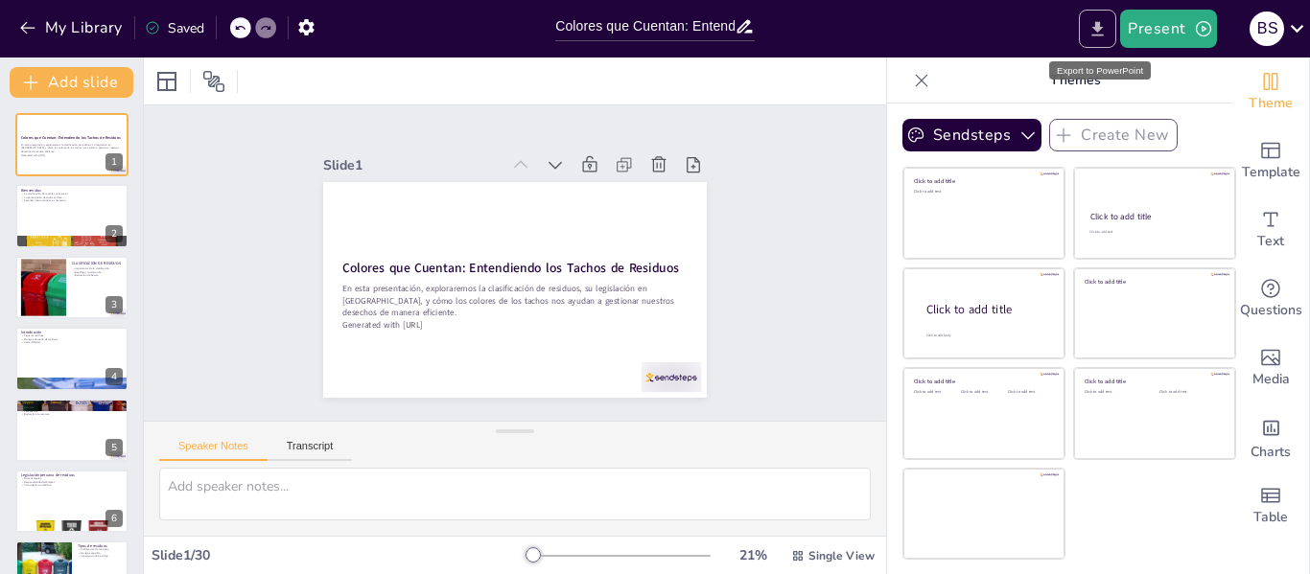
click at [1101, 26] on icon "Export to PowerPoint" at bounding box center [1098, 28] width 12 height 14
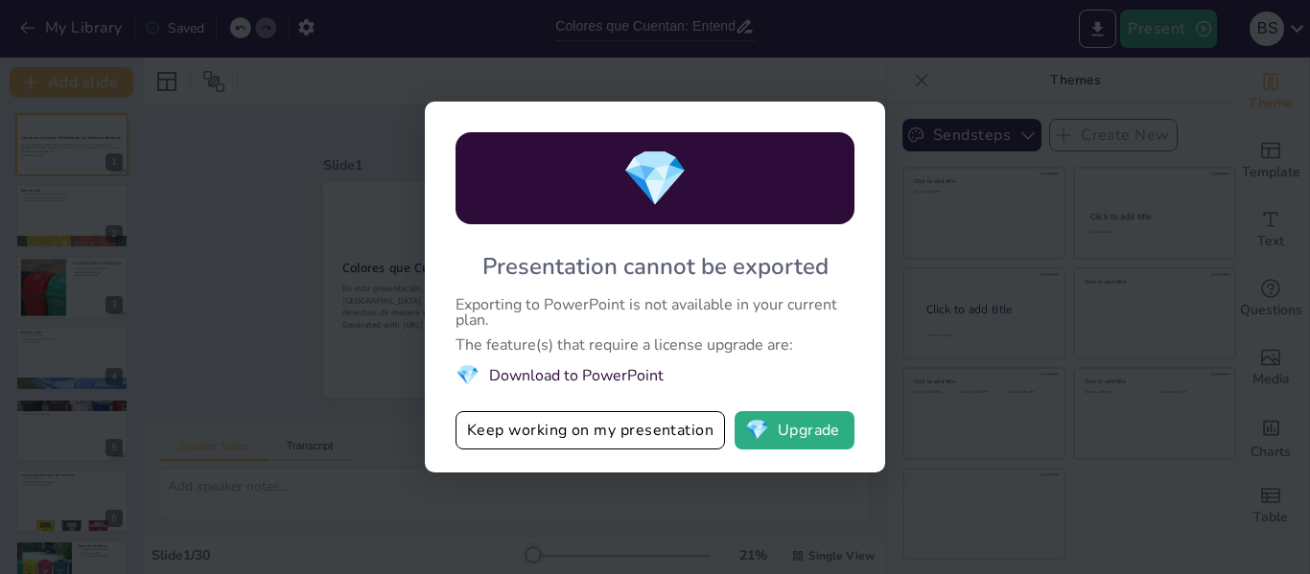
click at [654, 313] on div "Exporting to PowerPoint is not available in your current plan." at bounding box center [654, 312] width 399 height 31
click at [604, 323] on div "Exporting to PowerPoint is not available in your current plan." at bounding box center [654, 312] width 399 height 31
drag, startPoint x: 487, startPoint y: 267, endPoint x: 764, endPoint y: 320, distance: 282.3
click at [764, 320] on div "💎 Presentation cannot be exported Exporting to PowerPoint is not available in y…" at bounding box center [655, 287] width 460 height 371
click at [789, 428] on button "💎 Upgrade" at bounding box center [794, 430] width 120 height 38
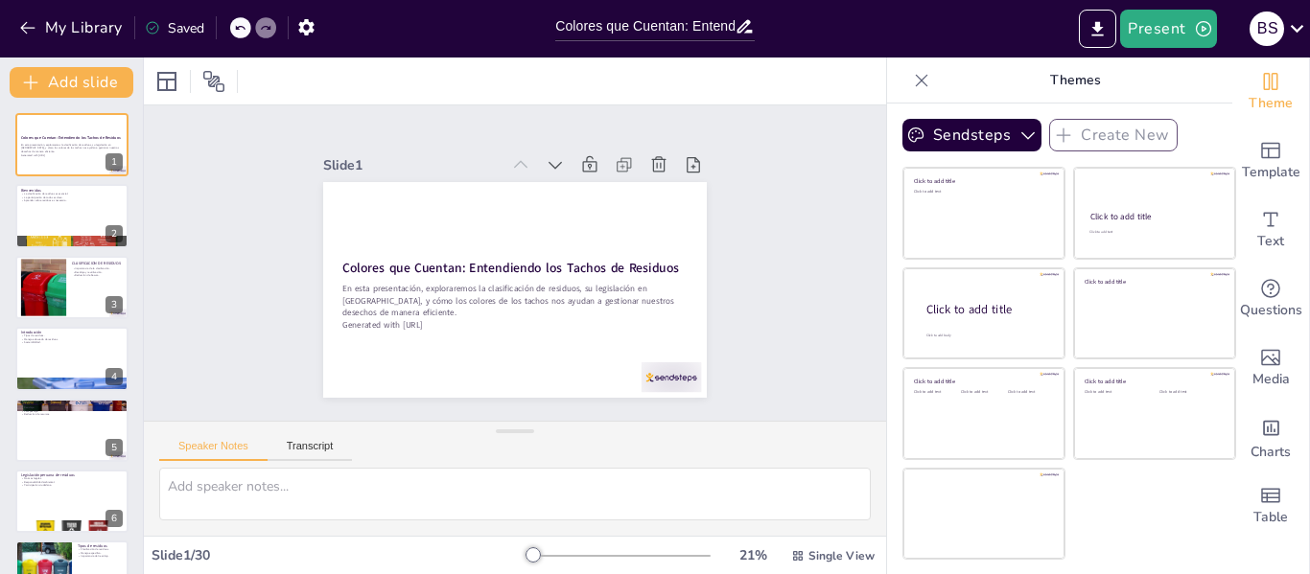
checkbox input "true"
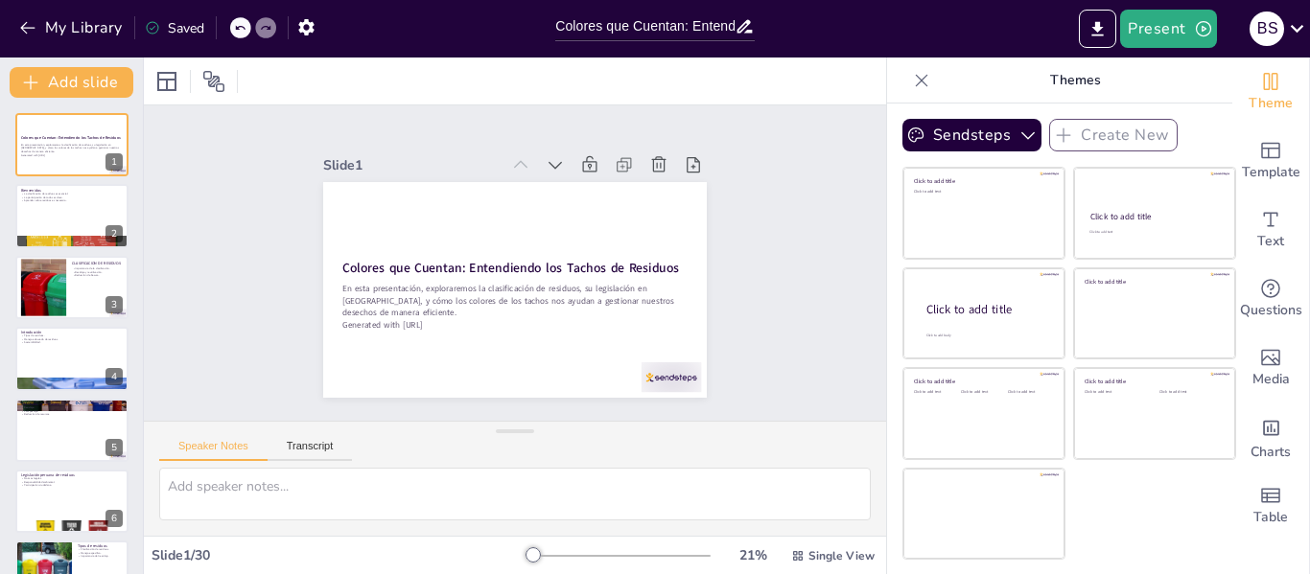
checkbox input "true"
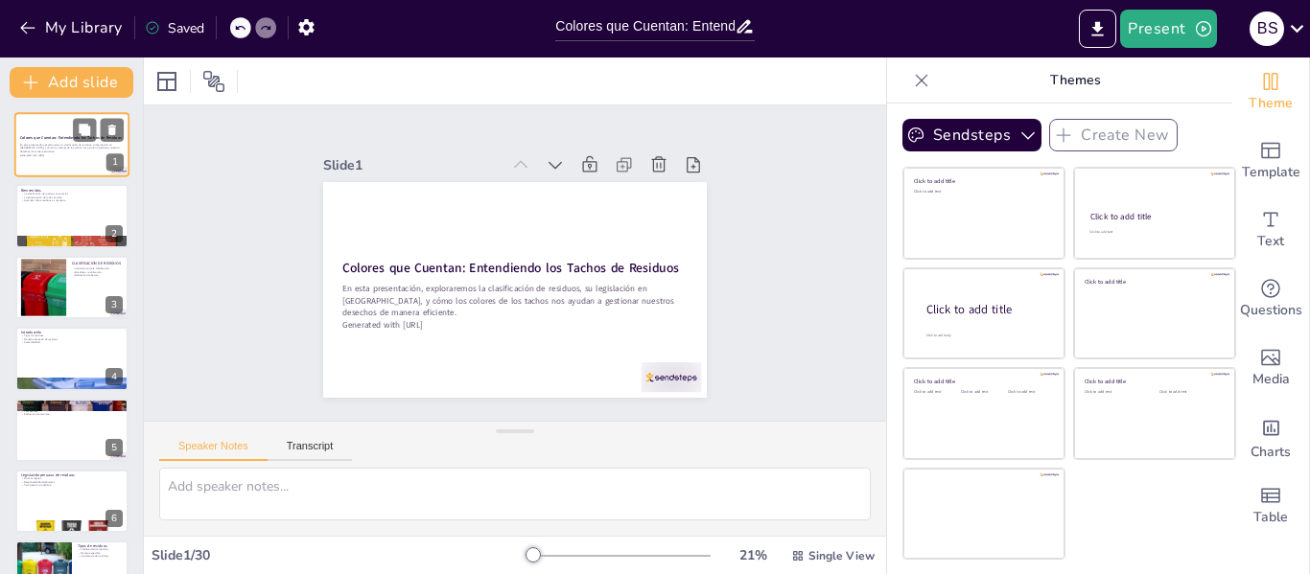
checkbox input "true"
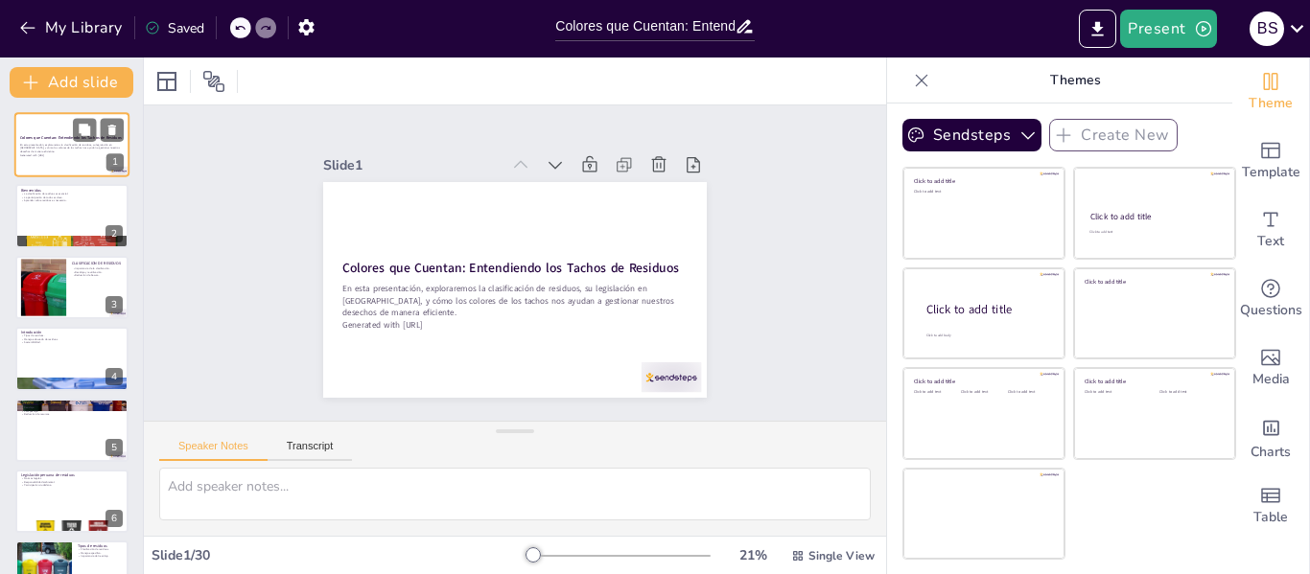
checkbox input "true"
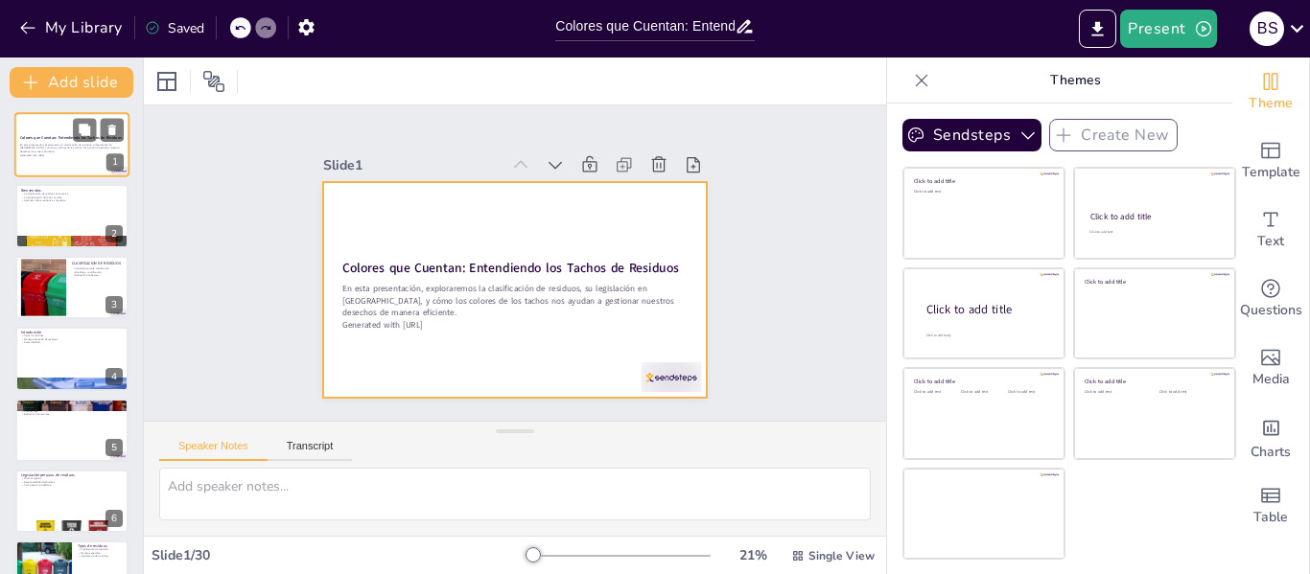
checkbox input "true"
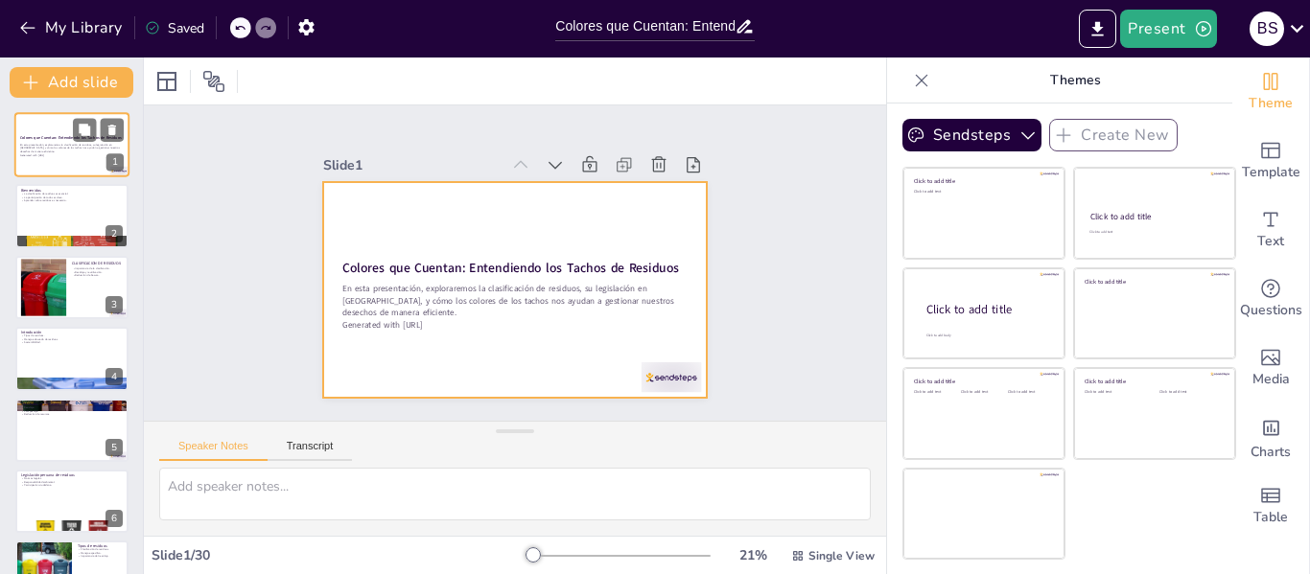
checkbox input "true"
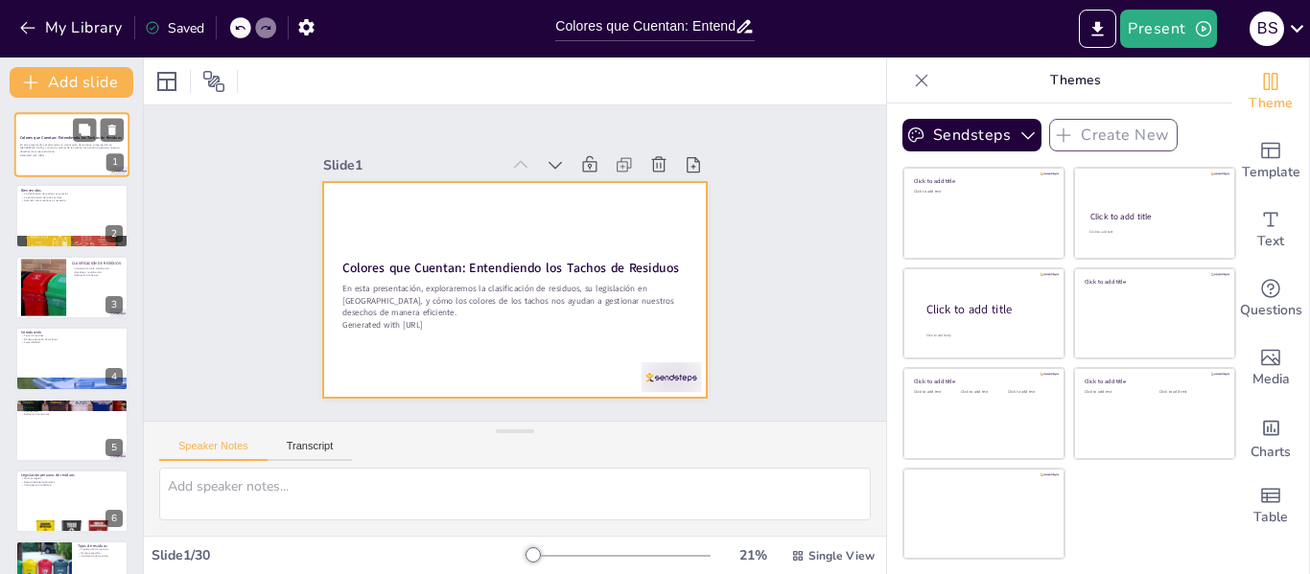
checkbox input "true"
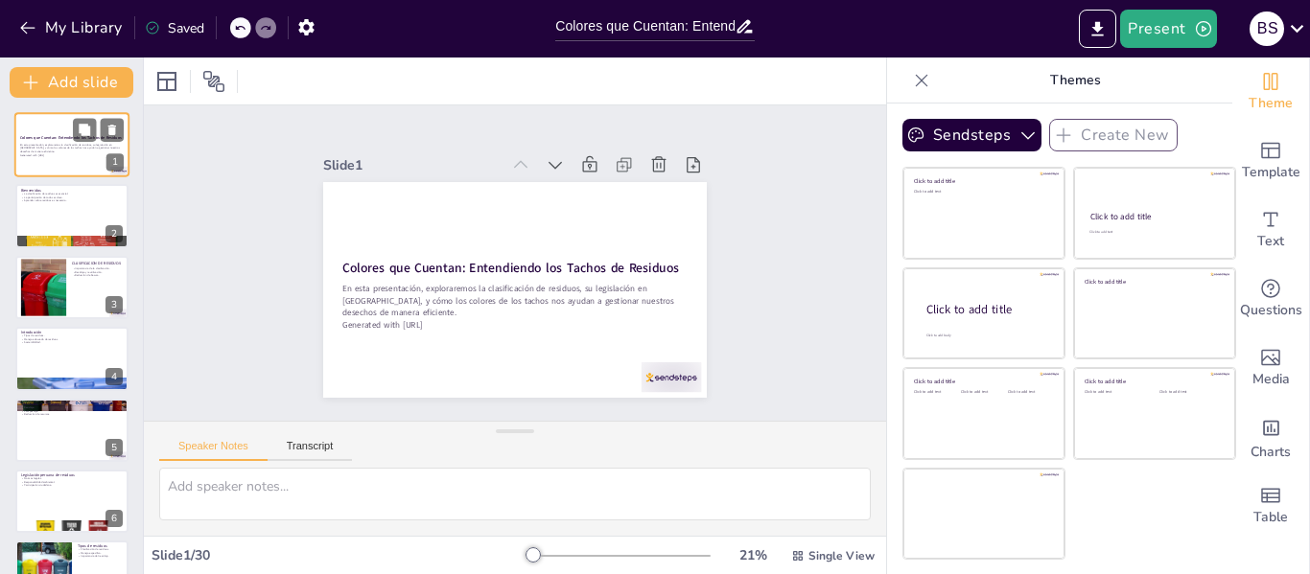
click at [99, 141] on div at bounding box center [98, 129] width 51 height 23
checkbox input "true"
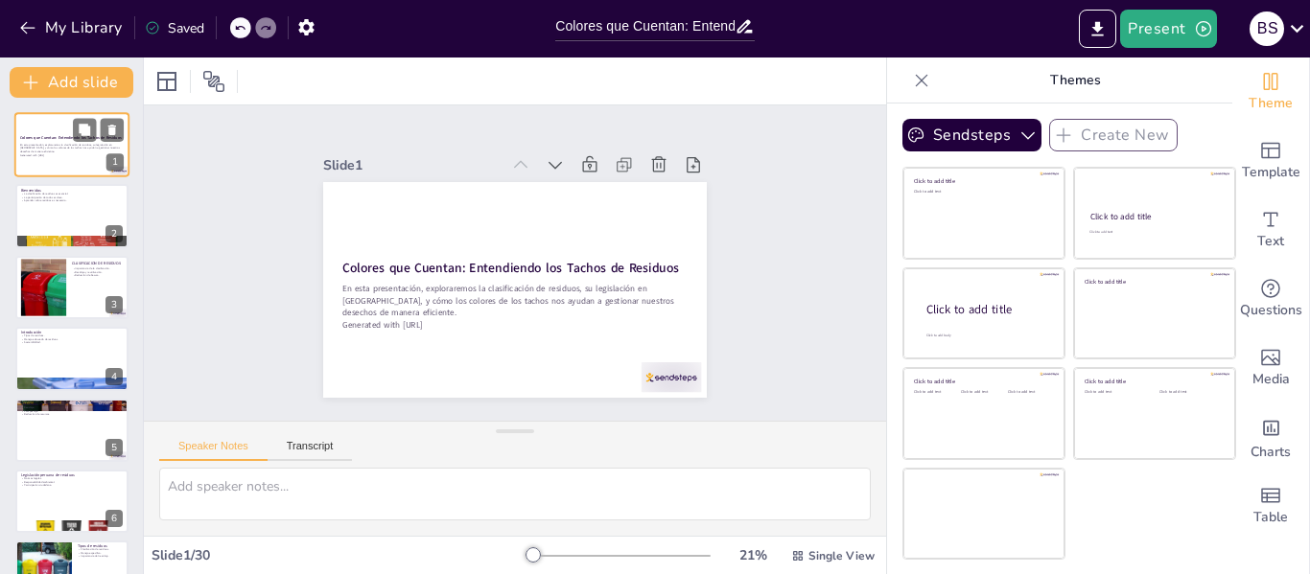
checkbox input "true"
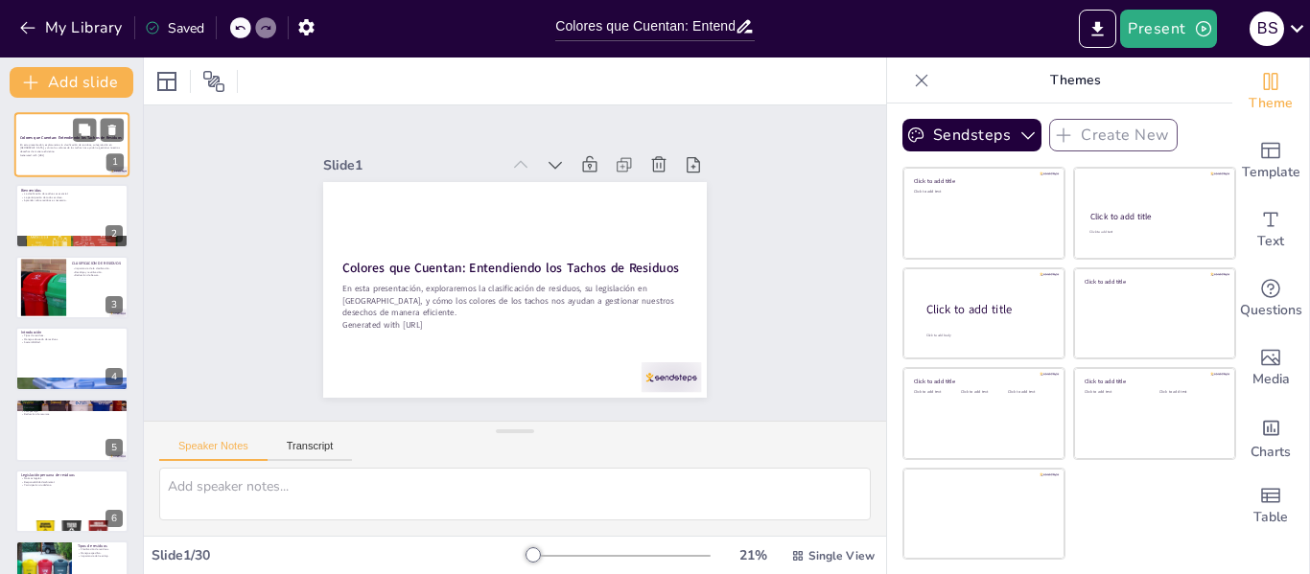
checkbox input "true"
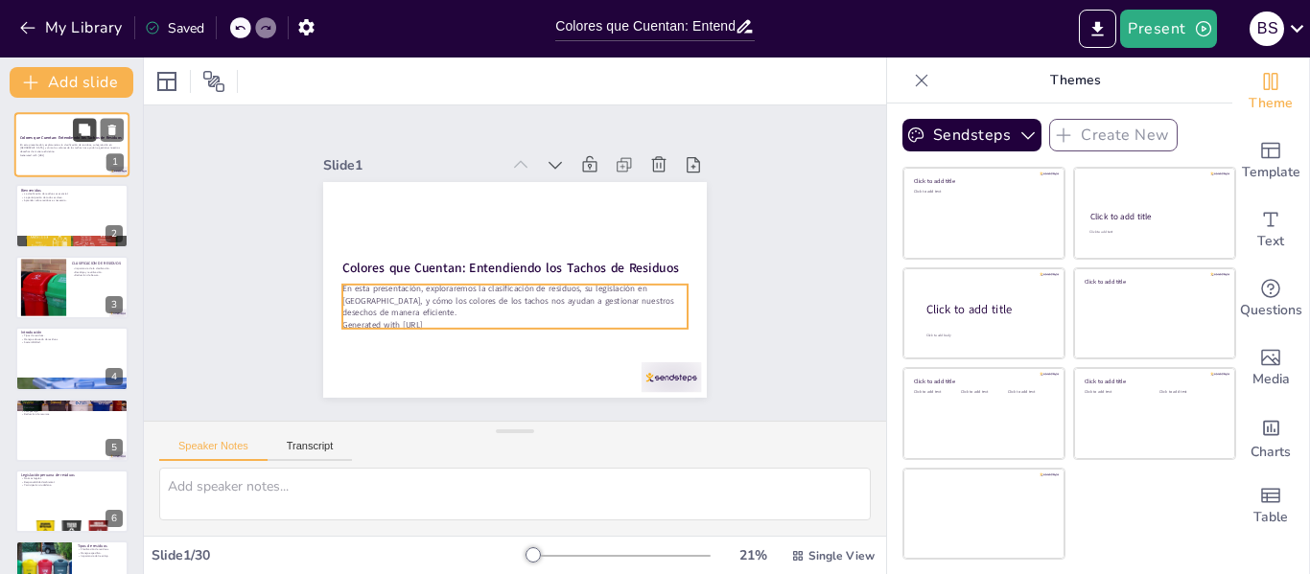
checkbox input "true"
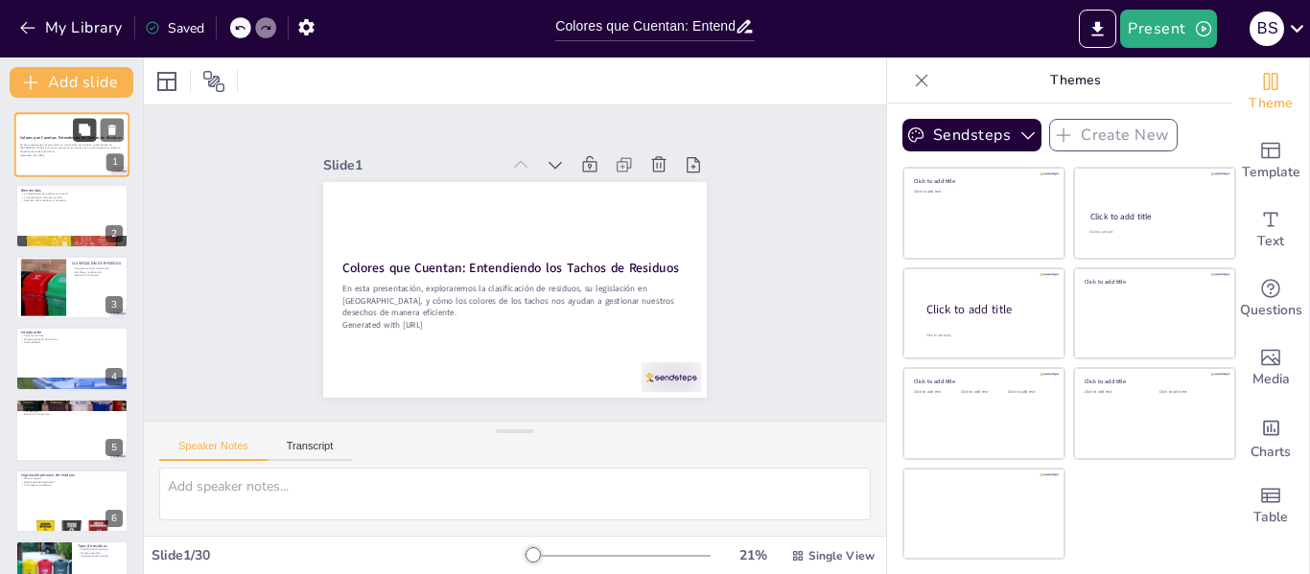
click at [86, 124] on icon at bounding box center [84, 130] width 13 height 13
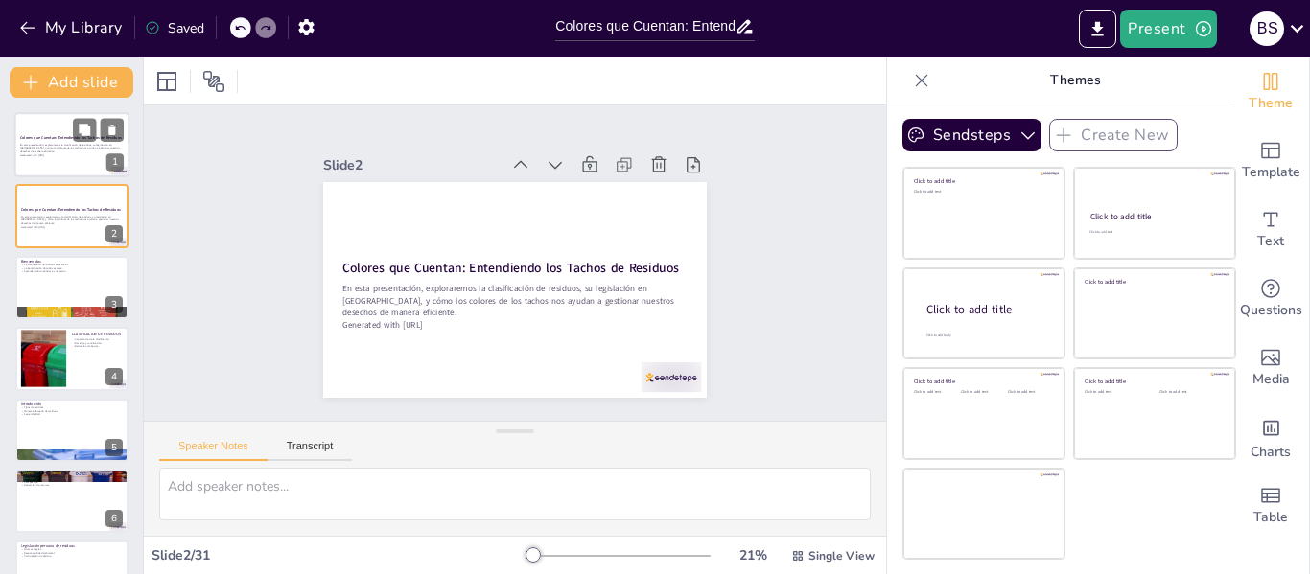
checkbox input "true"
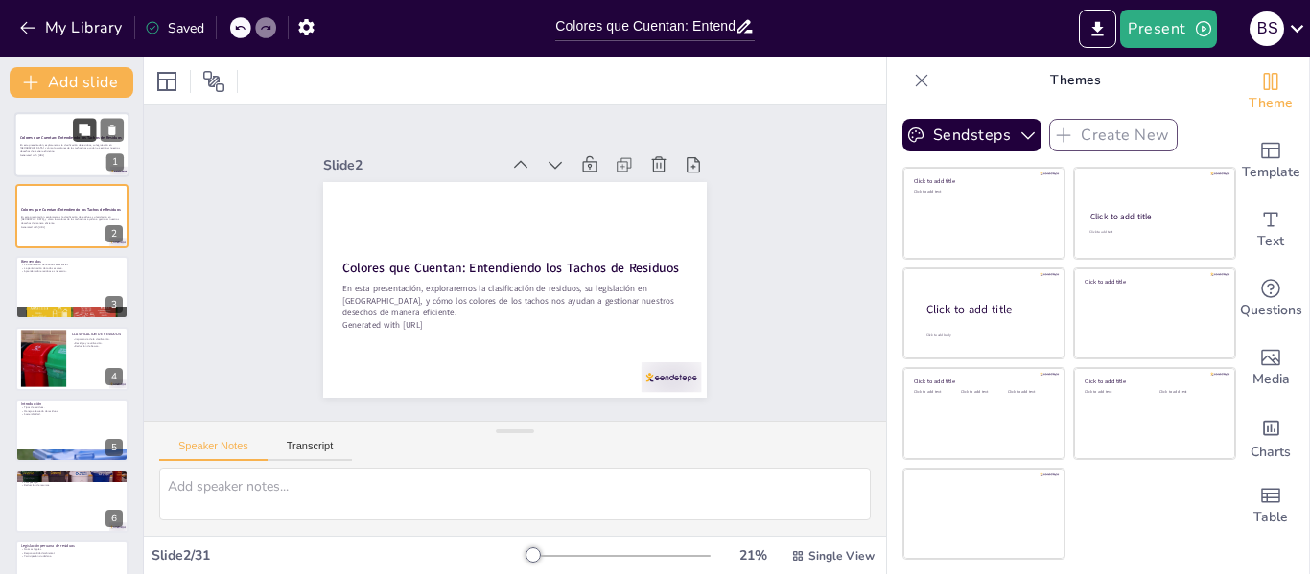
checkbox input "true"
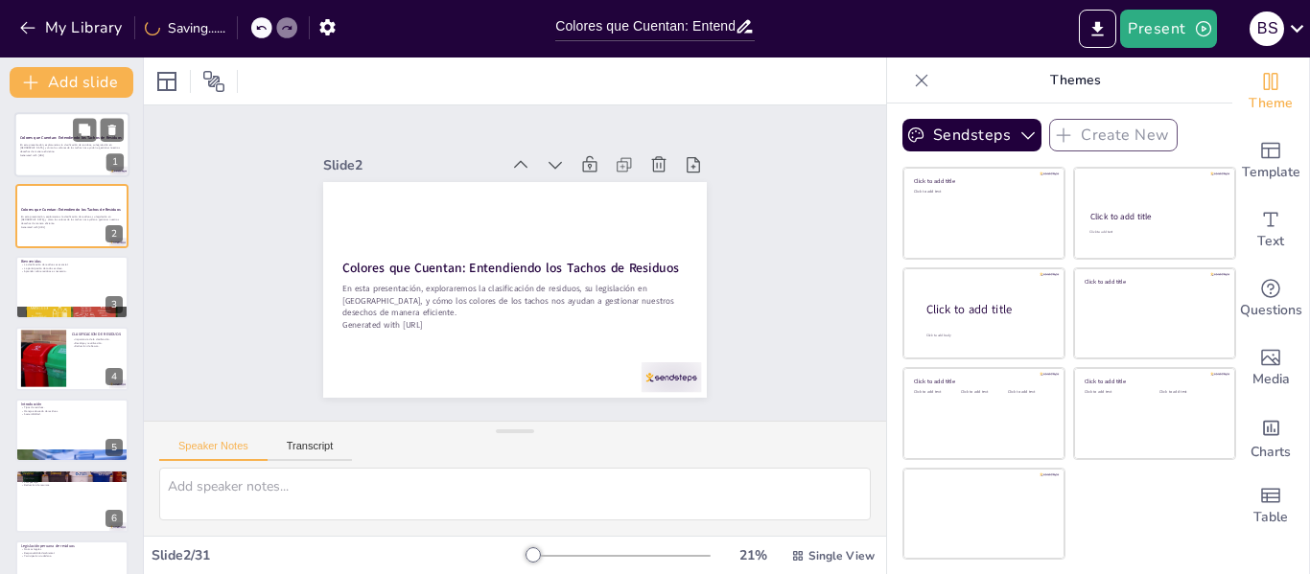
checkbox input "true"
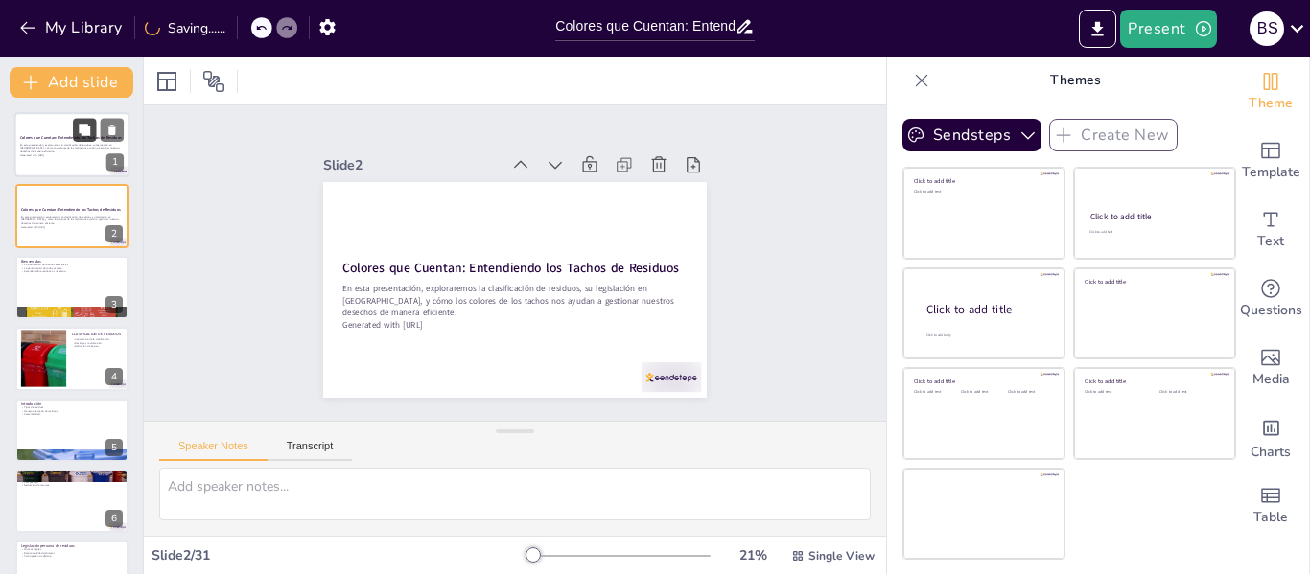
checkbox input "true"
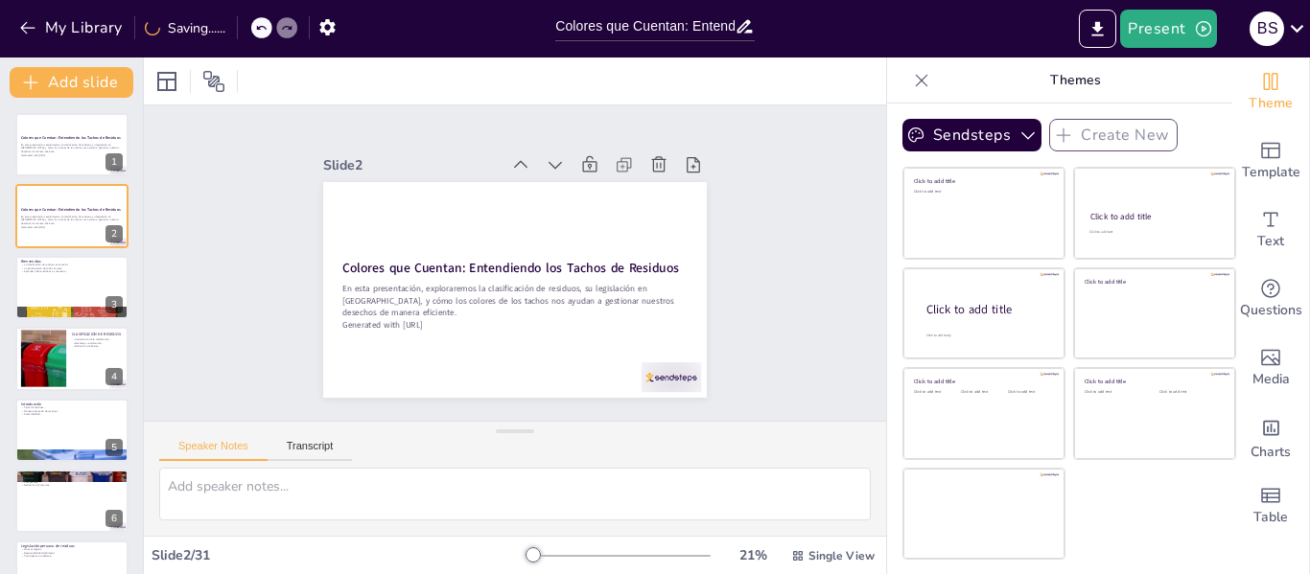
checkbox input "true"
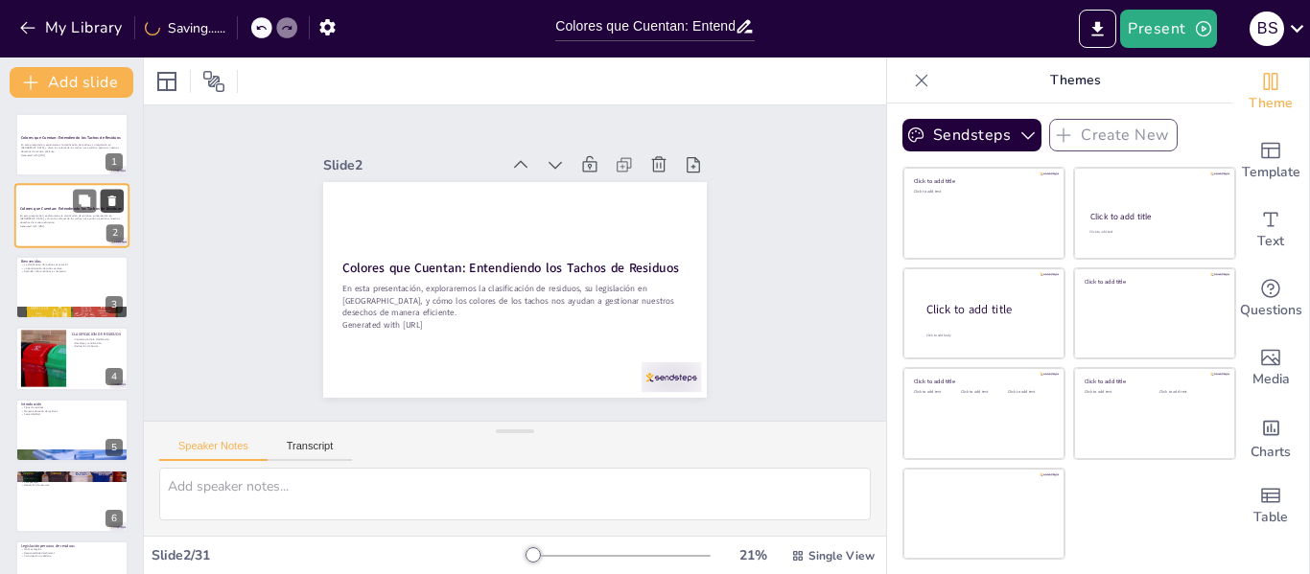
checkbox input "true"
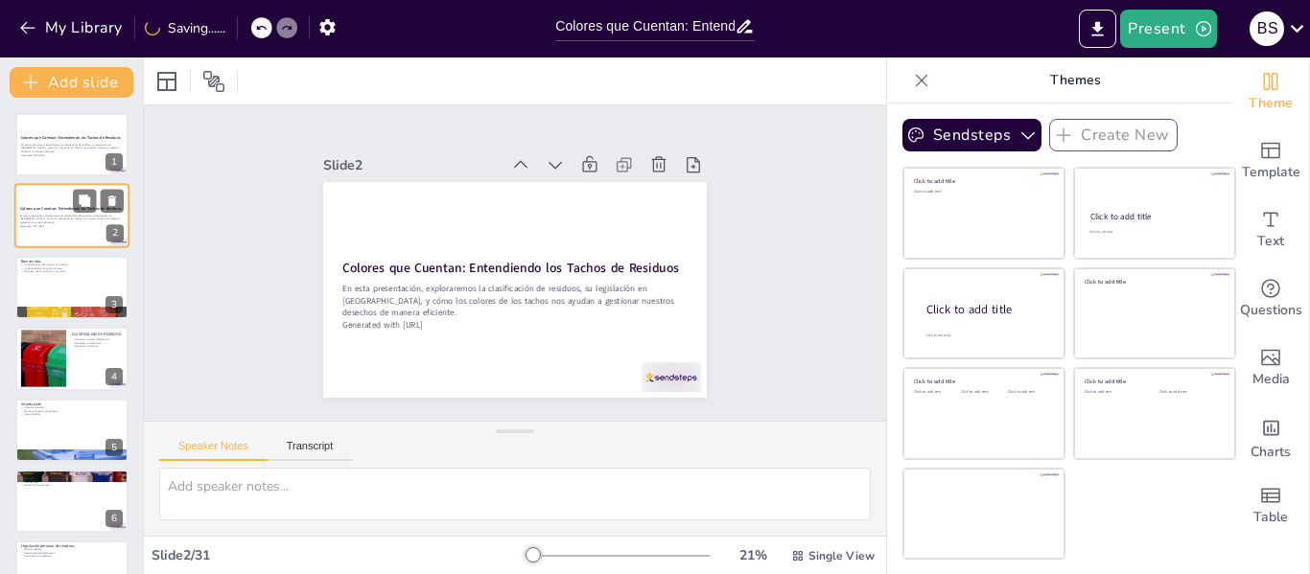
checkbox input "true"
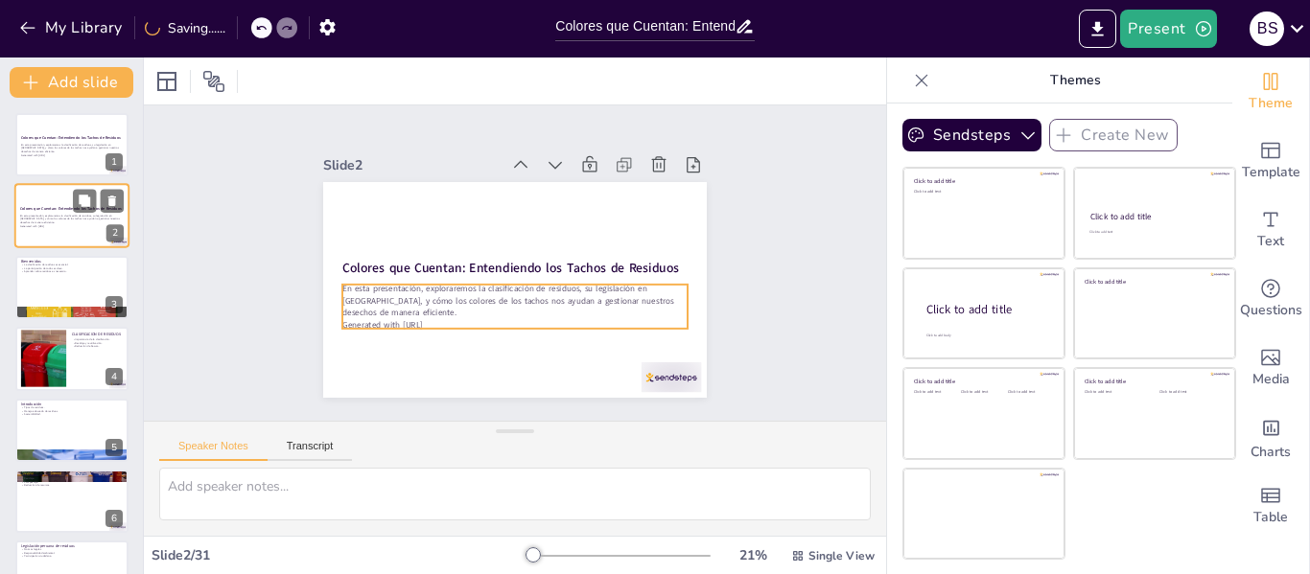
checkbox input "true"
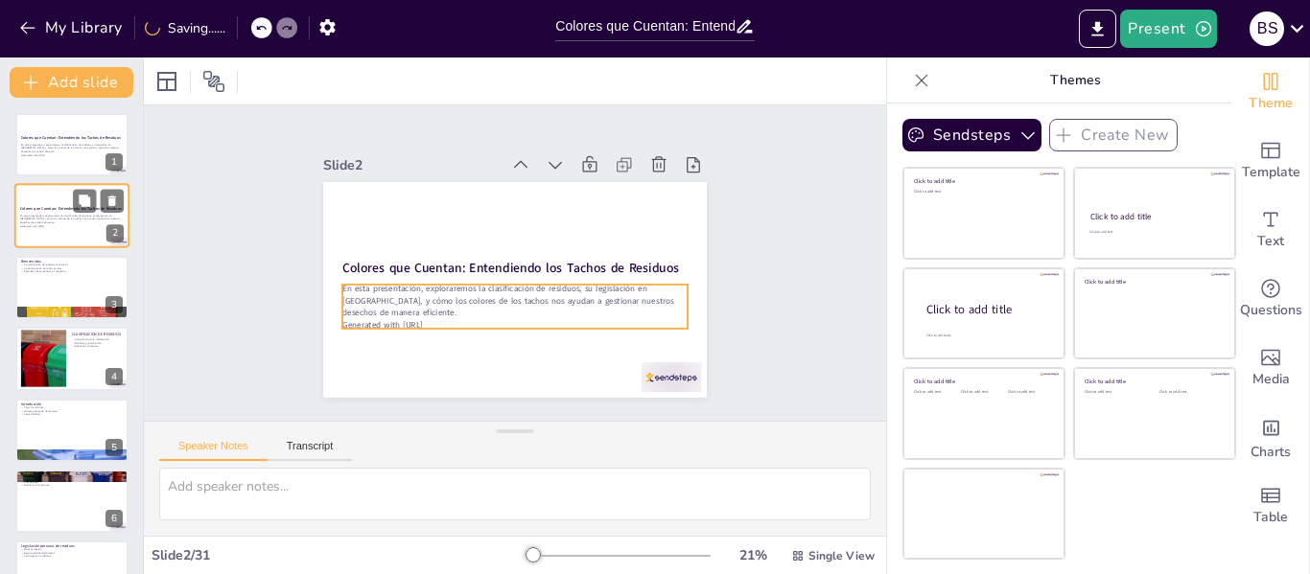
checkbox input "true"
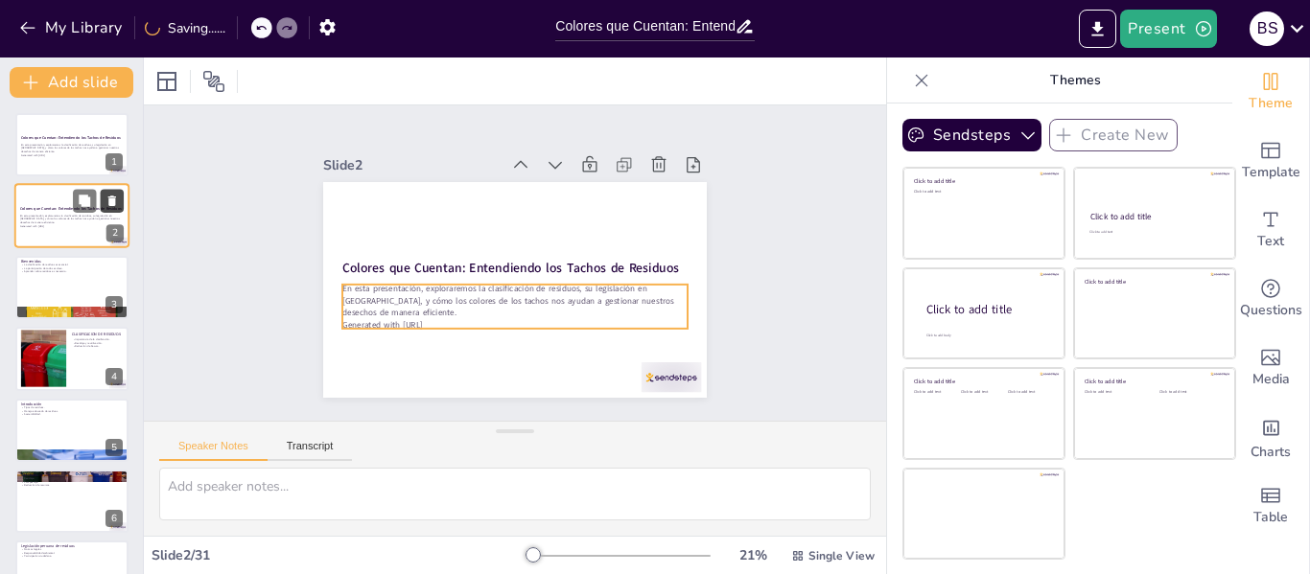
checkbox input "true"
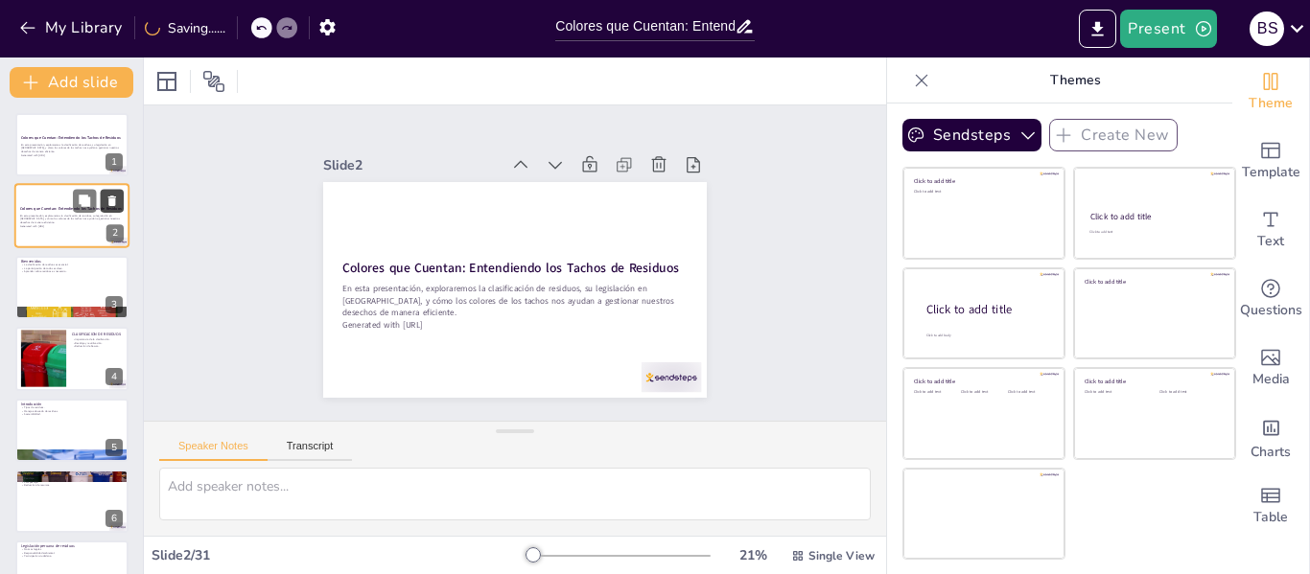
click at [111, 198] on icon at bounding box center [112, 202] width 8 height 11
type textarea "La clasificación de residuos es un paso fundamental para la gestión ambiental. …"
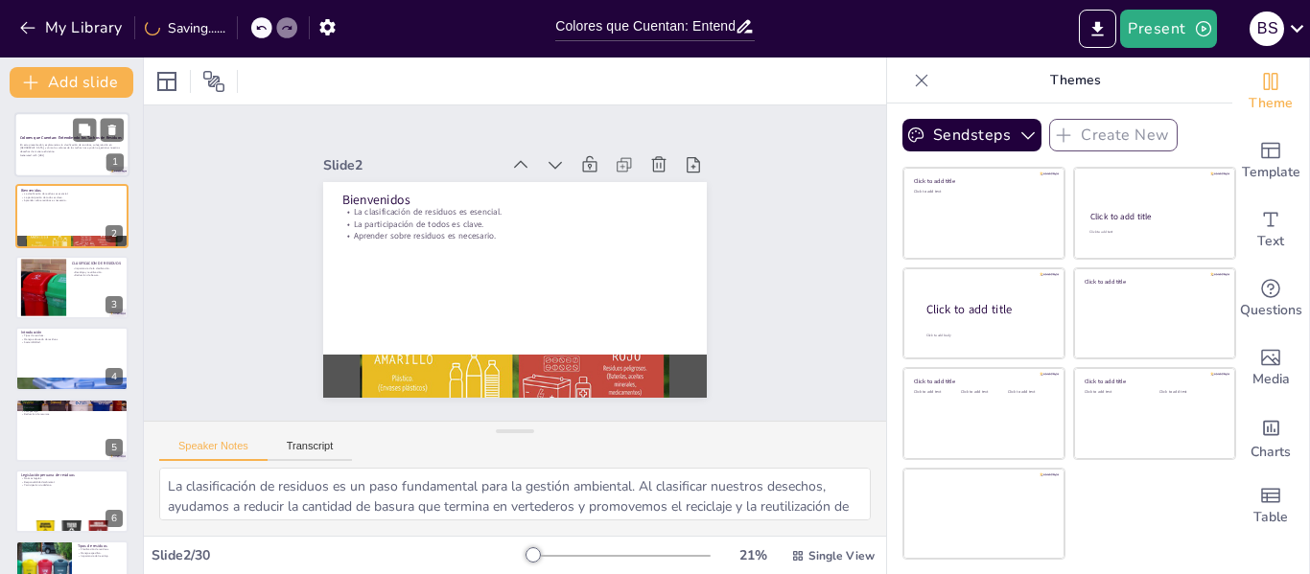
checkbox input "true"
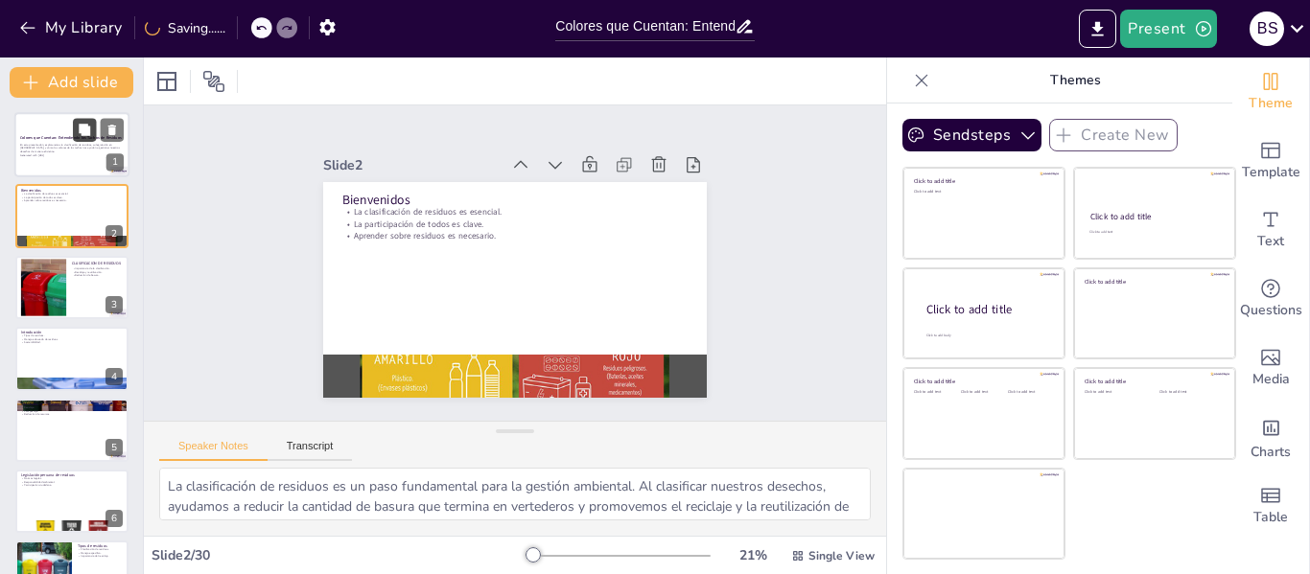
checkbox input "true"
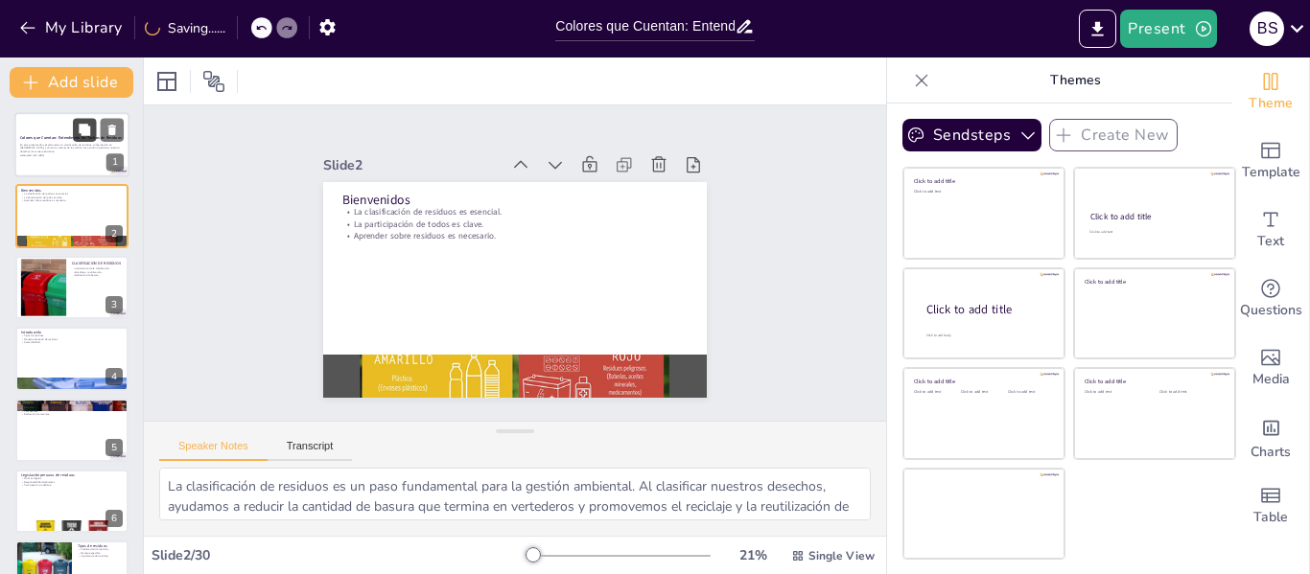
checkbox input "true"
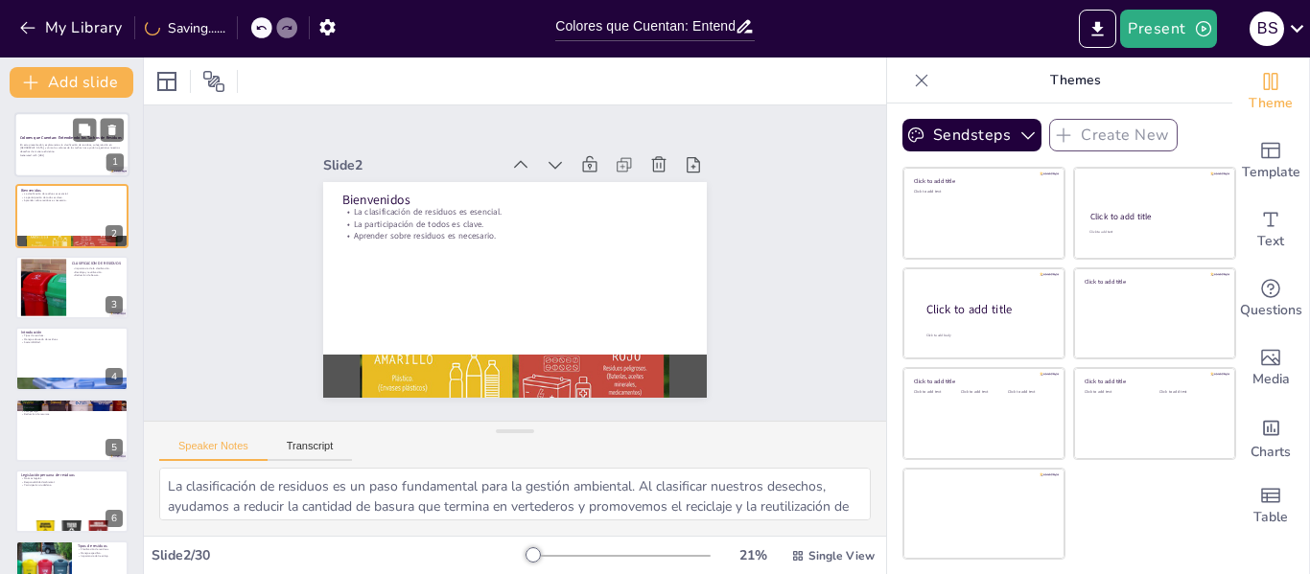
checkbox input "true"
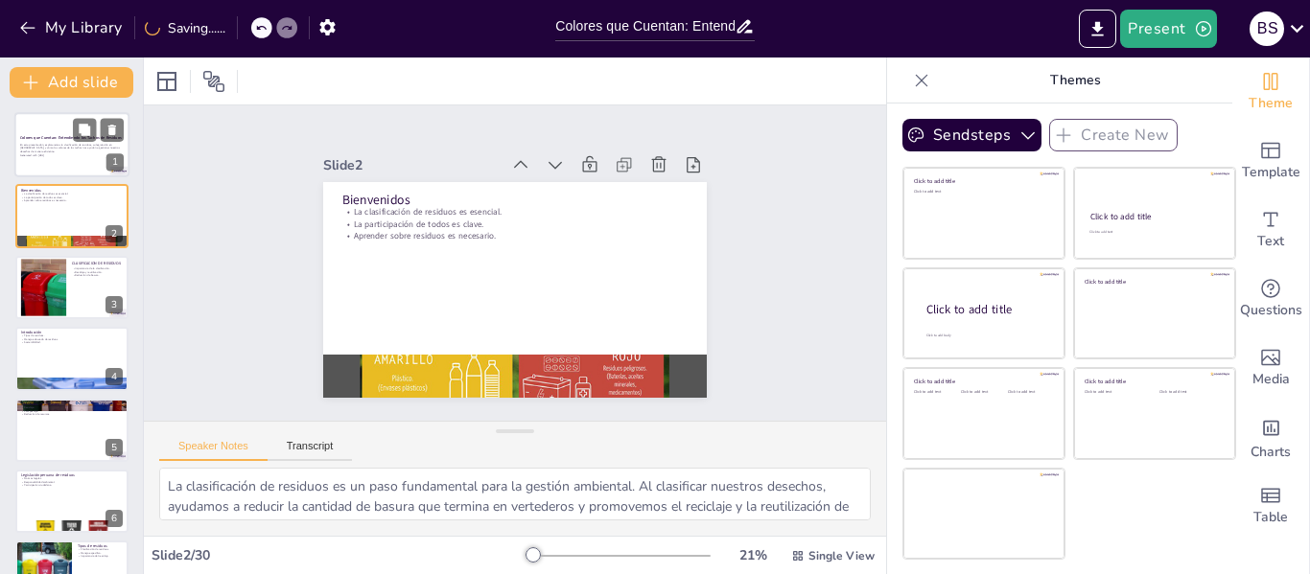
checkbox input "true"
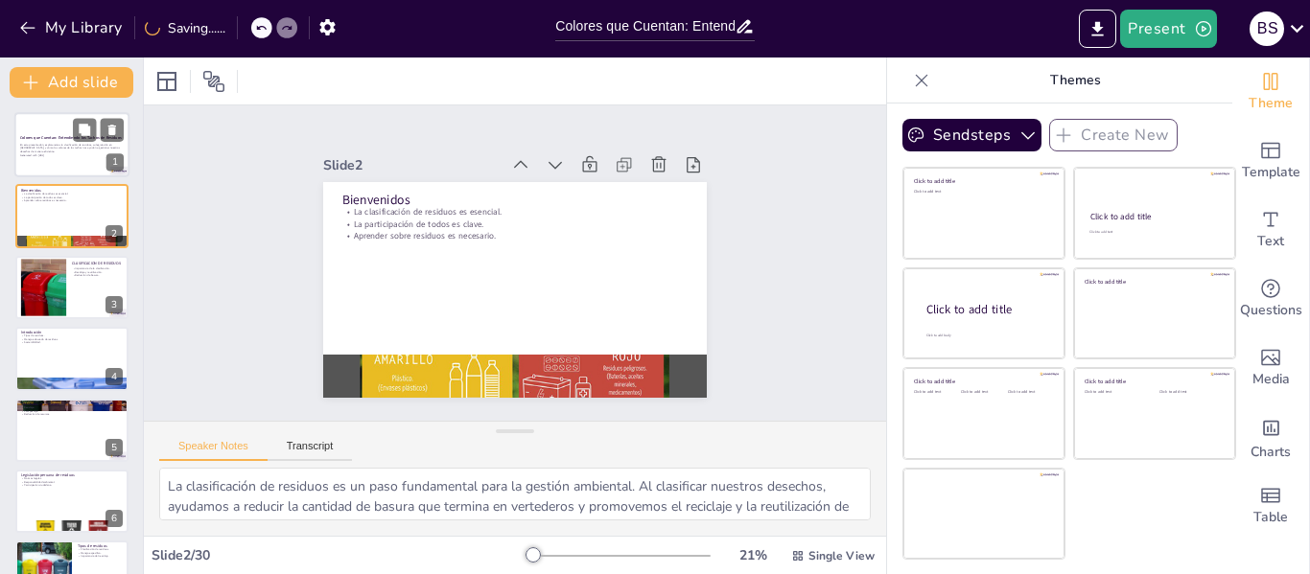
checkbox input "true"
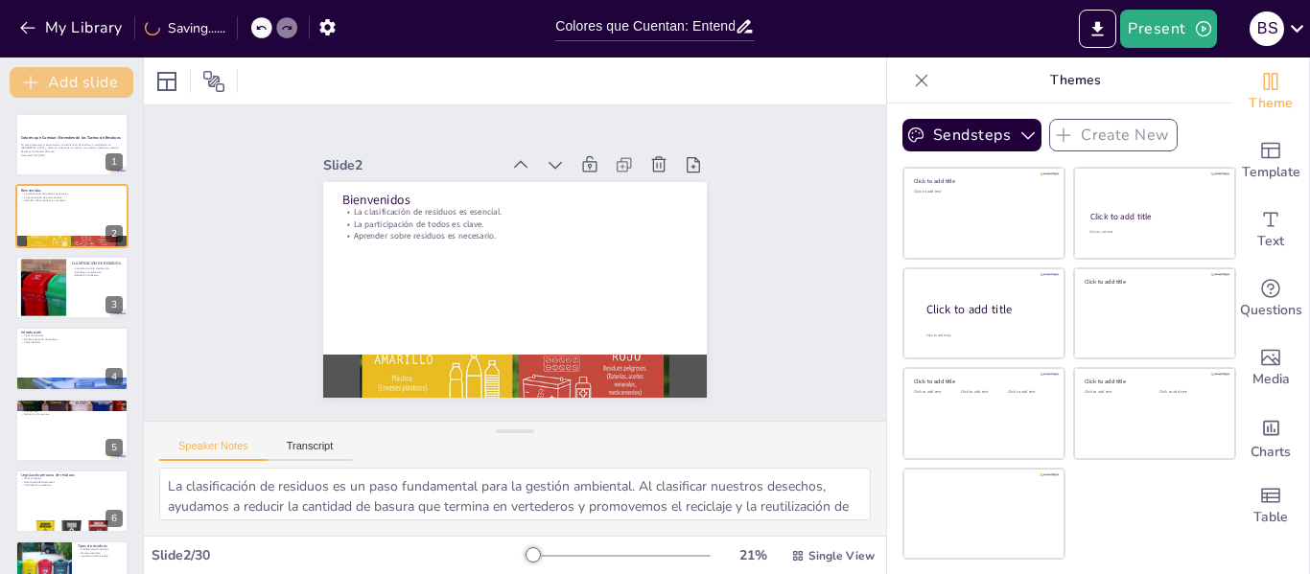
checkbox input "true"
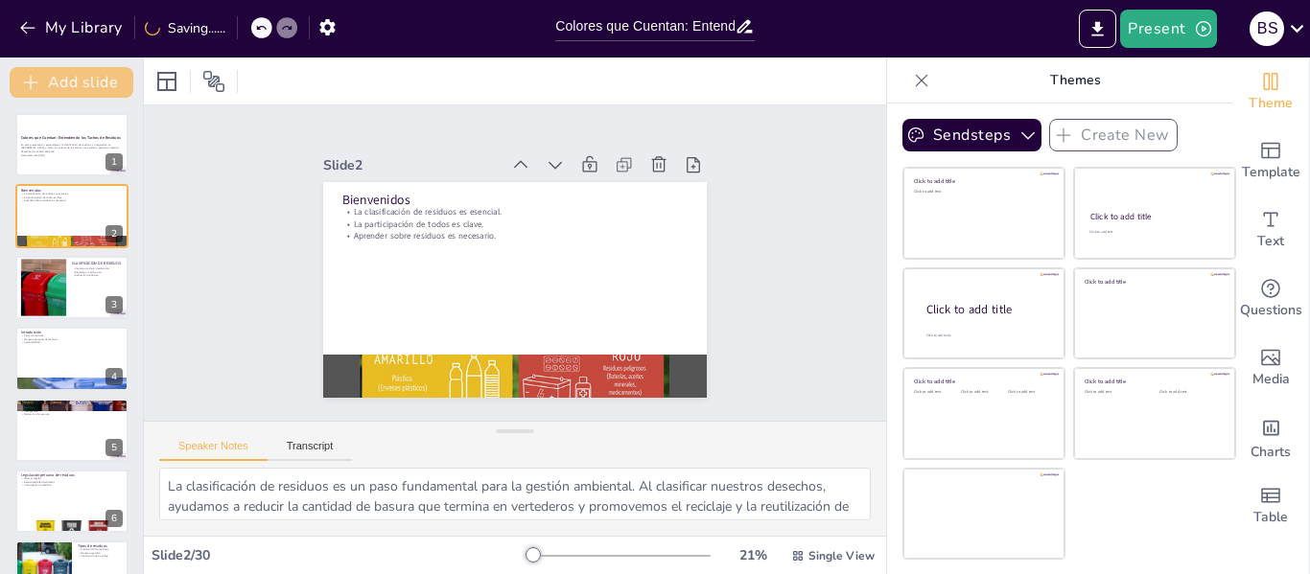
checkbox input "true"
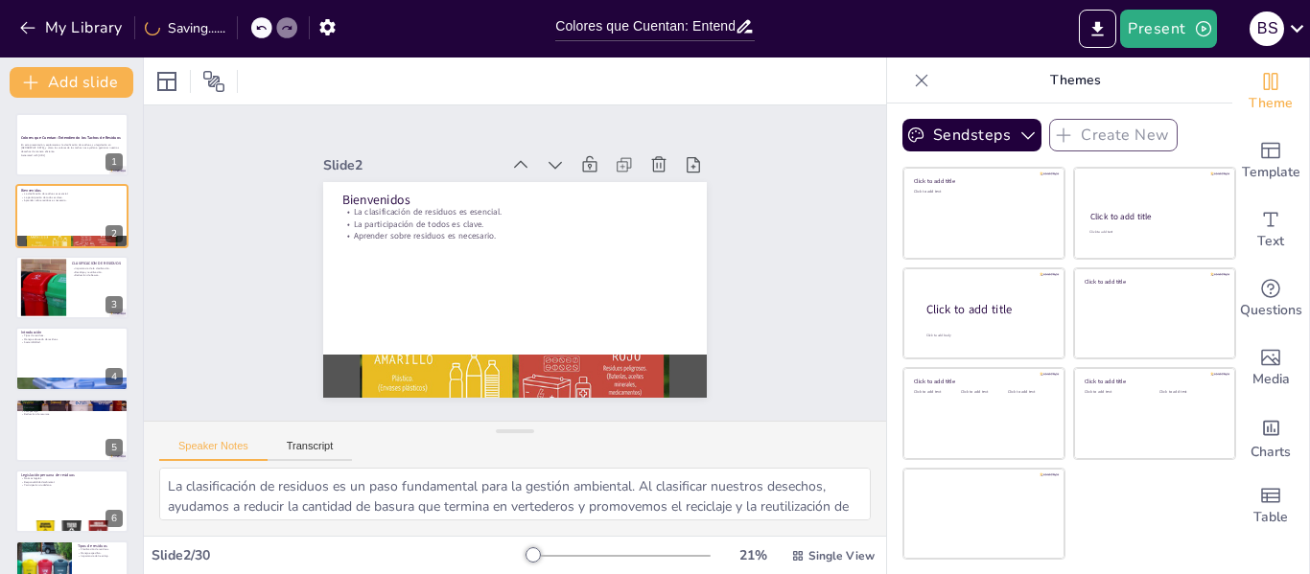
checkbox input "true"
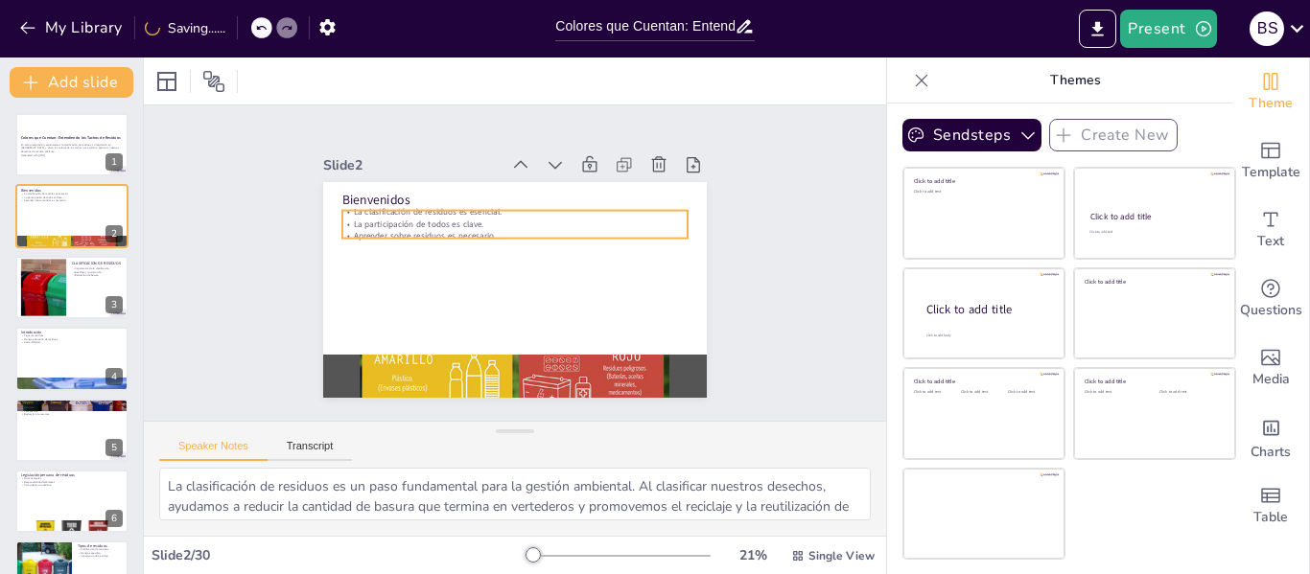
checkbox input "true"
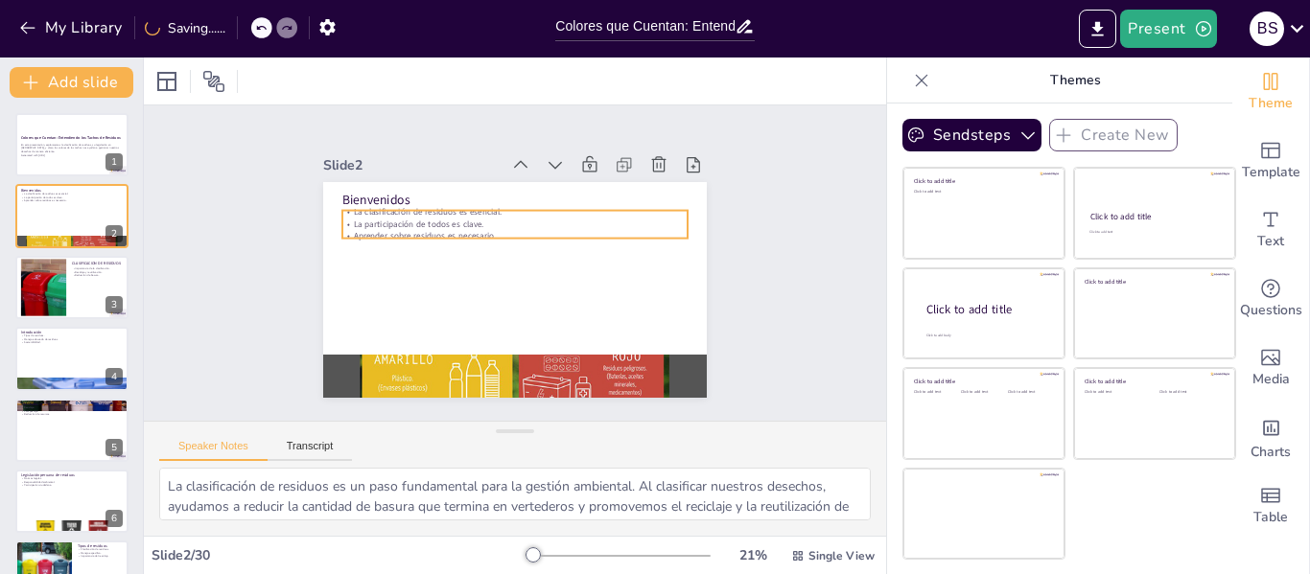
checkbox input "true"
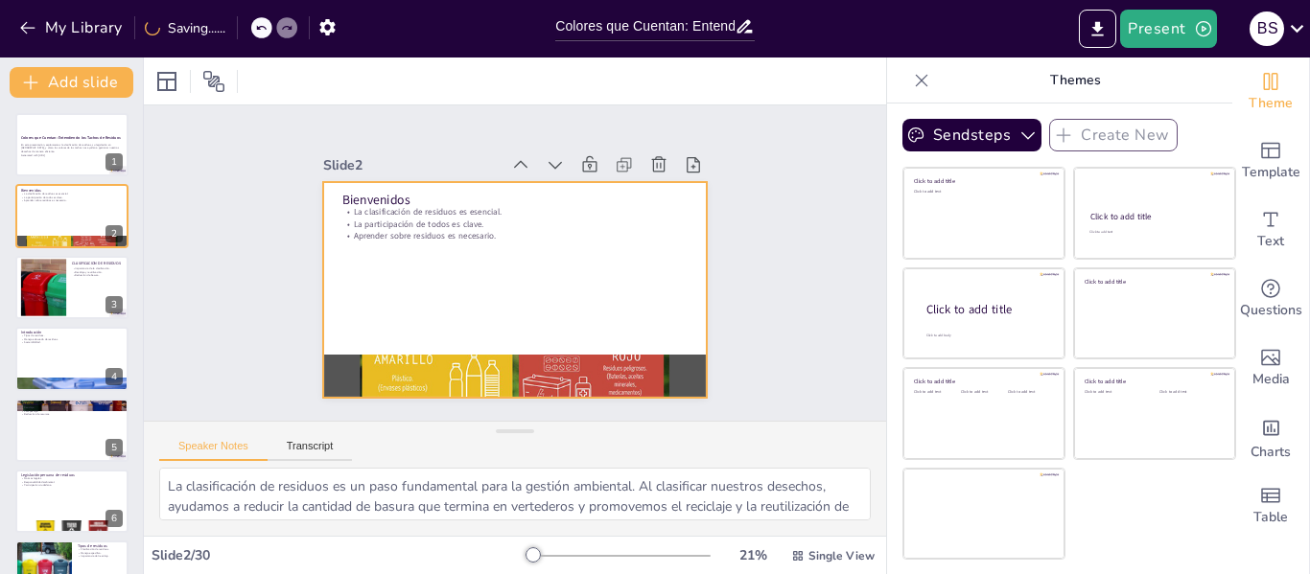
checkbox input "true"
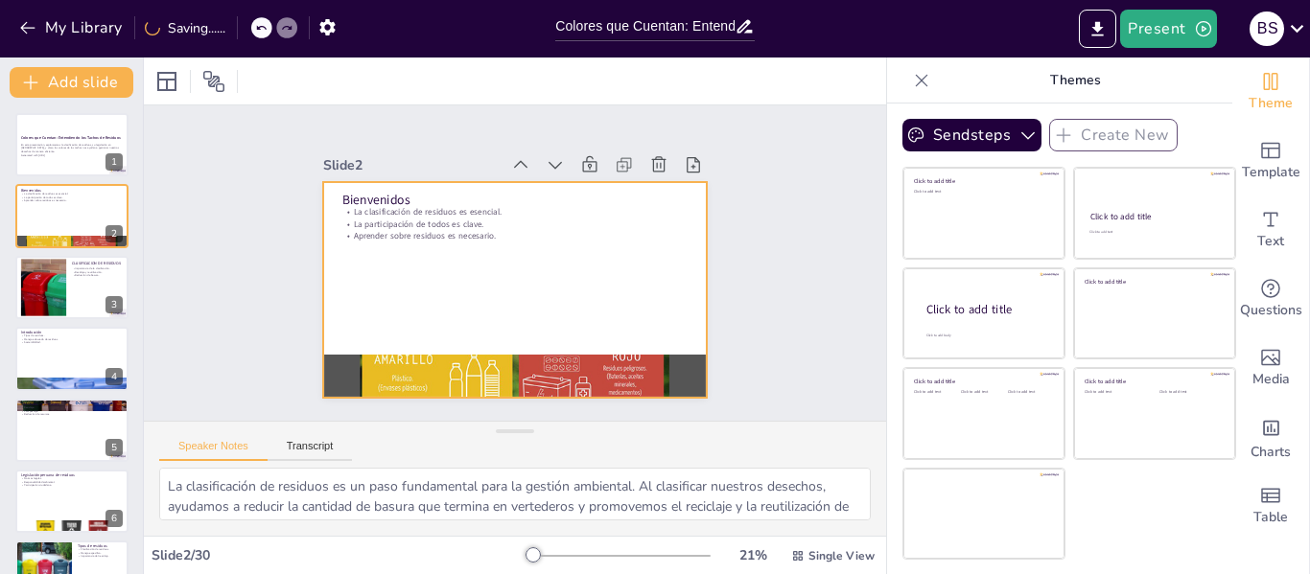
checkbox input "true"
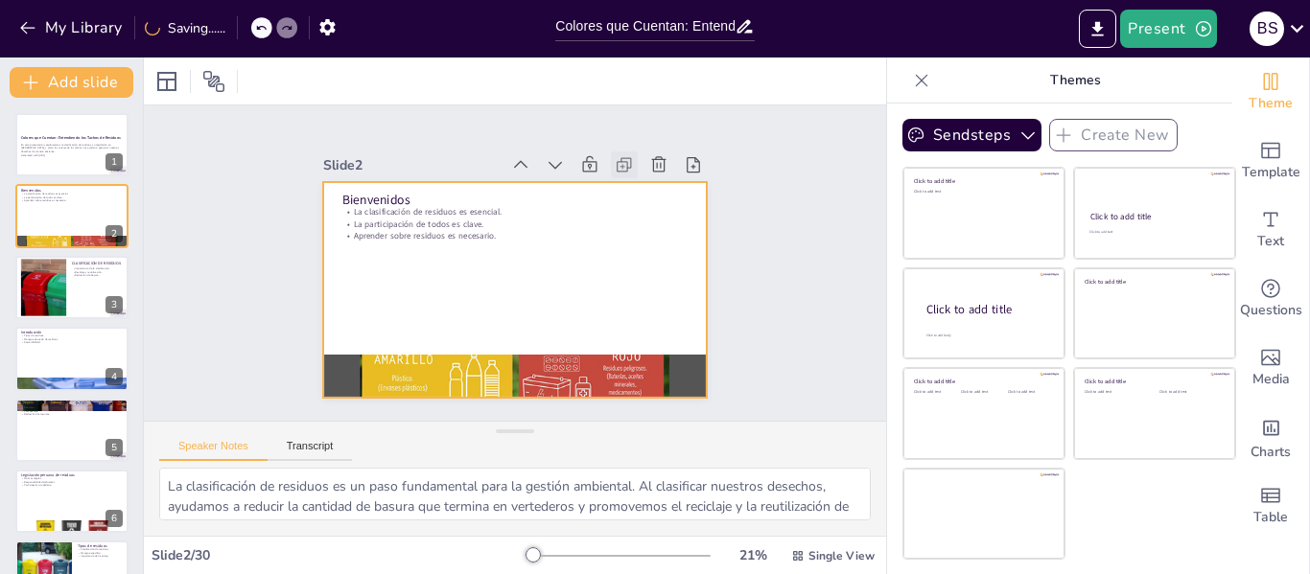
checkbox input "true"
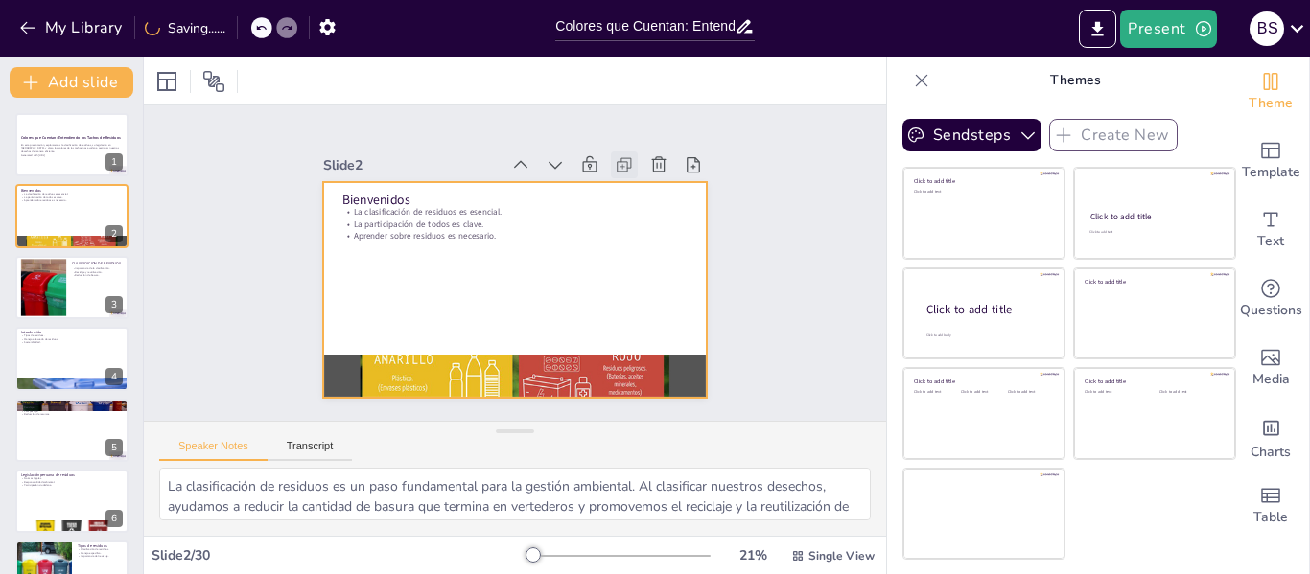
checkbox input "true"
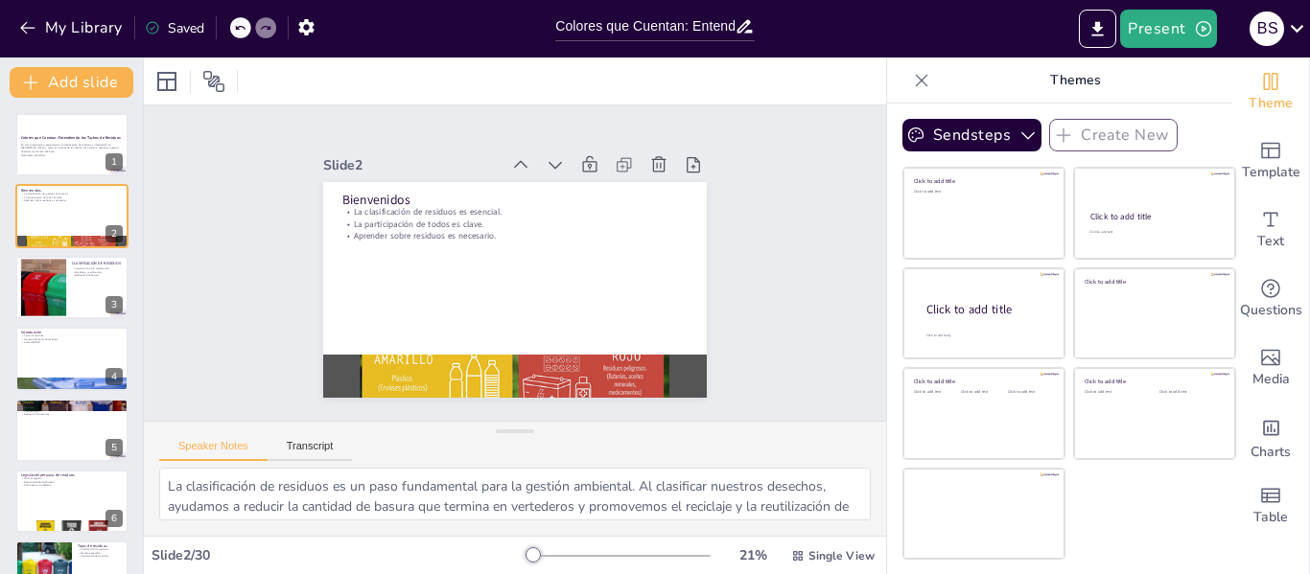
checkbox input "true"
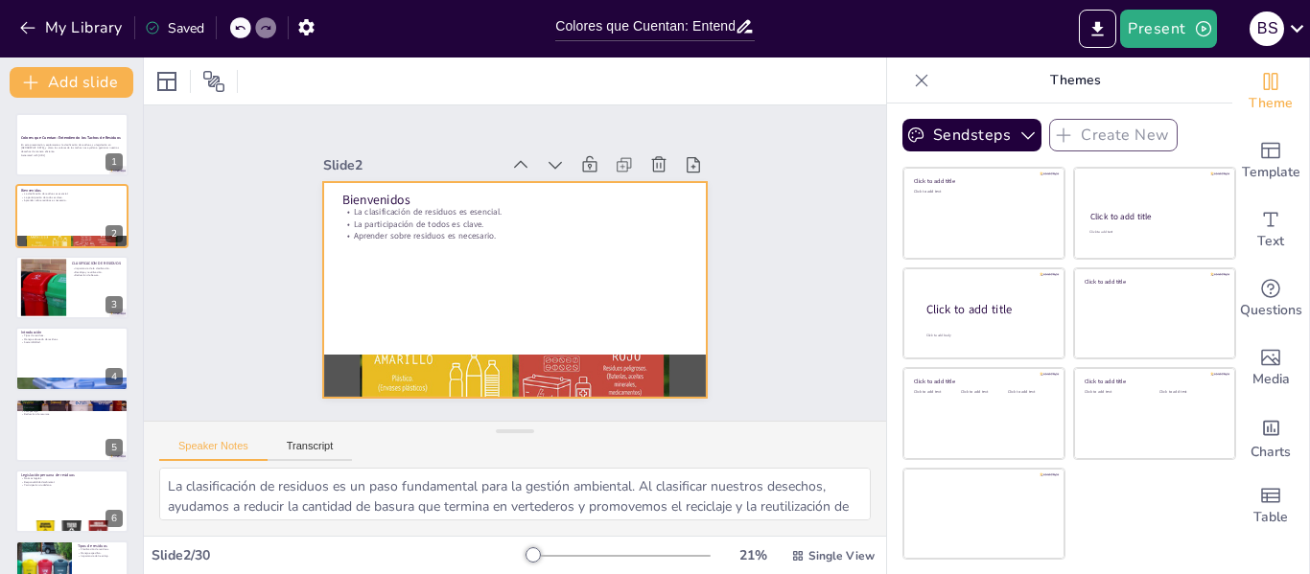
checkbox input "true"
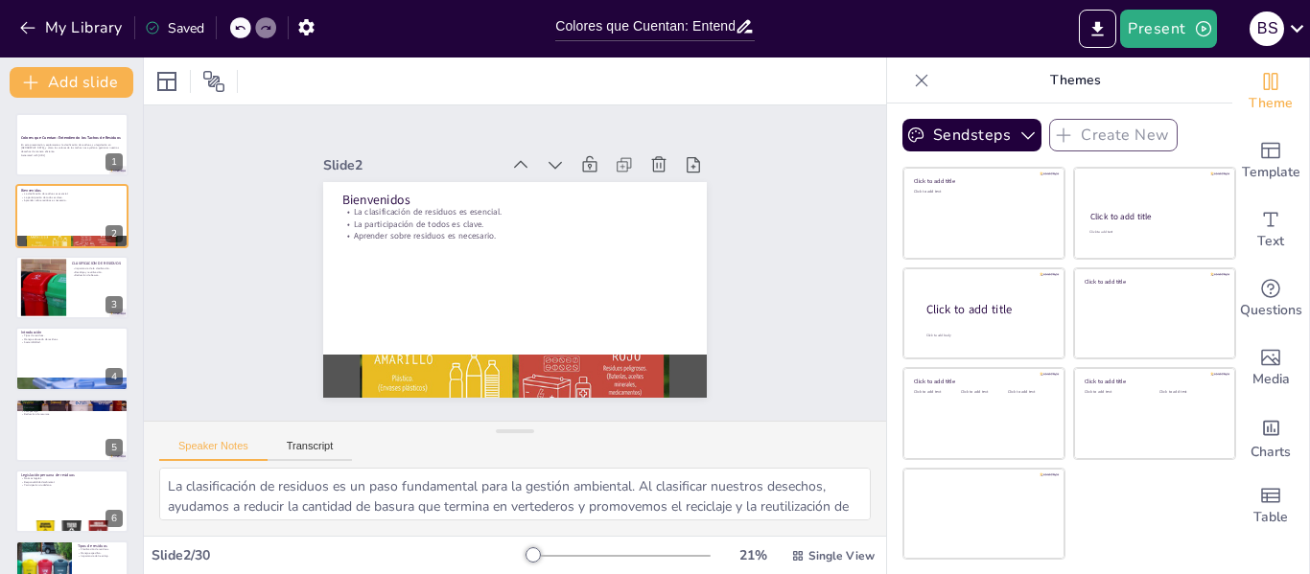
checkbox input "true"
click at [39, 302] on div at bounding box center [43, 287] width 104 height 58
